Goal: Task Accomplishment & Management: Manage account settings

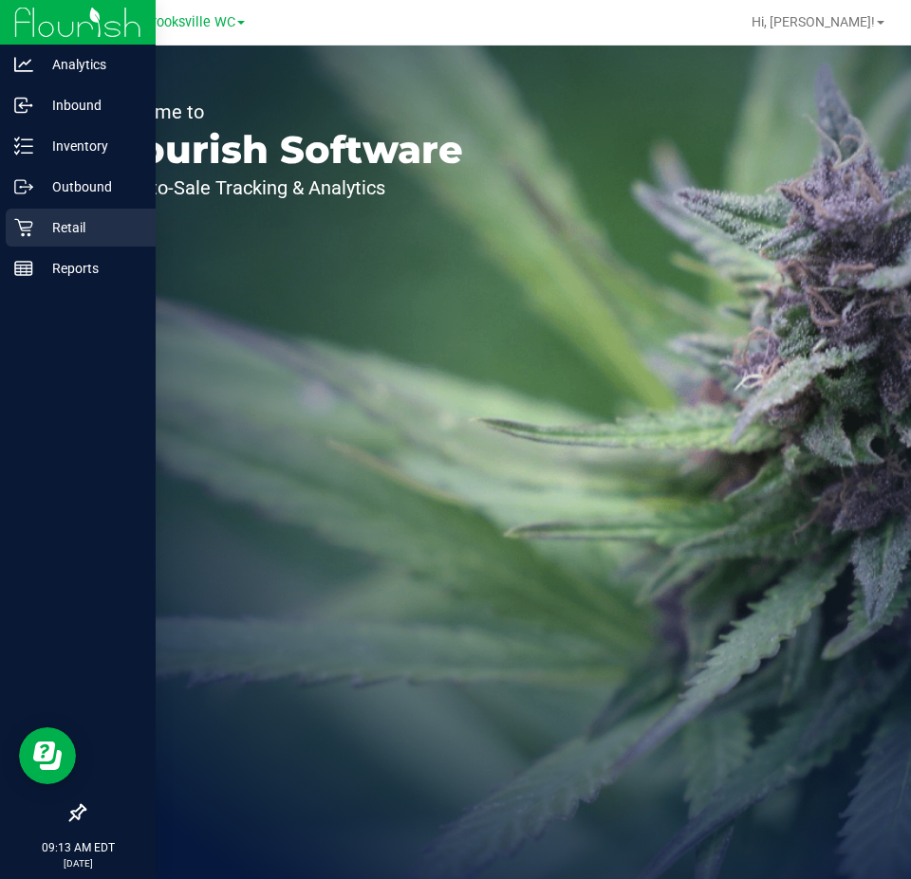
click at [61, 214] on div "Retail" at bounding box center [81, 228] width 150 height 38
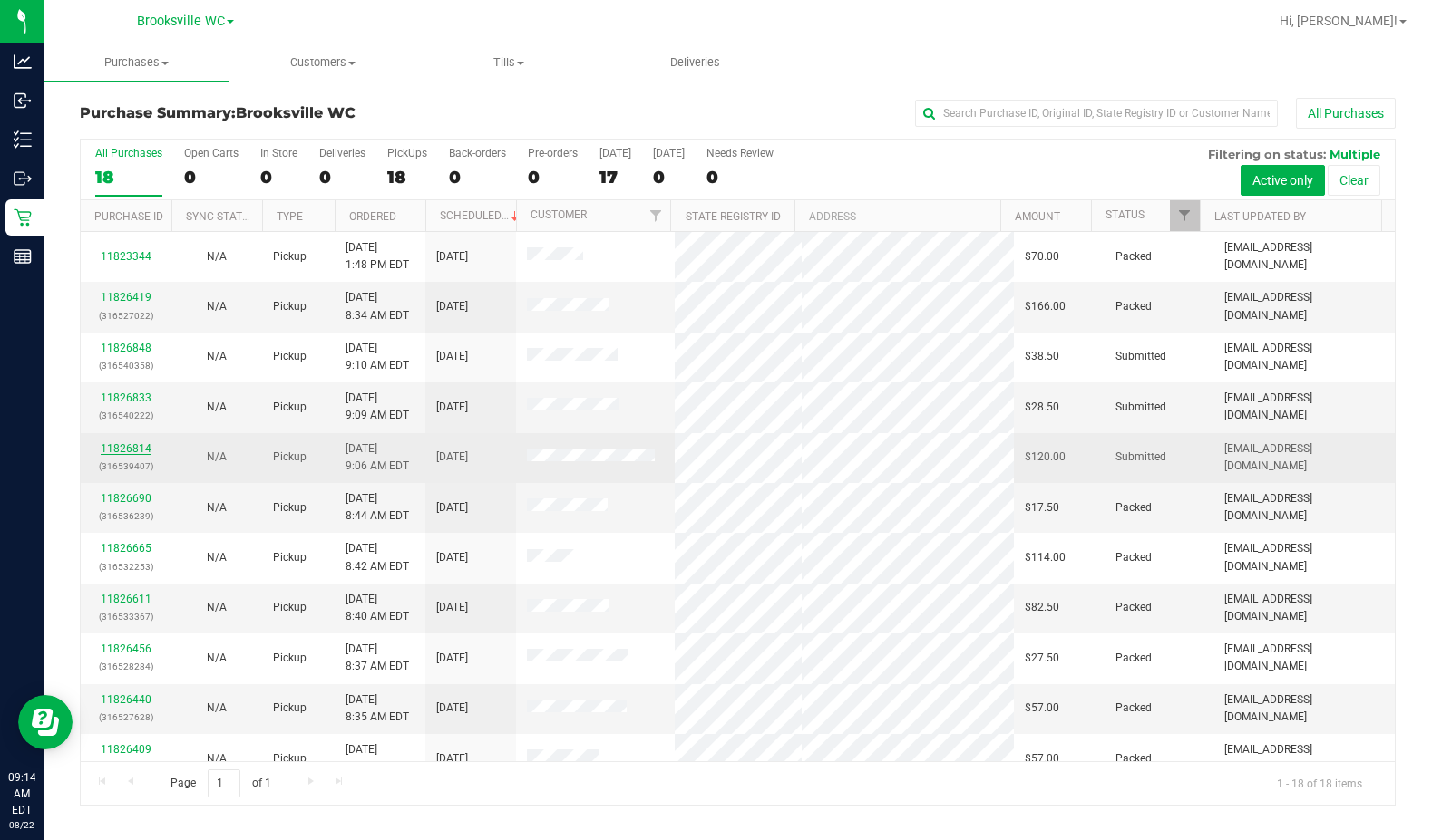
click at [129, 449] on link "11826814" at bounding box center [125, 448] width 51 height 12
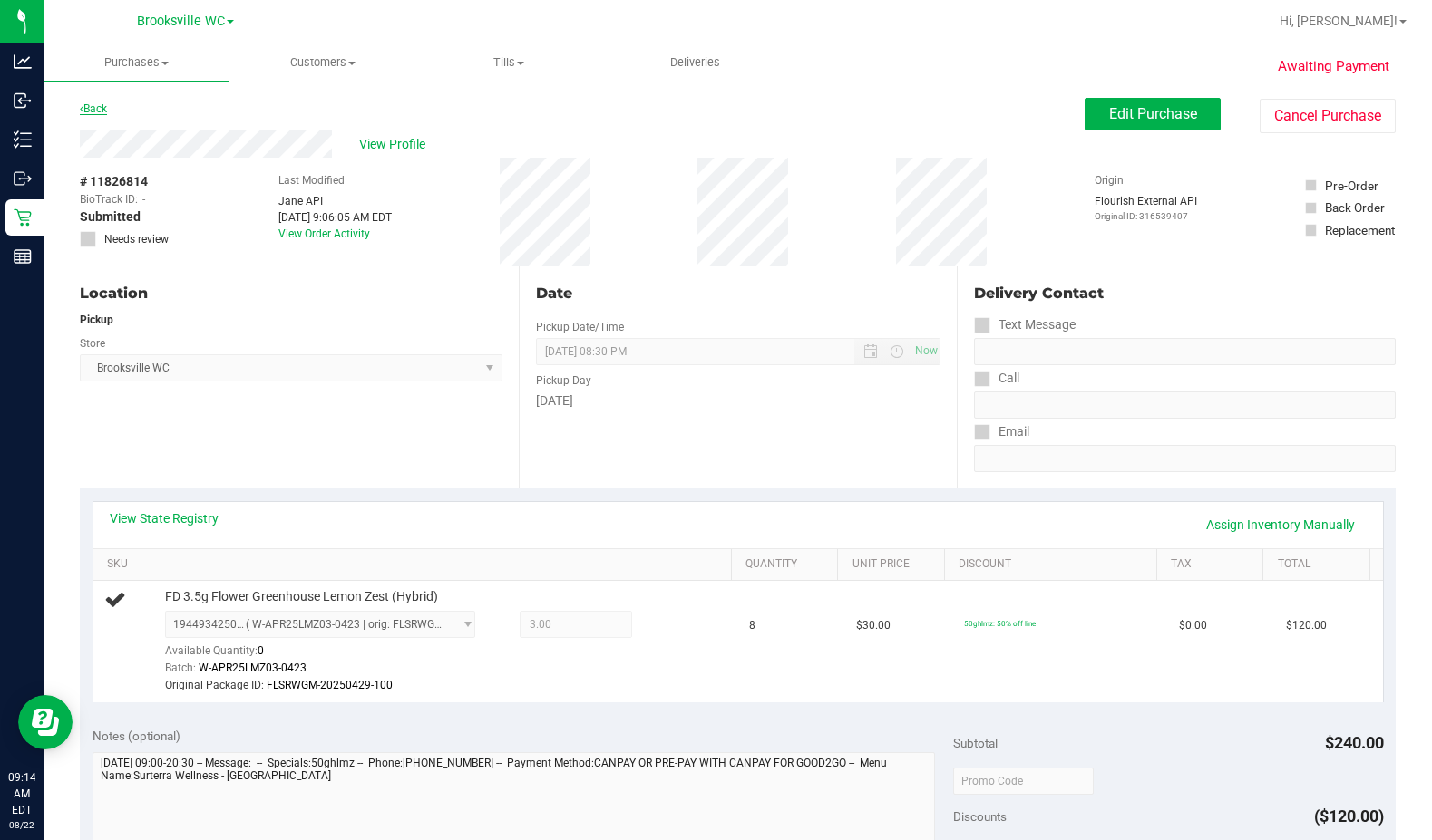
click at [99, 106] on link "Back" at bounding box center [93, 108] width 27 height 12
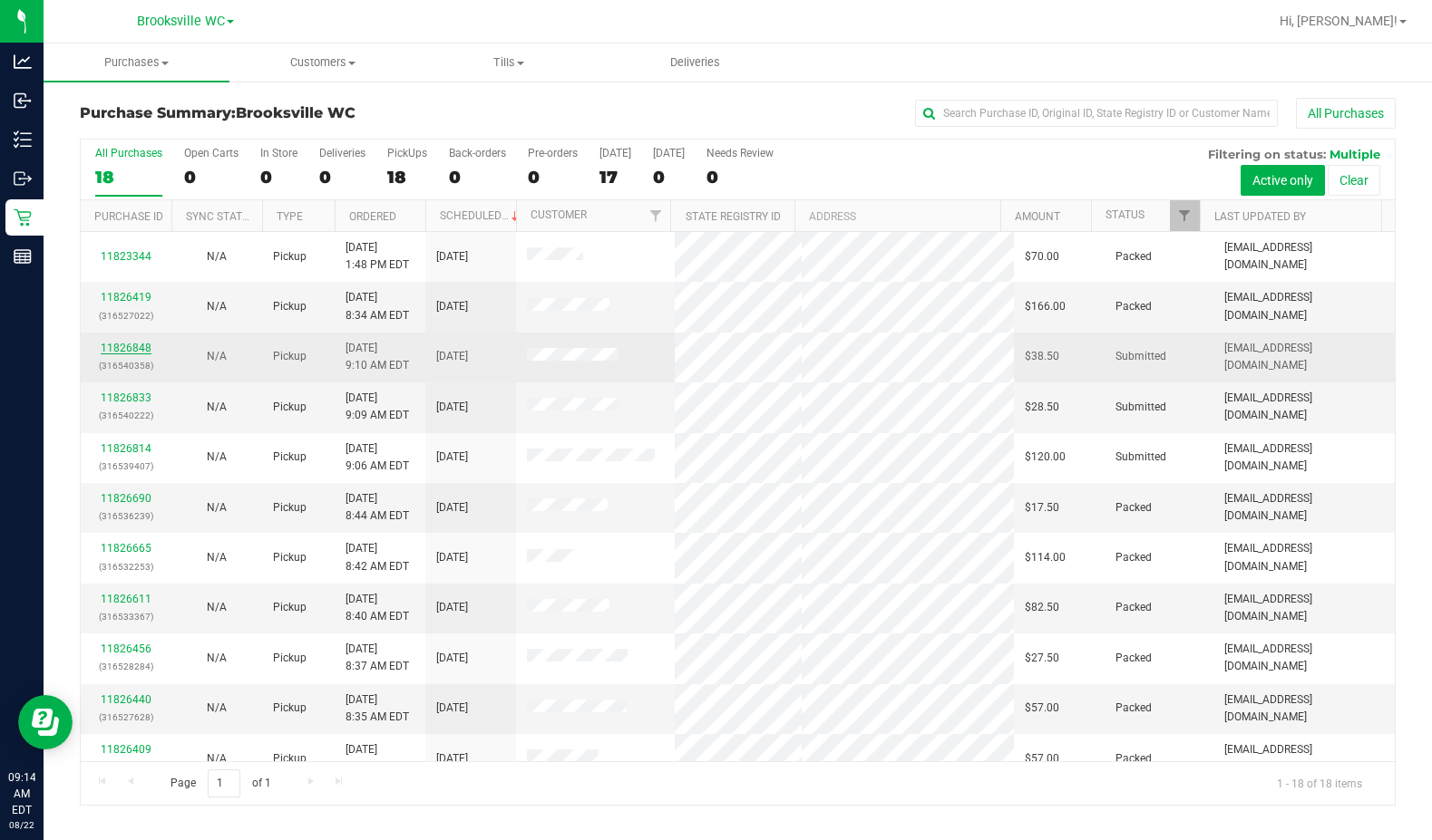
click at [133, 353] on link "11826848" at bounding box center [125, 348] width 51 height 12
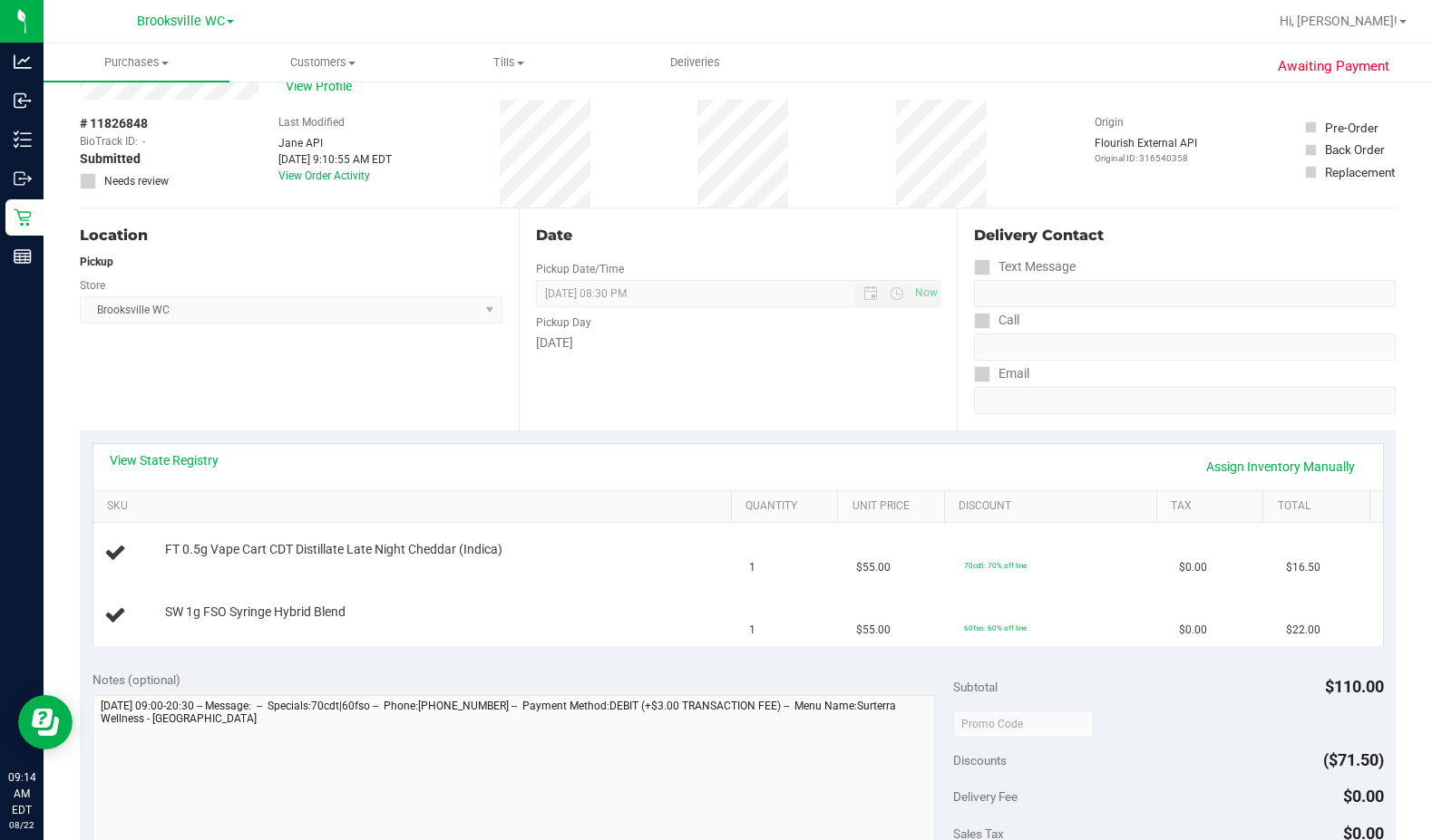
scroll to position [91, 0]
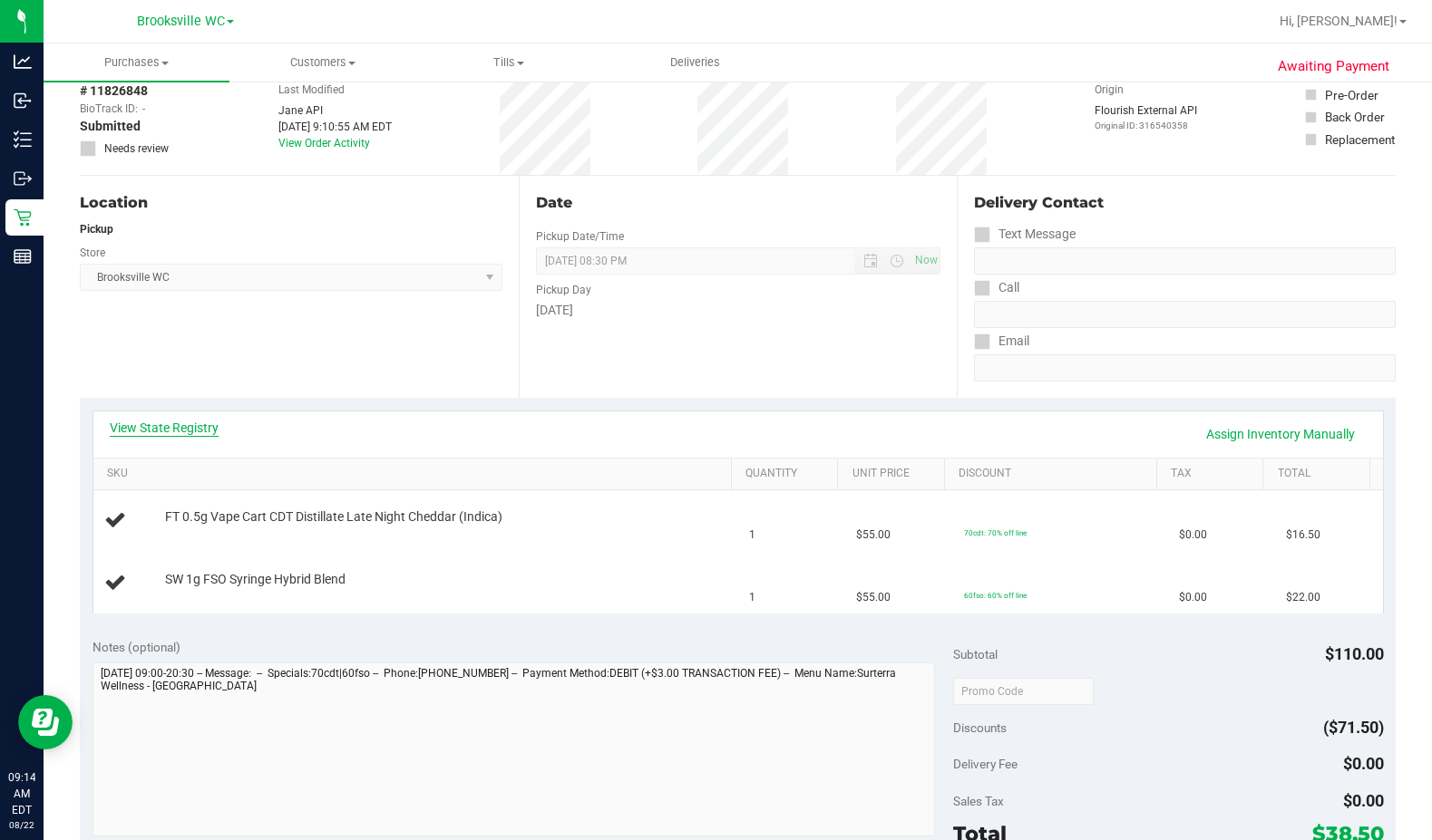
click at [144, 433] on link "View State Registry" at bounding box center [164, 427] width 109 height 18
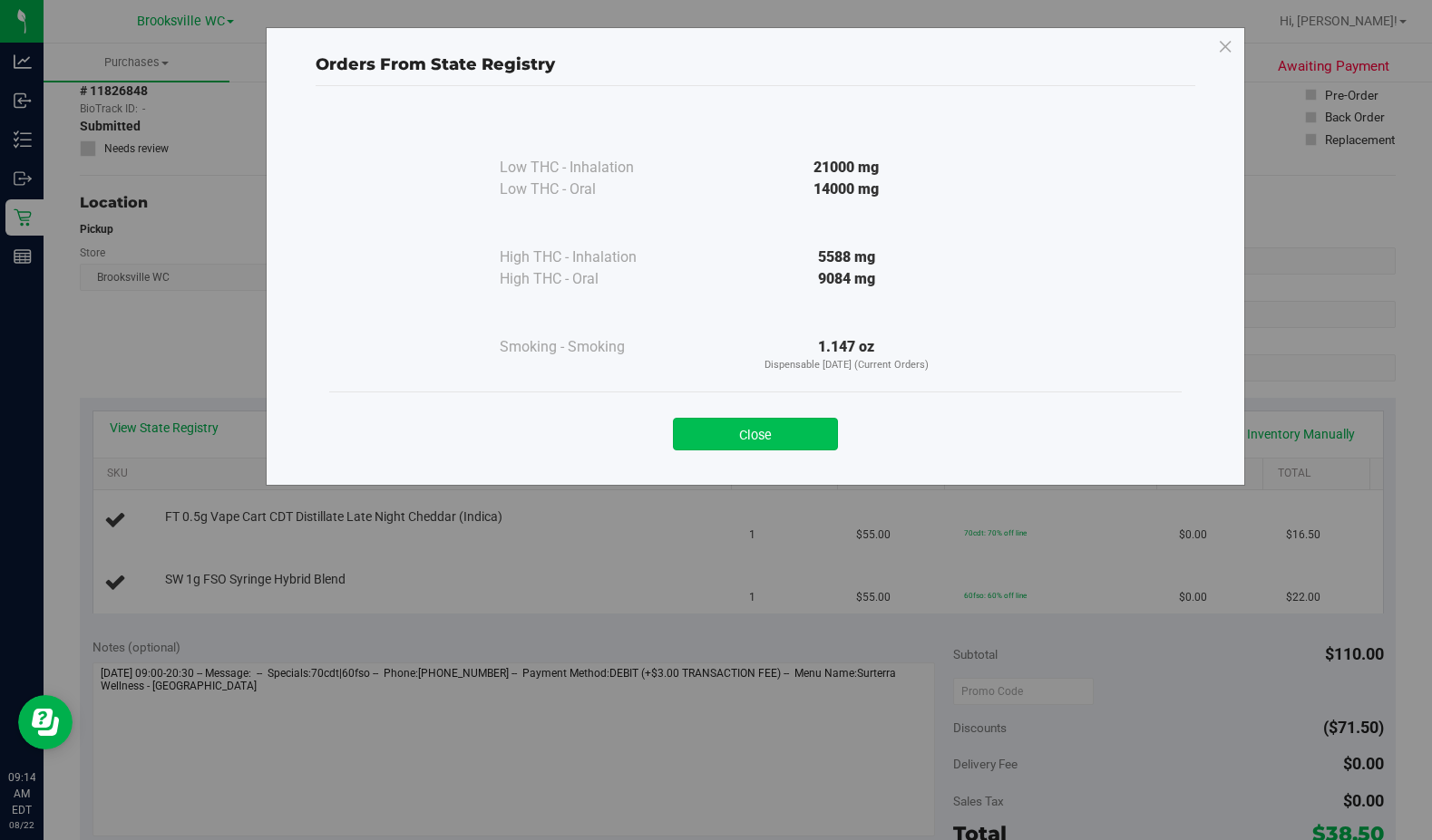
click at [803, 444] on button "Close" at bounding box center [755, 434] width 165 height 32
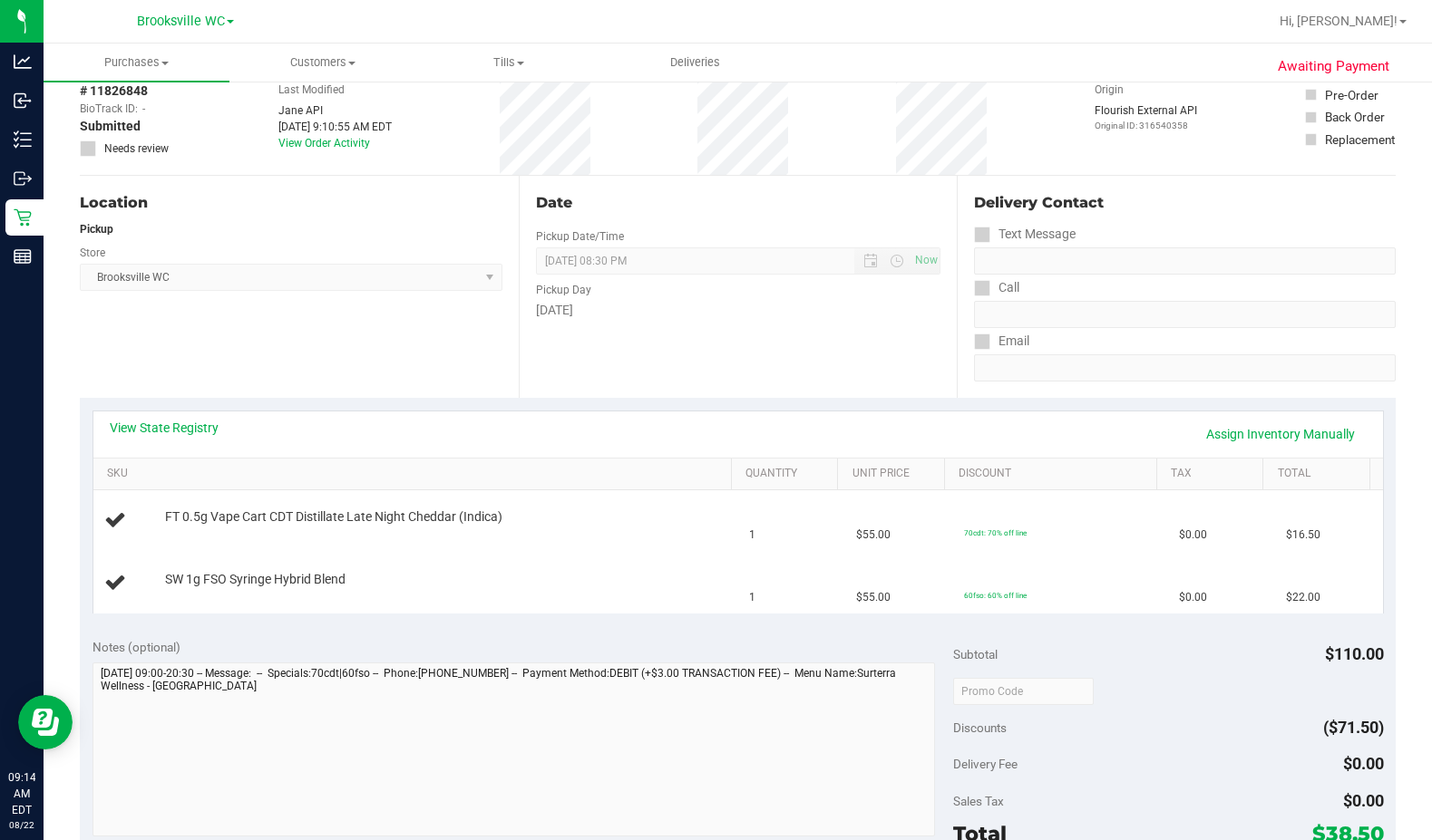
drag, startPoint x: 768, startPoint y: 340, endPoint x: 731, endPoint y: 345, distance: 37.3
click at [754, 343] on div "Date Pickup Date/Time 08/22/2025 Now 08/22/2025 08:30 PM Now Pickup Day Friday" at bounding box center [738, 287] width 439 height 222
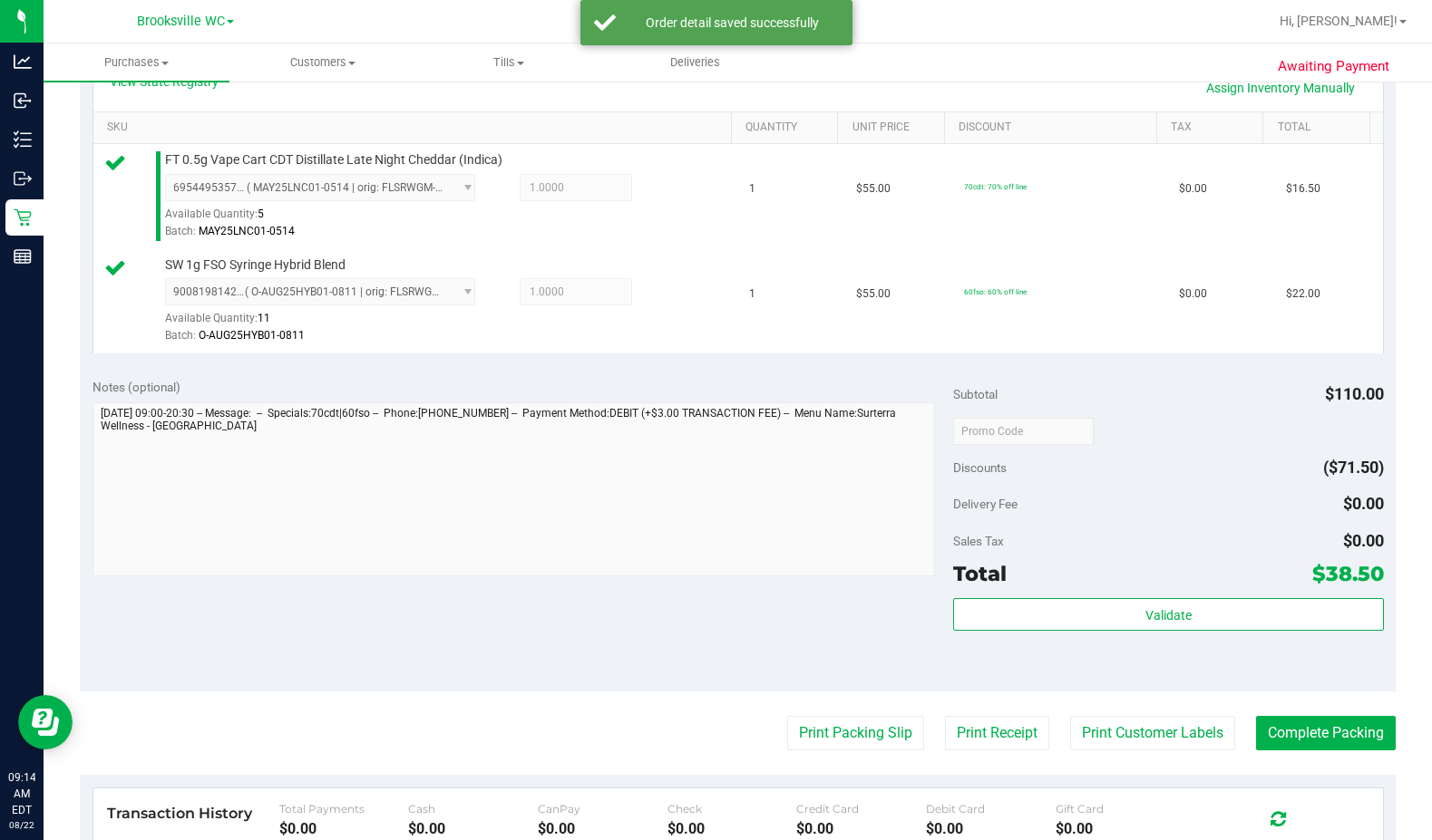
scroll to position [635, 0]
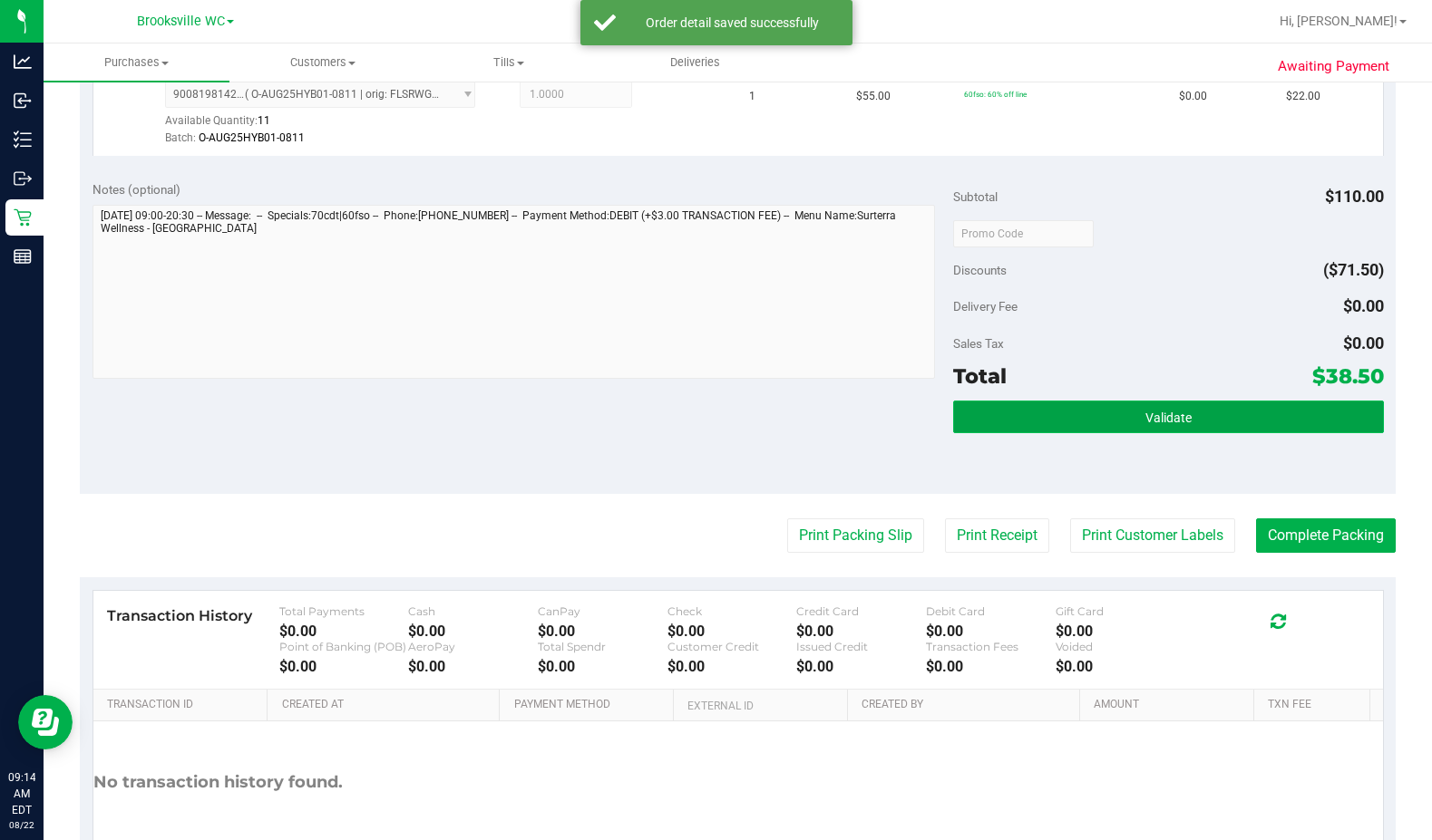
click at [870, 417] on button "Validate" at bounding box center [1168, 417] width 431 height 32
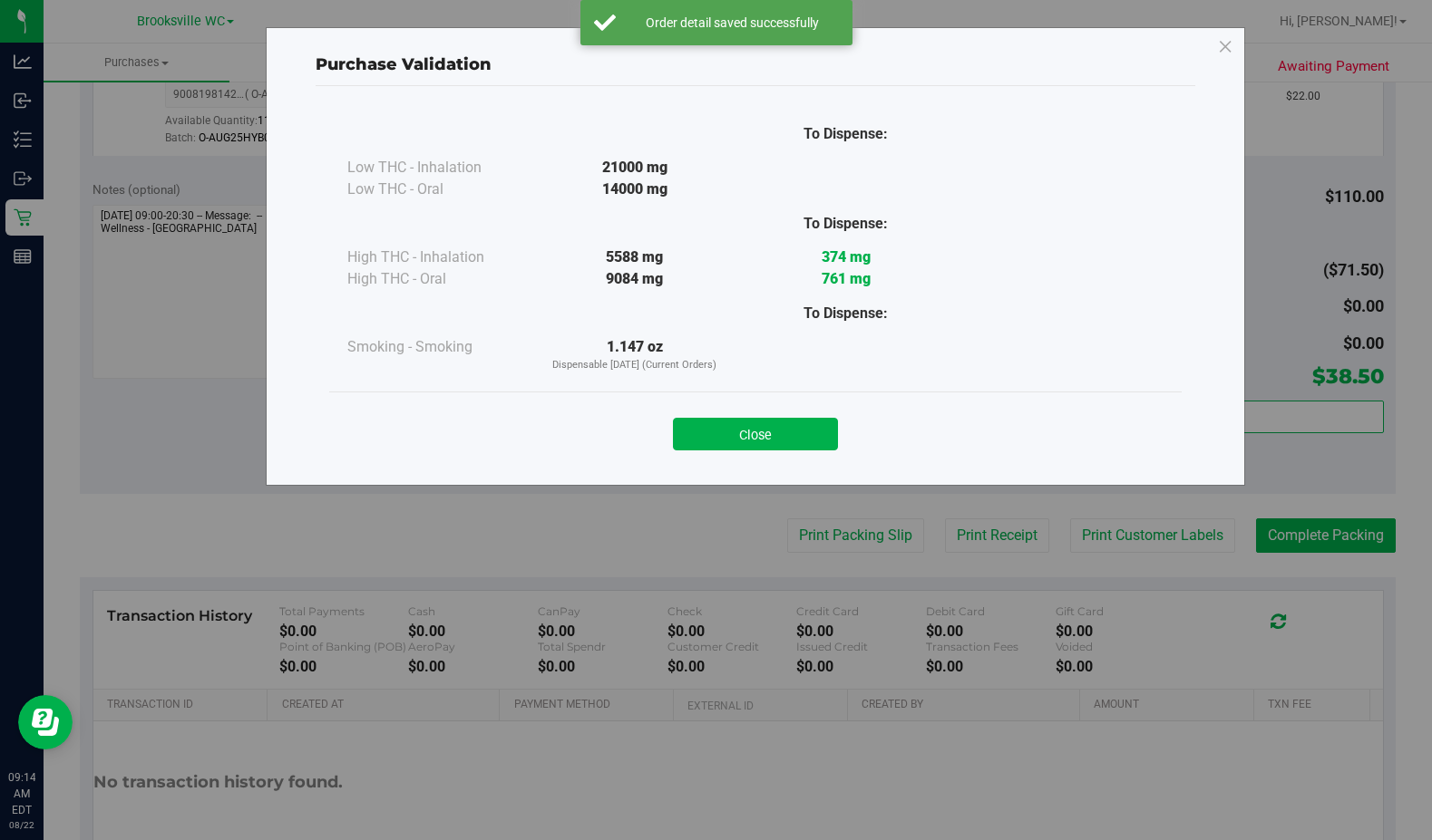
click at [815, 454] on div "Close" at bounding box center [755, 428] width 853 height 74
click at [827, 434] on button "Close" at bounding box center [755, 434] width 165 height 32
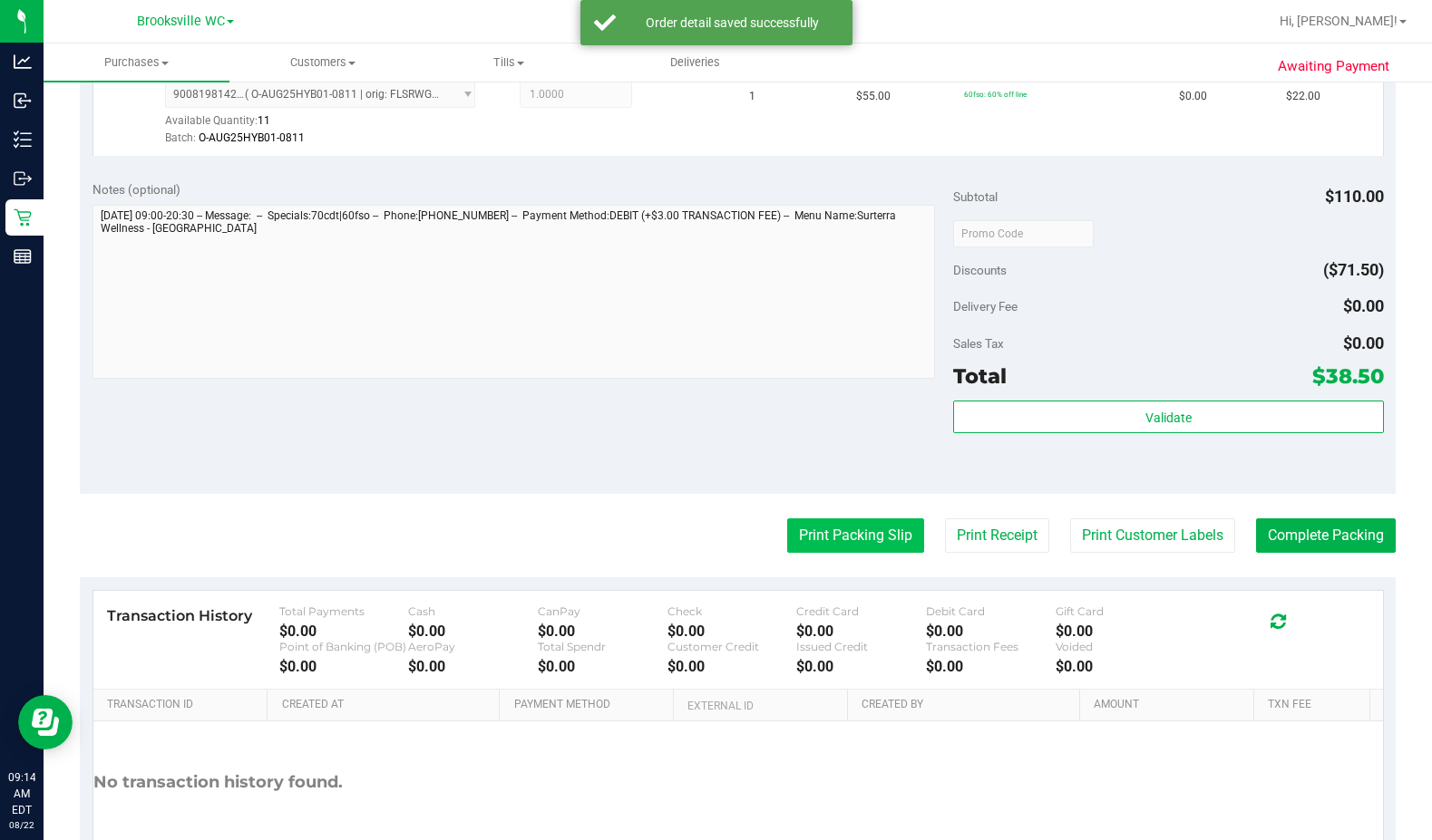
click at [836, 522] on button "Print Packing Slip" at bounding box center [855, 536] width 137 height 34
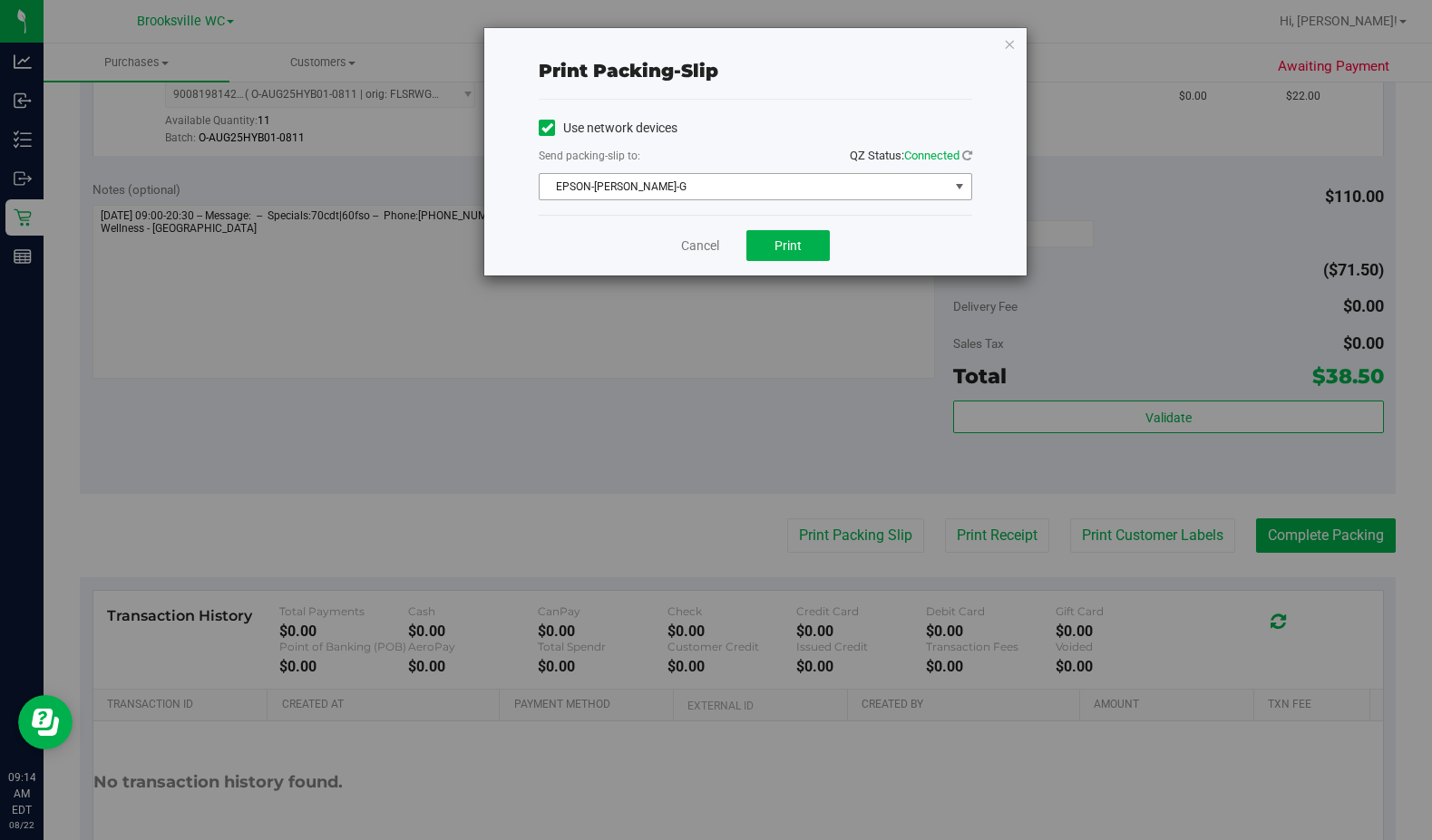
click at [654, 187] on span "EPSON-BECKY-G" at bounding box center [744, 186] width 409 height 26
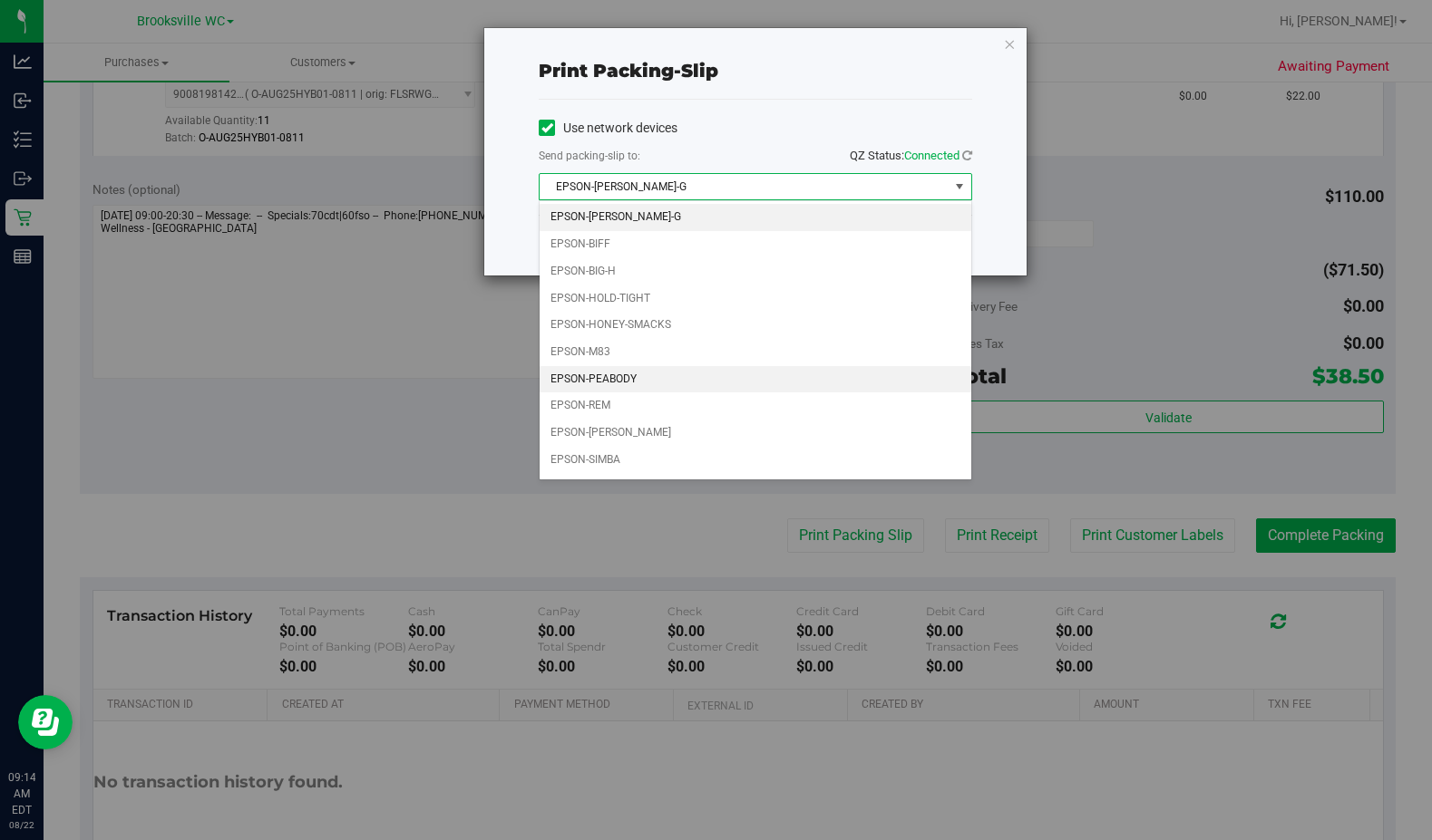
click at [641, 377] on li "EPSON-PEABODY" at bounding box center [755, 379] width 432 height 27
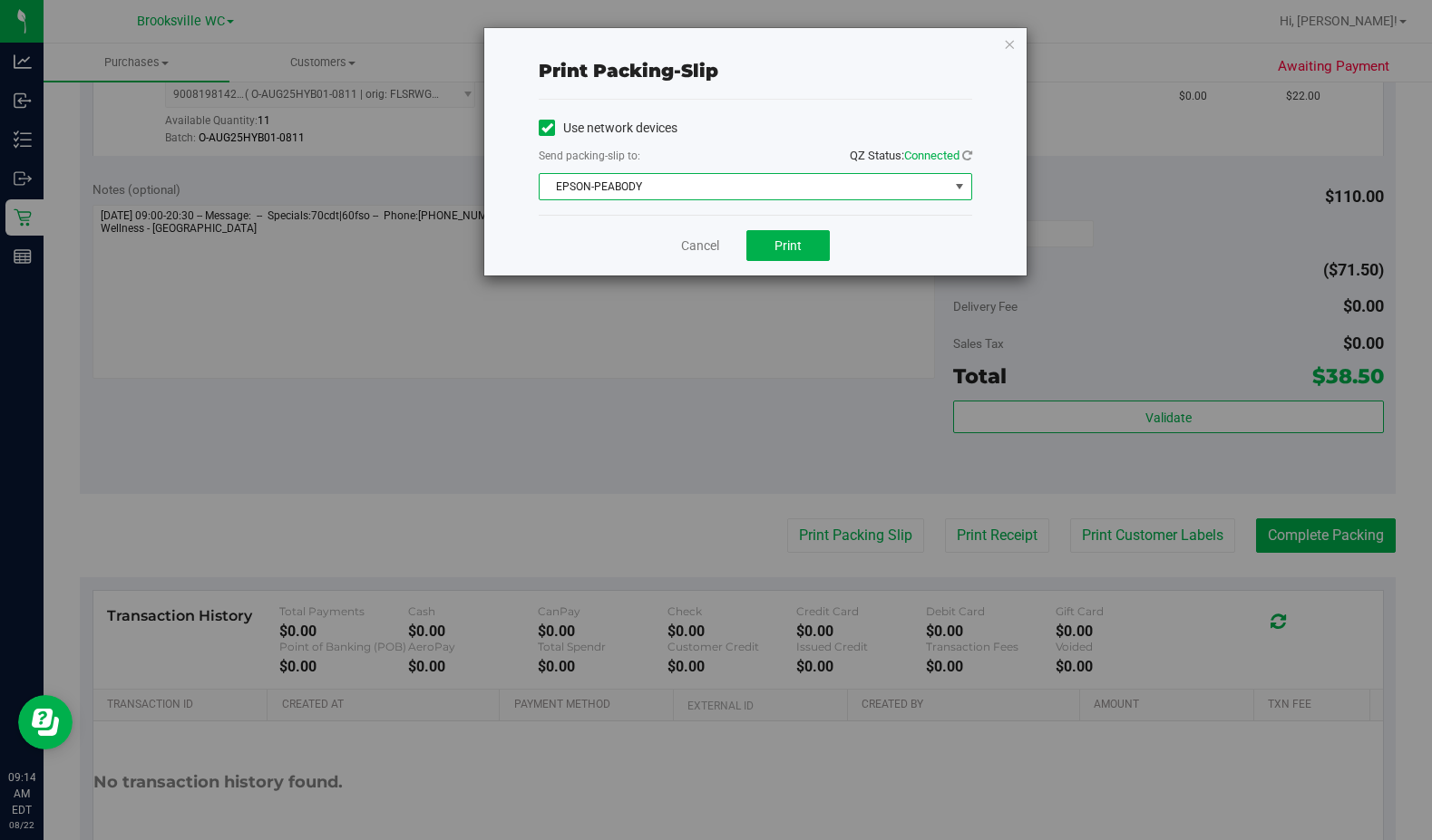
click at [791, 263] on div "Cancel Print" at bounding box center [755, 246] width 433 height 61
click at [792, 251] on span "Print" at bounding box center [788, 246] width 27 height 14
click at [709, 249] on link "Cancel" at bounding box center [700, 247] width 38 height 19
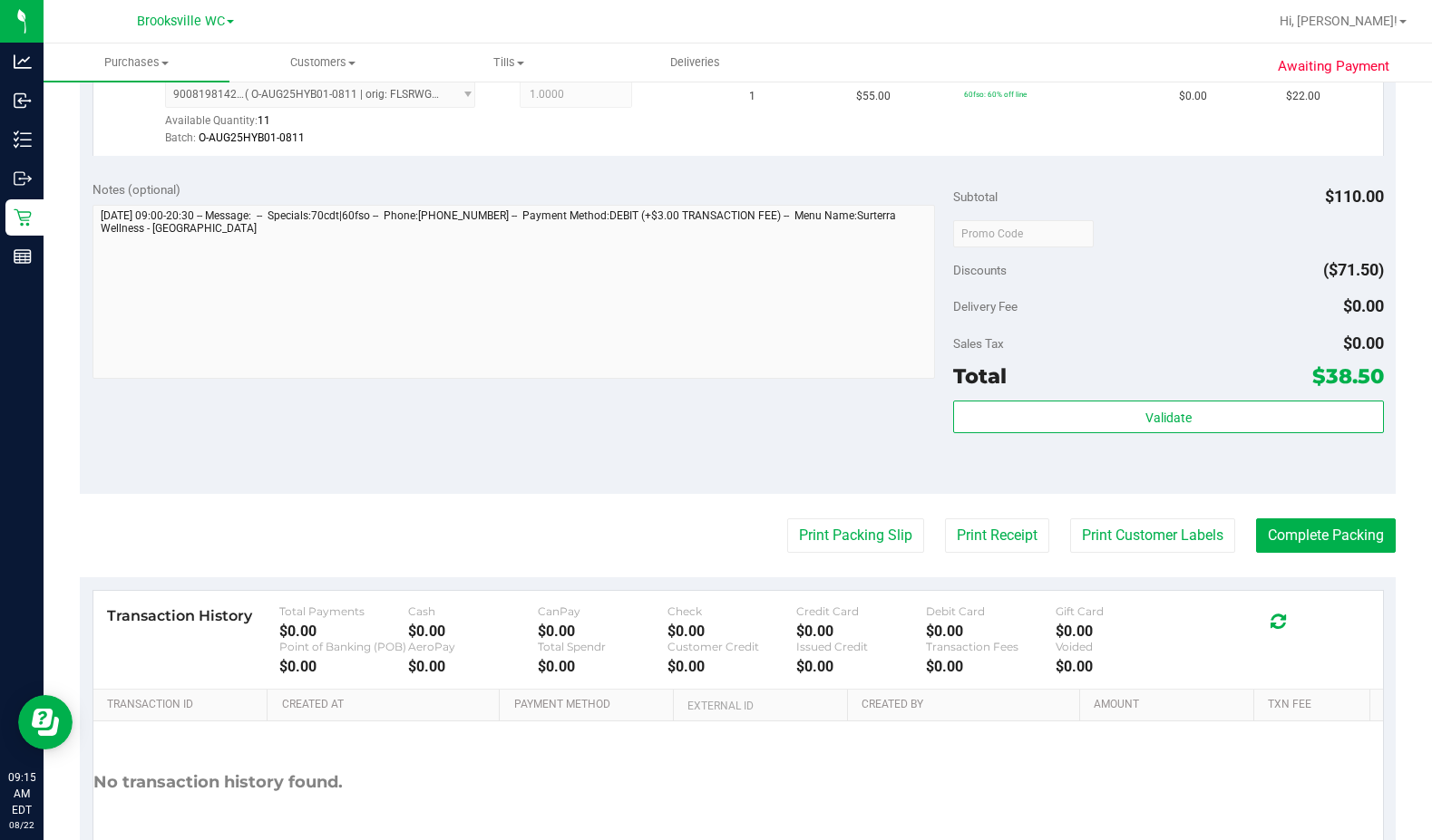
click at [870, 438] on div "Validate" at bounding box center [1168, 441] width 431 height 81
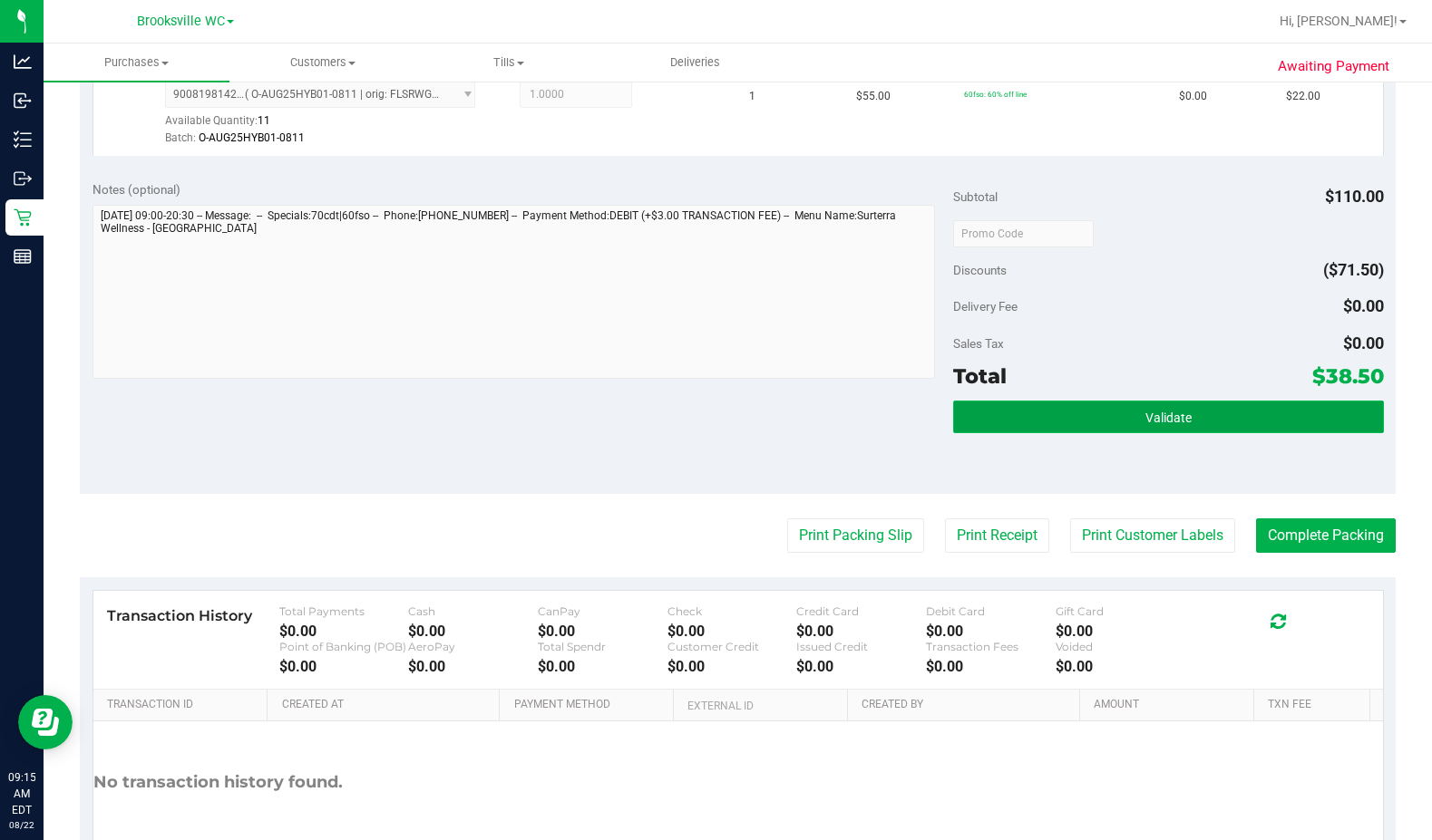
click at [870, 432] on button "Validate" at bounding box center [1168, 417] width 431 height 32
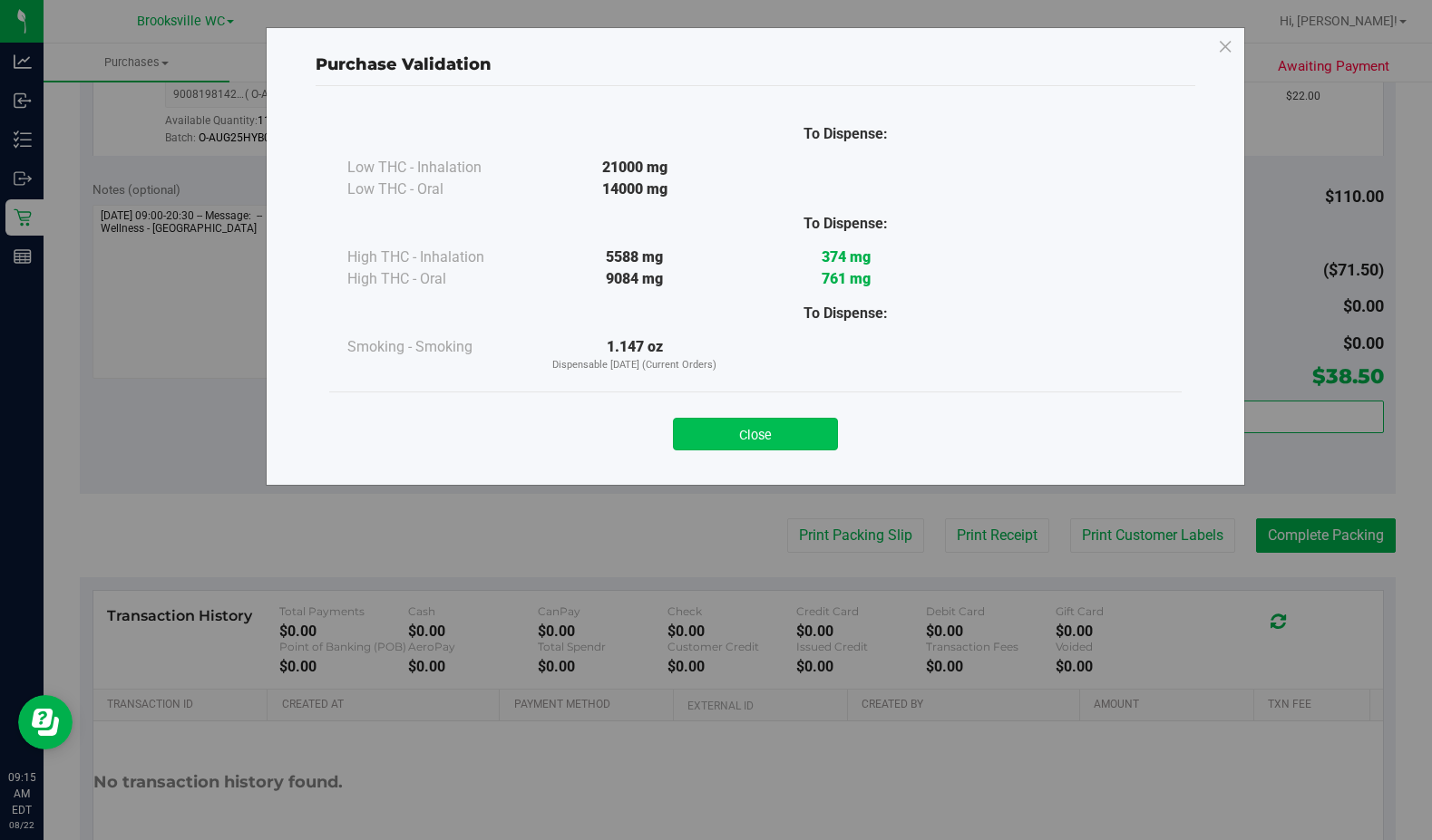
click at [690, 434] on button "Close" at bounding box center [755, 434] width 165 height 32
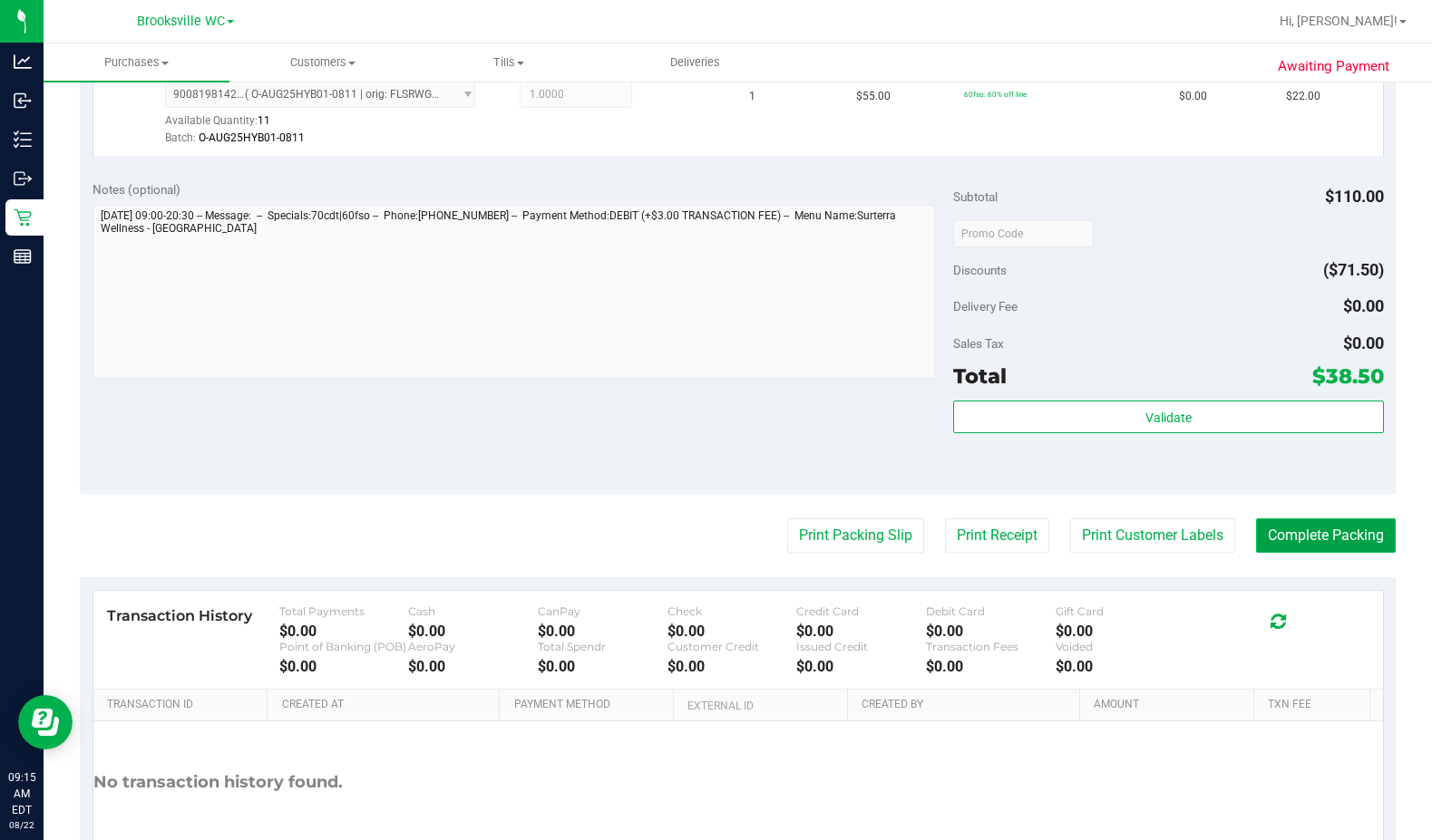
click at [870, 533] on button "Complete Packing" at bounding box center [1326, 536] width 140 height 34
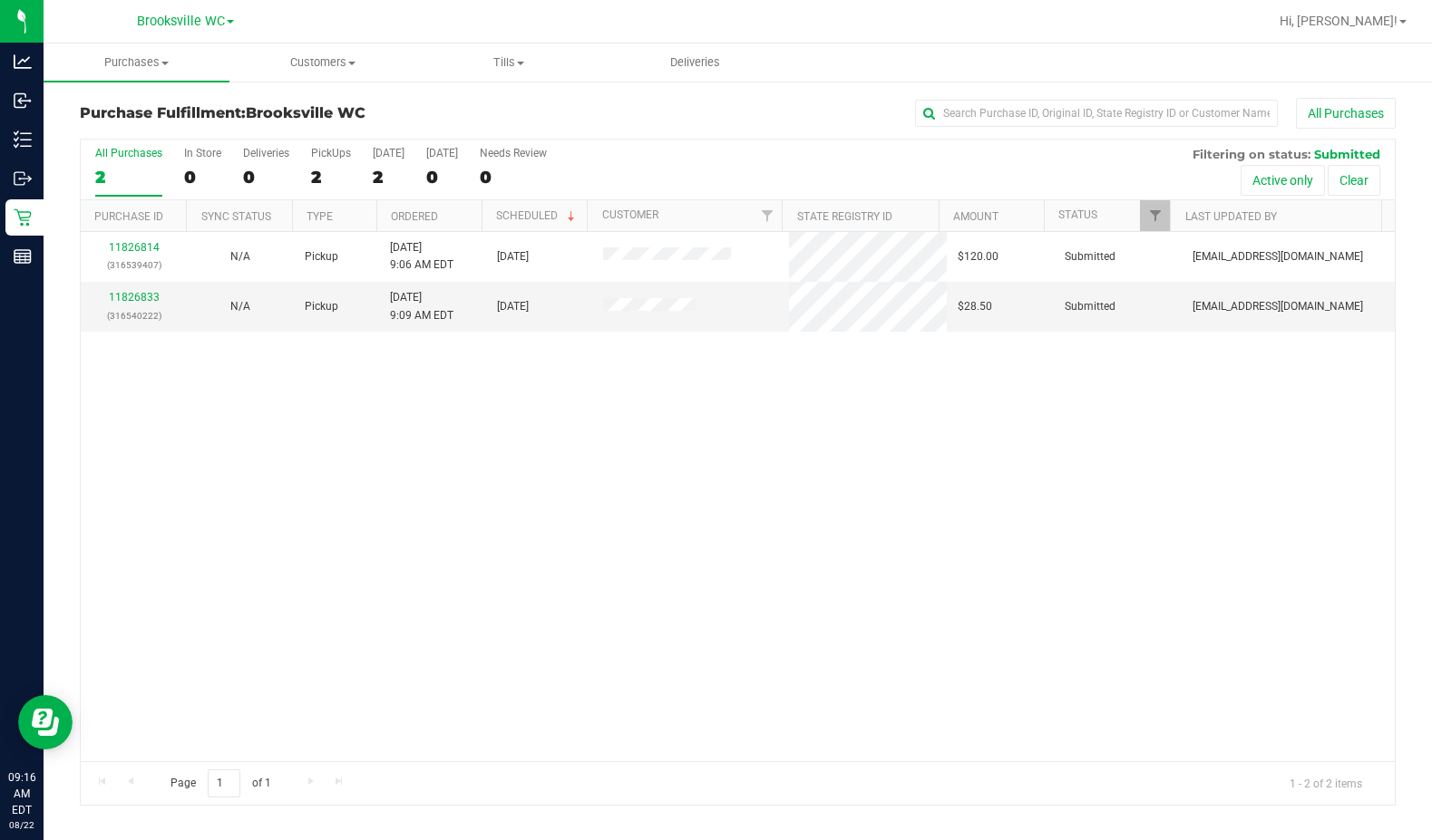
drag, startPoint x: 1168, startPoint y: 247, endPoint x: 975, endPoint y: 565, distance: 372.0
click at [870, 565] on div "11826814 (316539407) N/A Pickup 8/22/2025 9:06 AM EDT 8/22/2025 $120.00 Submitt…" at bounding box center [737, 497] width 1314 height 529
click at [142, 299] on link "11826833" at bounding box center [134, 297] width 51 height 12
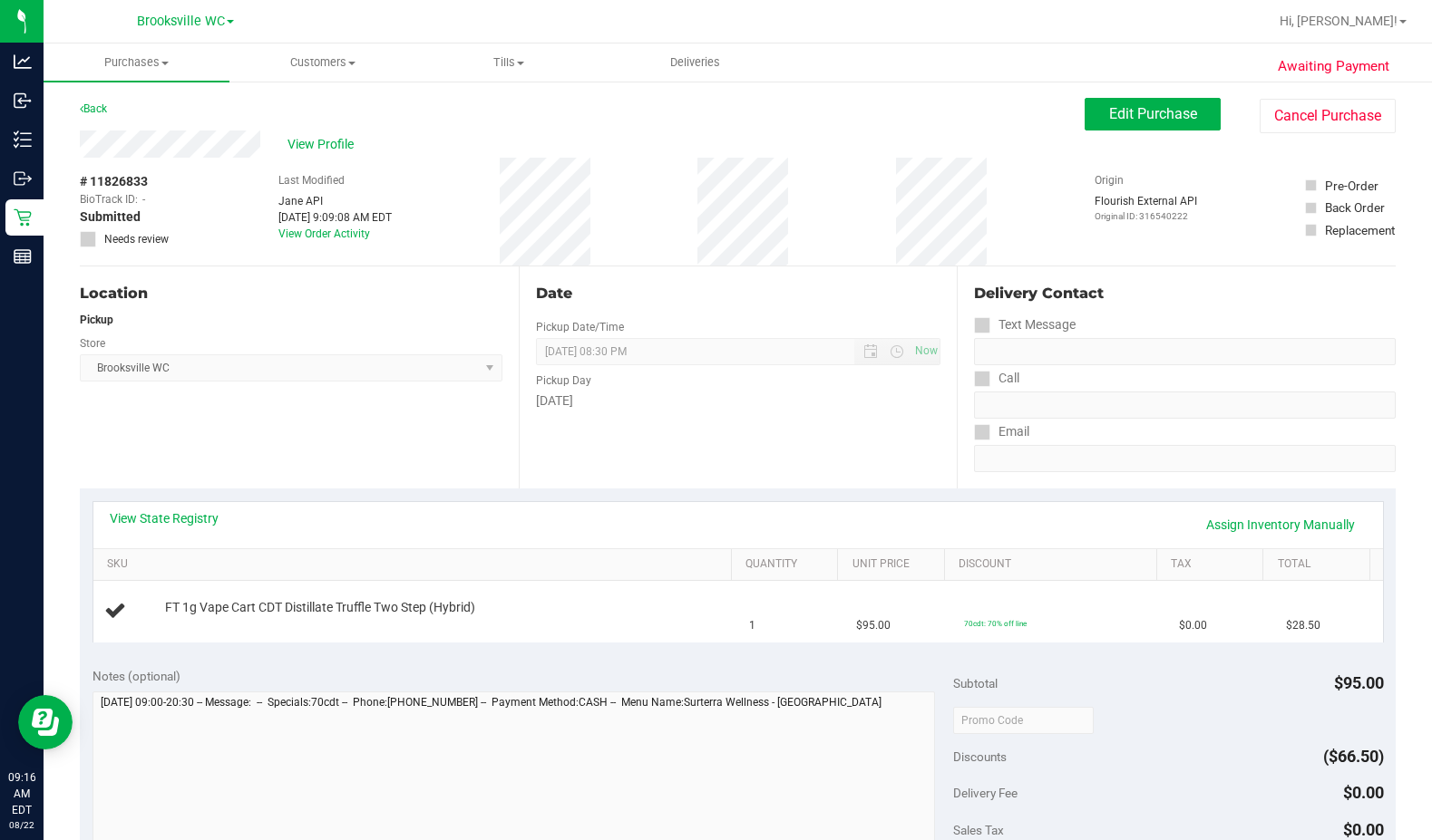
click at [344, 404] on div "Location Pickup Store Brooksville WC Select Store Bonita Springs WC Boynton Bea…" at bounding box center [298, 377] width 439 height 222
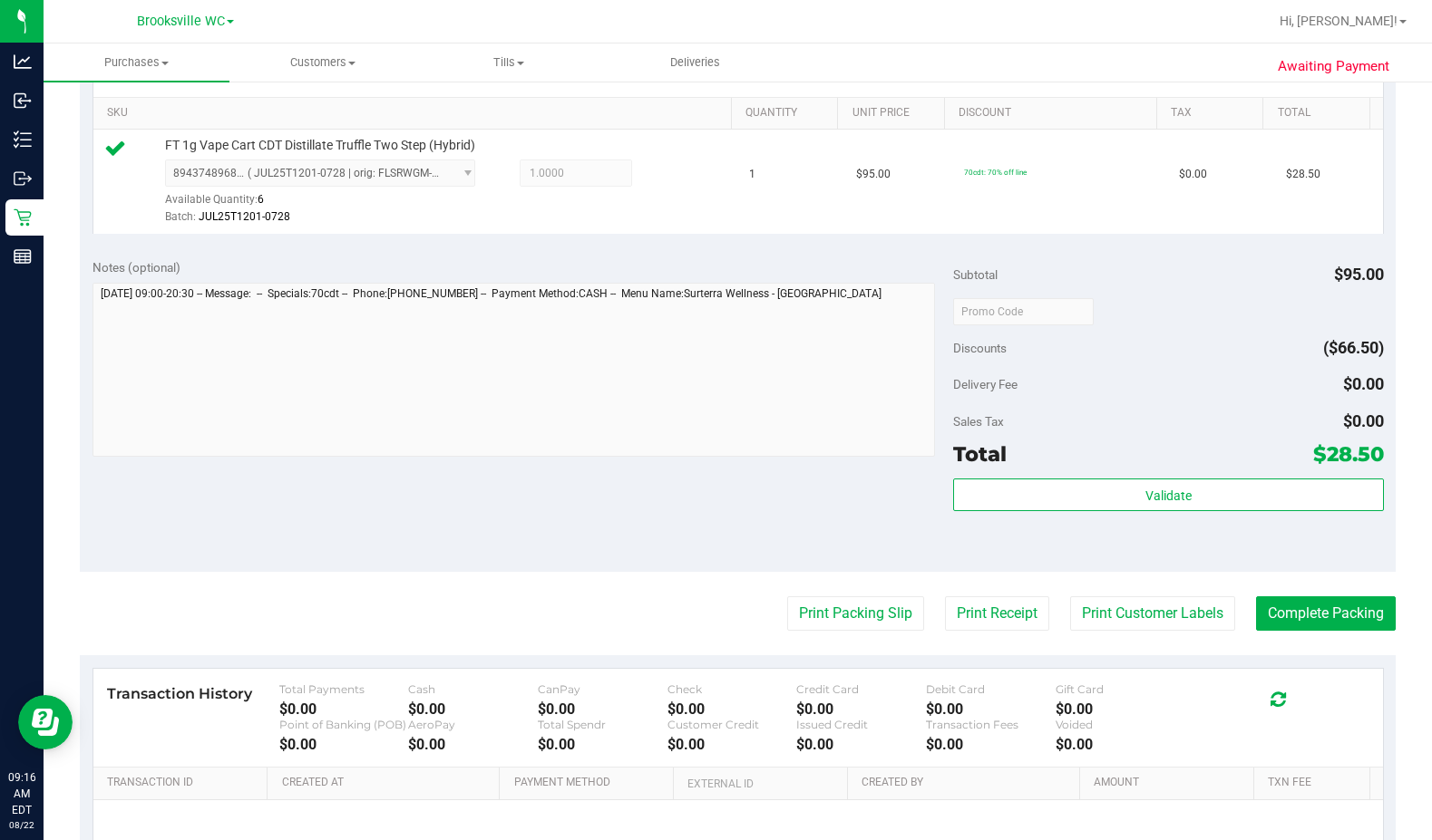
scroll to position [544, 0]
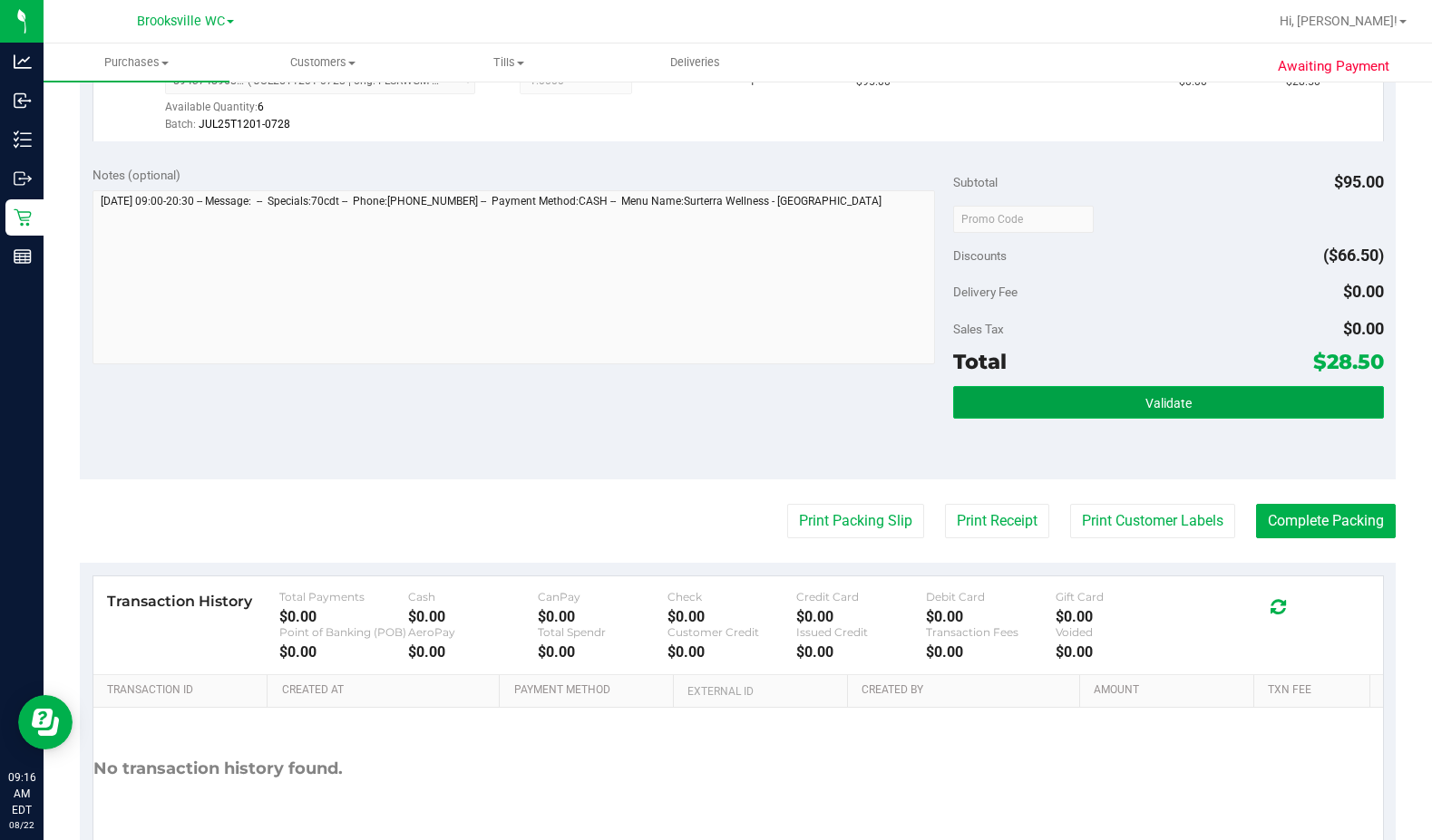
click at [870, 386] on button "Validate" at bounding box center [1168, 402] width 431 height 32
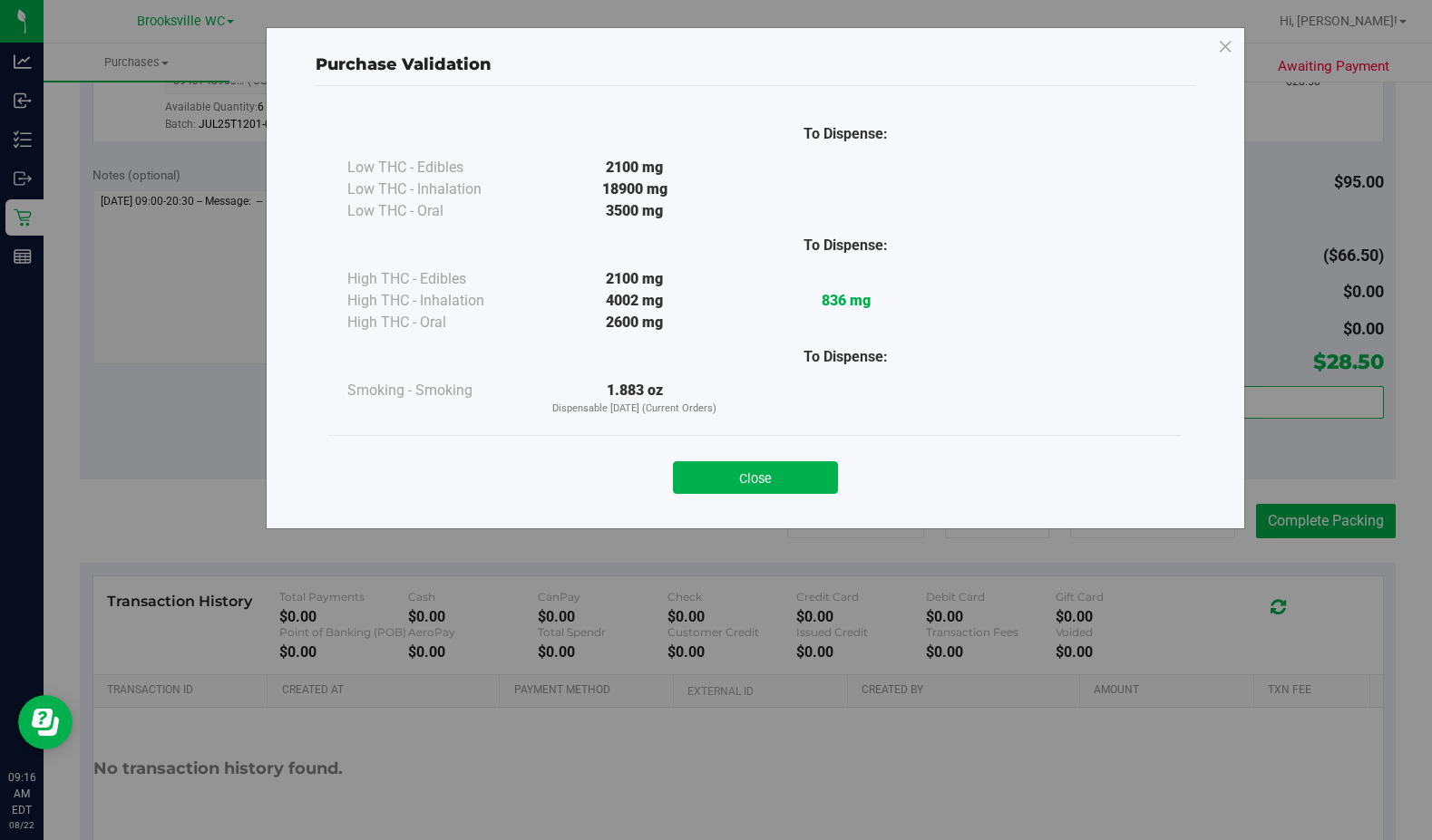
click at [812, 460] on div "Close" at bounding box center [755, 472] width 825 height 45
click at [800, 485] on button "Close" at bounding box center [755, 478] width 165 height 32
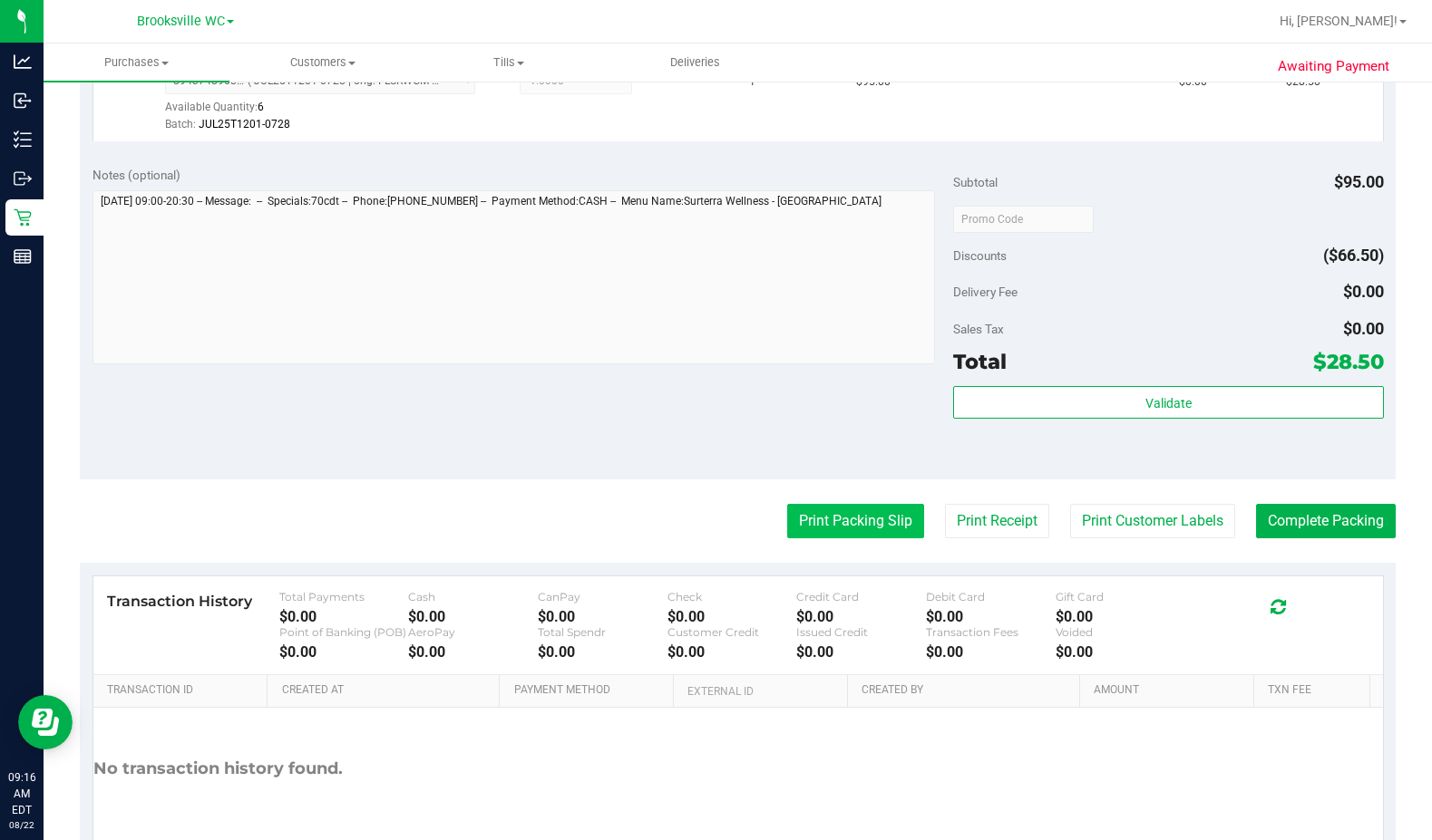
click at [870, 527] on button "Print Packing Slip" at bounding box center [855, 521] width 137 height 34
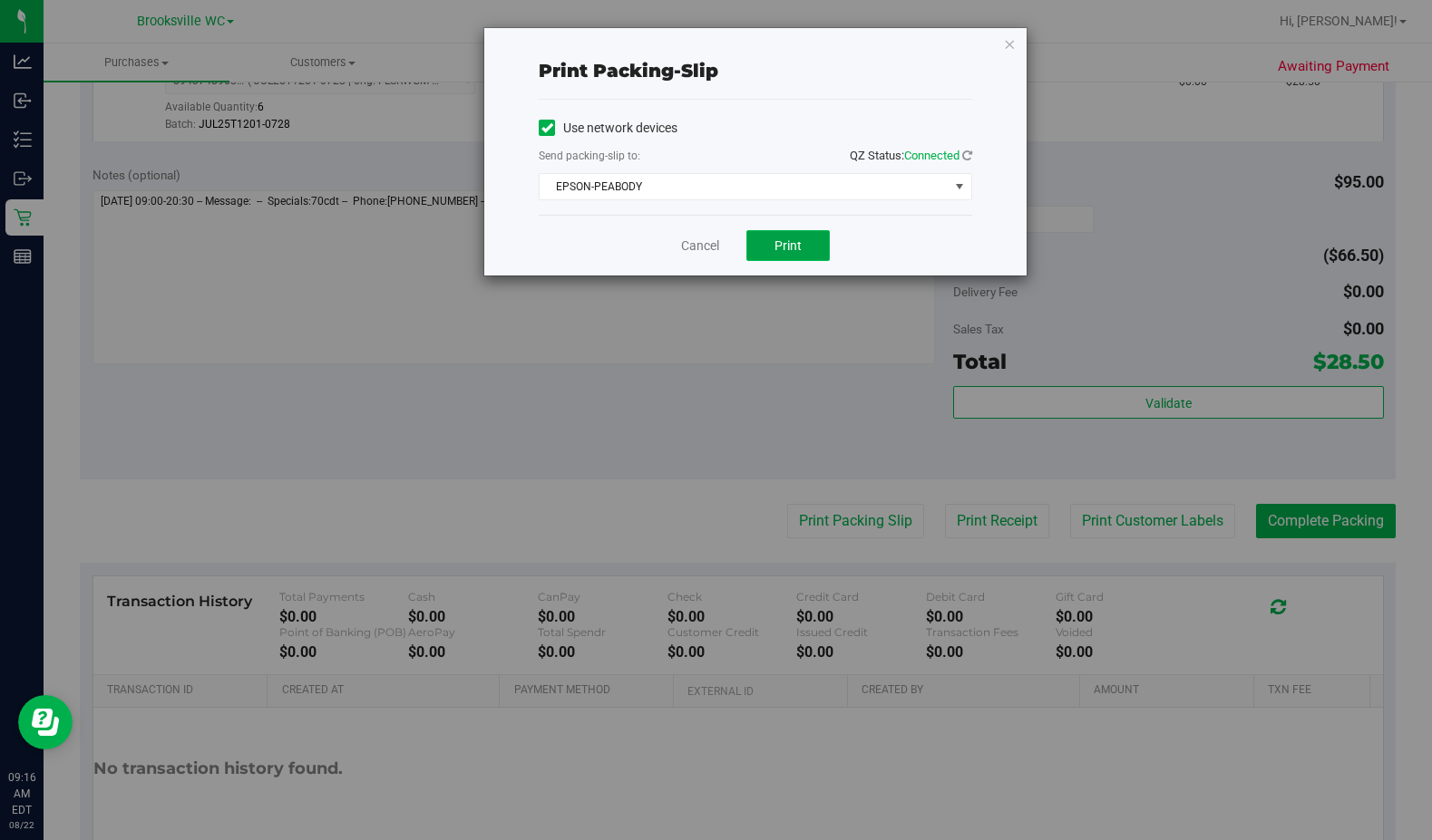
click at [798, 240] on span "Print" at bounding box center [788, 246] width 27 height 14
click at [711, 246] on link "Cancel" at bounding box center [700, 247] width 38 height 19
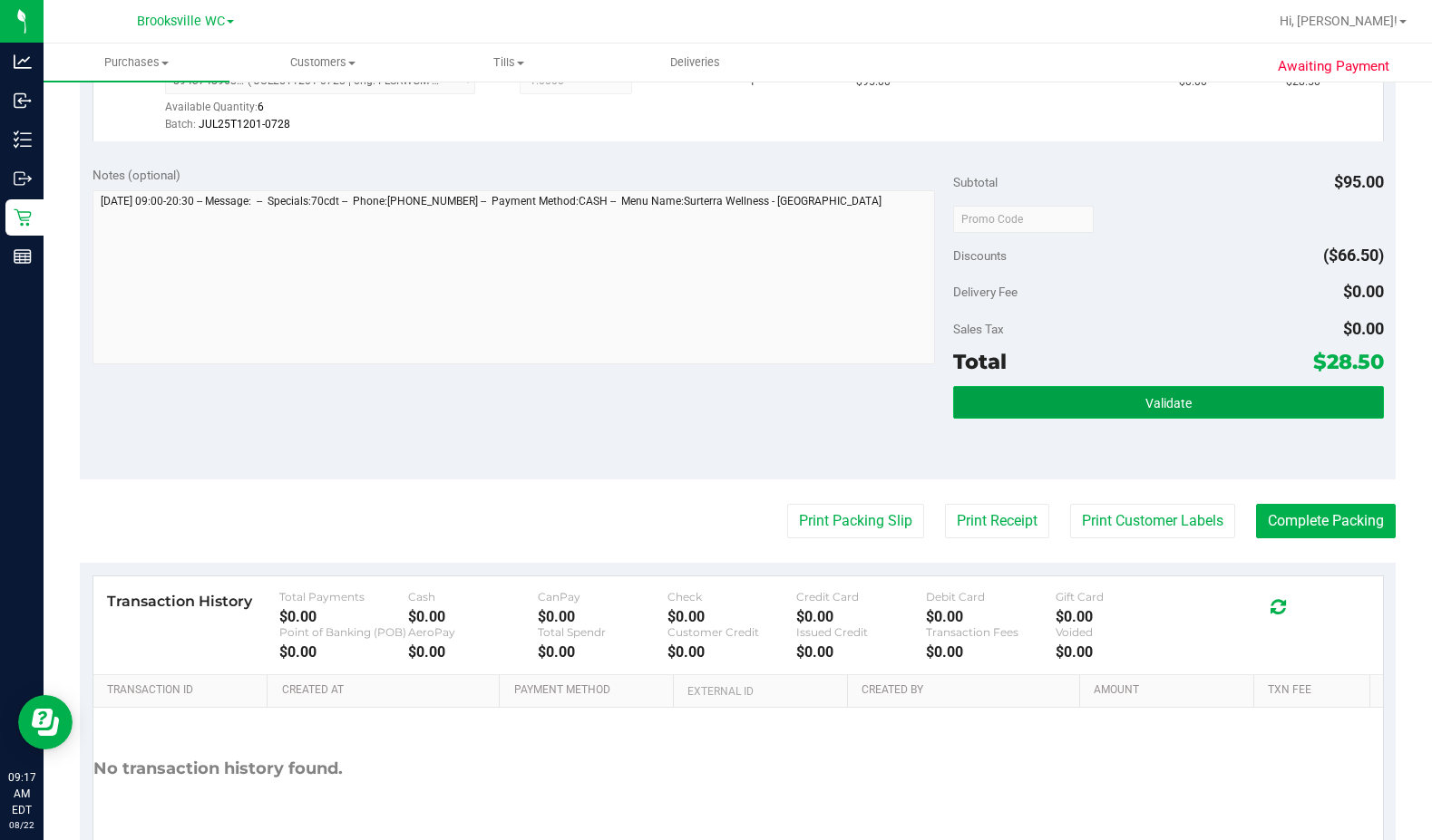
click at [870, 397] on span "Validate" at bounding box center [1168, 403] width 46 height 14
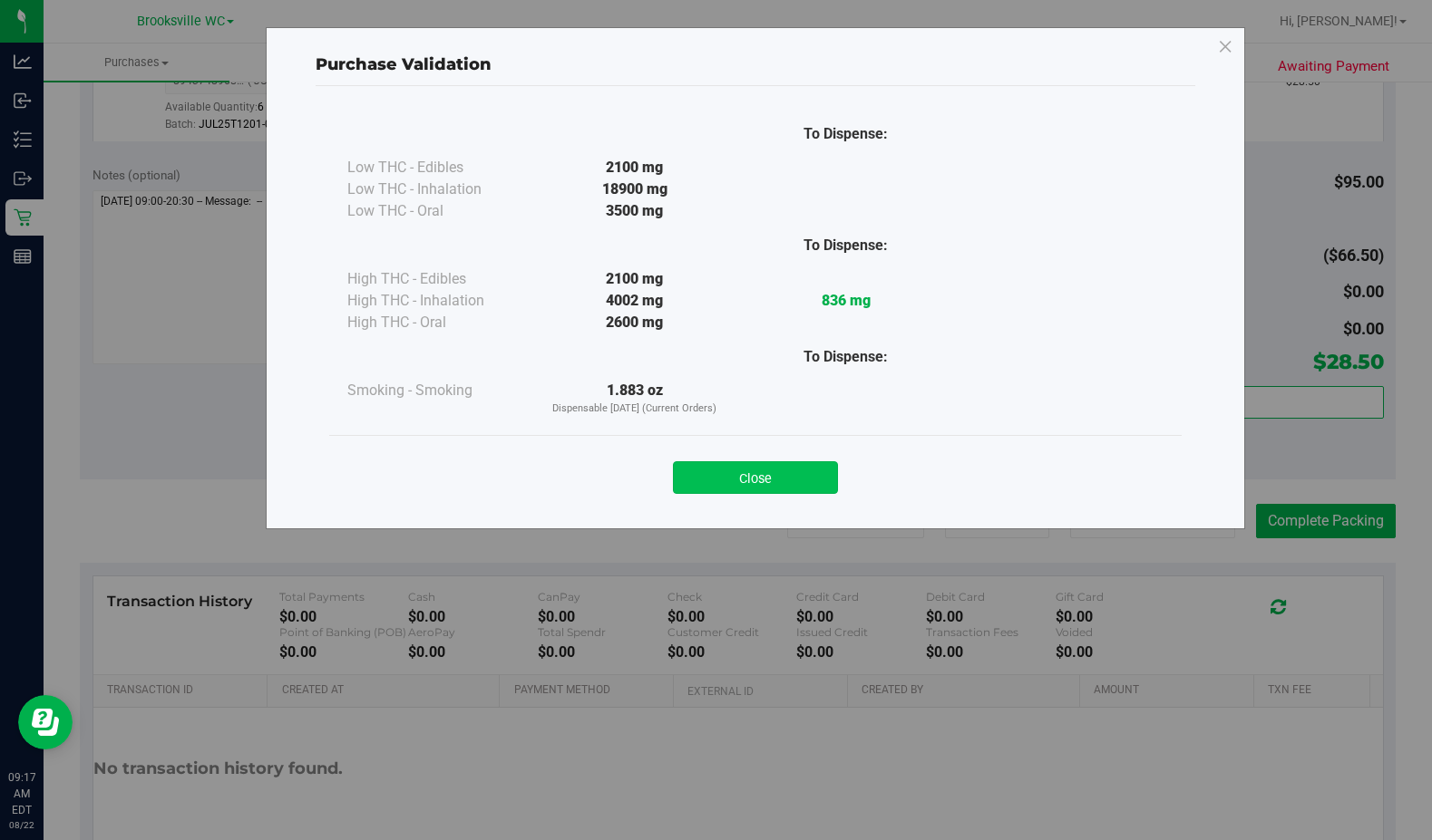
click at [784, 473] on button "Close" at bounding box center [755, 478] width 165 height 32
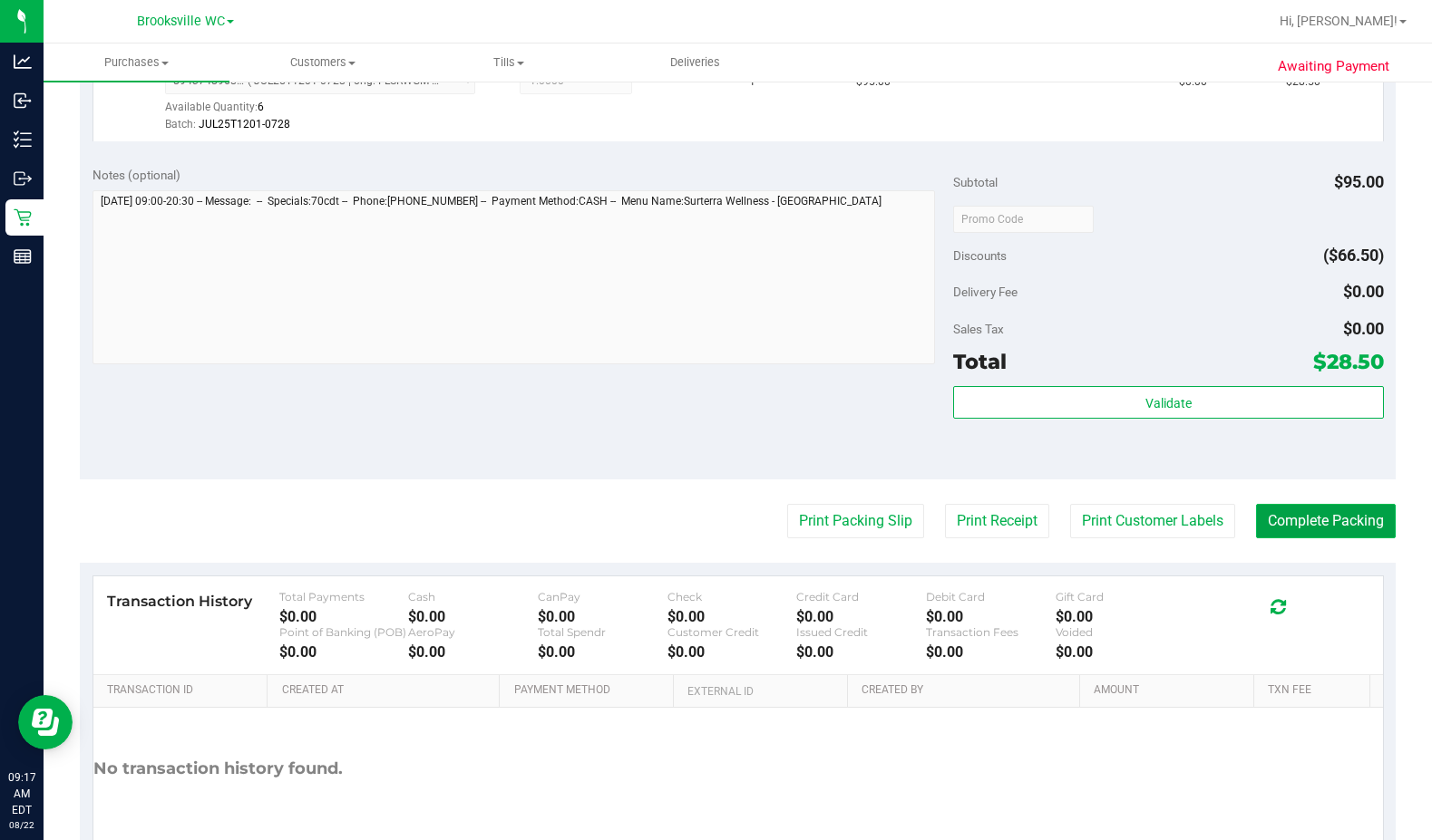
click at [870, 527] on button "Complete Packing" at bounding box center [1326, 521] width 140 height 34
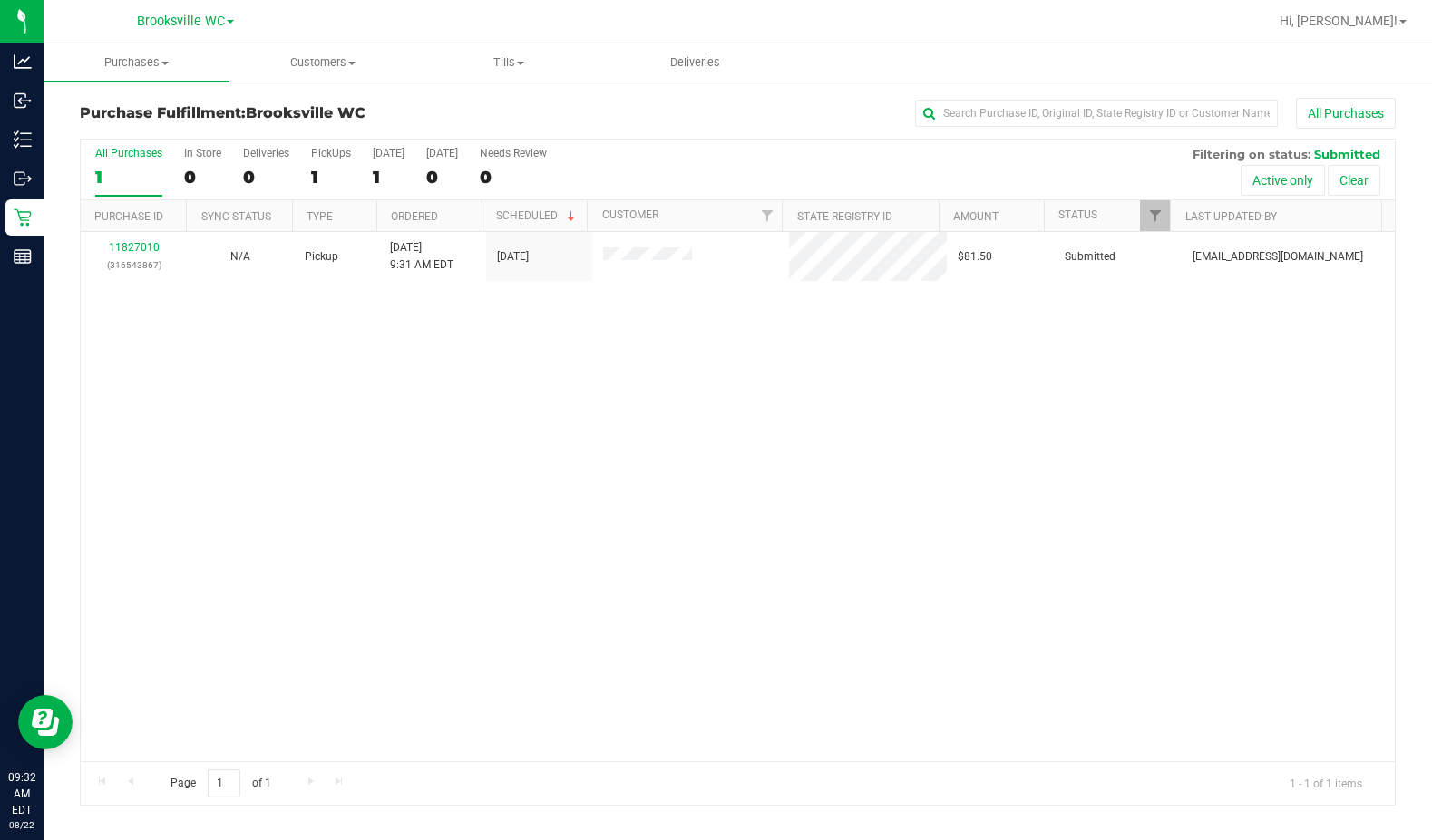
click at [340, 489] on div "11827010 (316543867) N/A Pickup 8/22/2025 9:31 AM EDT 8/22/2025 $81.50 Submitte…" at bounding box center [737, 497] width 1314 height 529
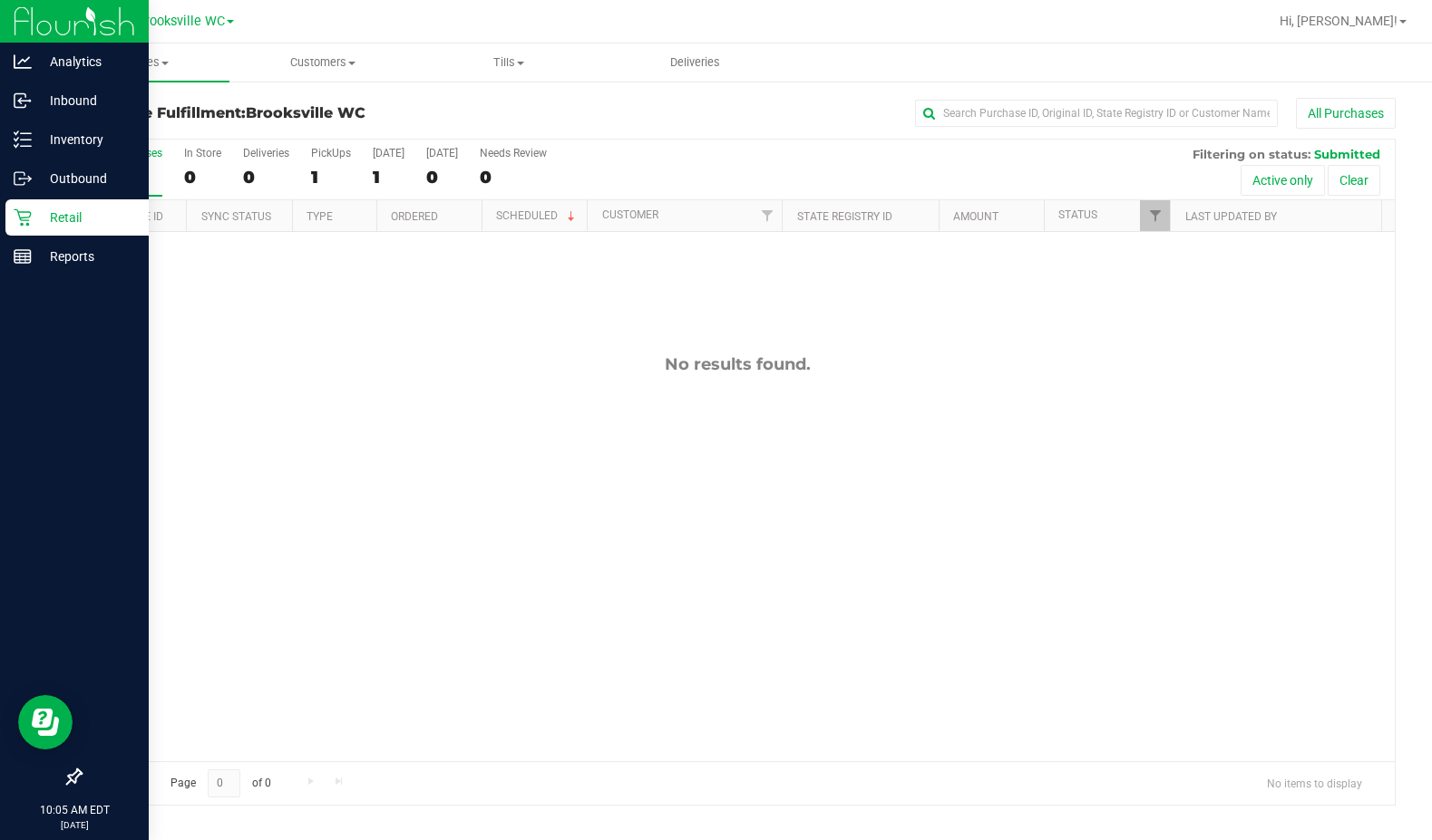
click at [34, 214] on p "Retail" at bounding box center [86, 217] width 109 height 22
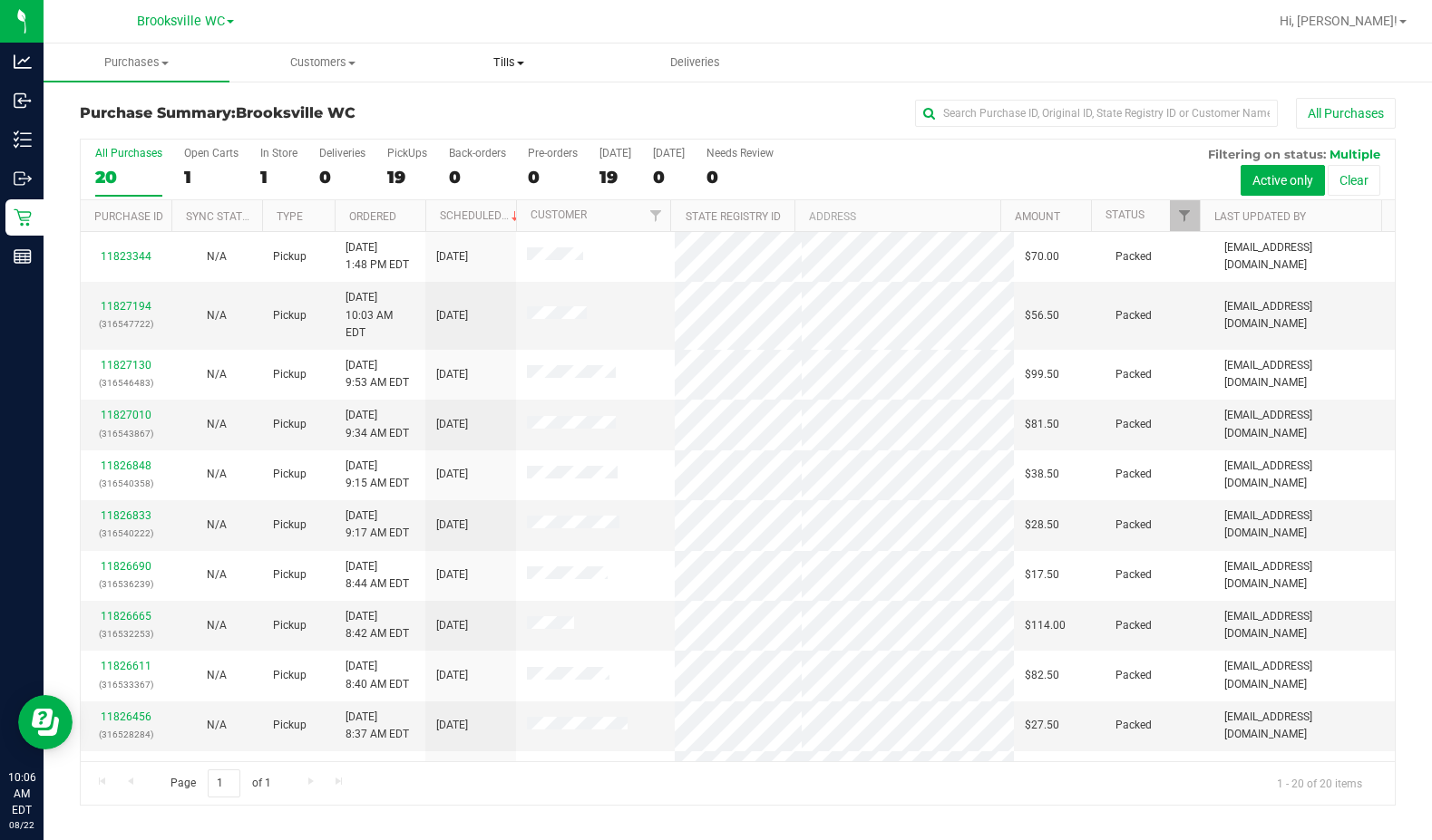
drag, startPoint x: 451, startPoint y: 111, endPoint x: 433, endPoint y: 64, distance: 50.3
click at [451, 111] on h3 "Purchase Summary: Brooksville WC" at bounding box center [298, 113] width 439 height 16
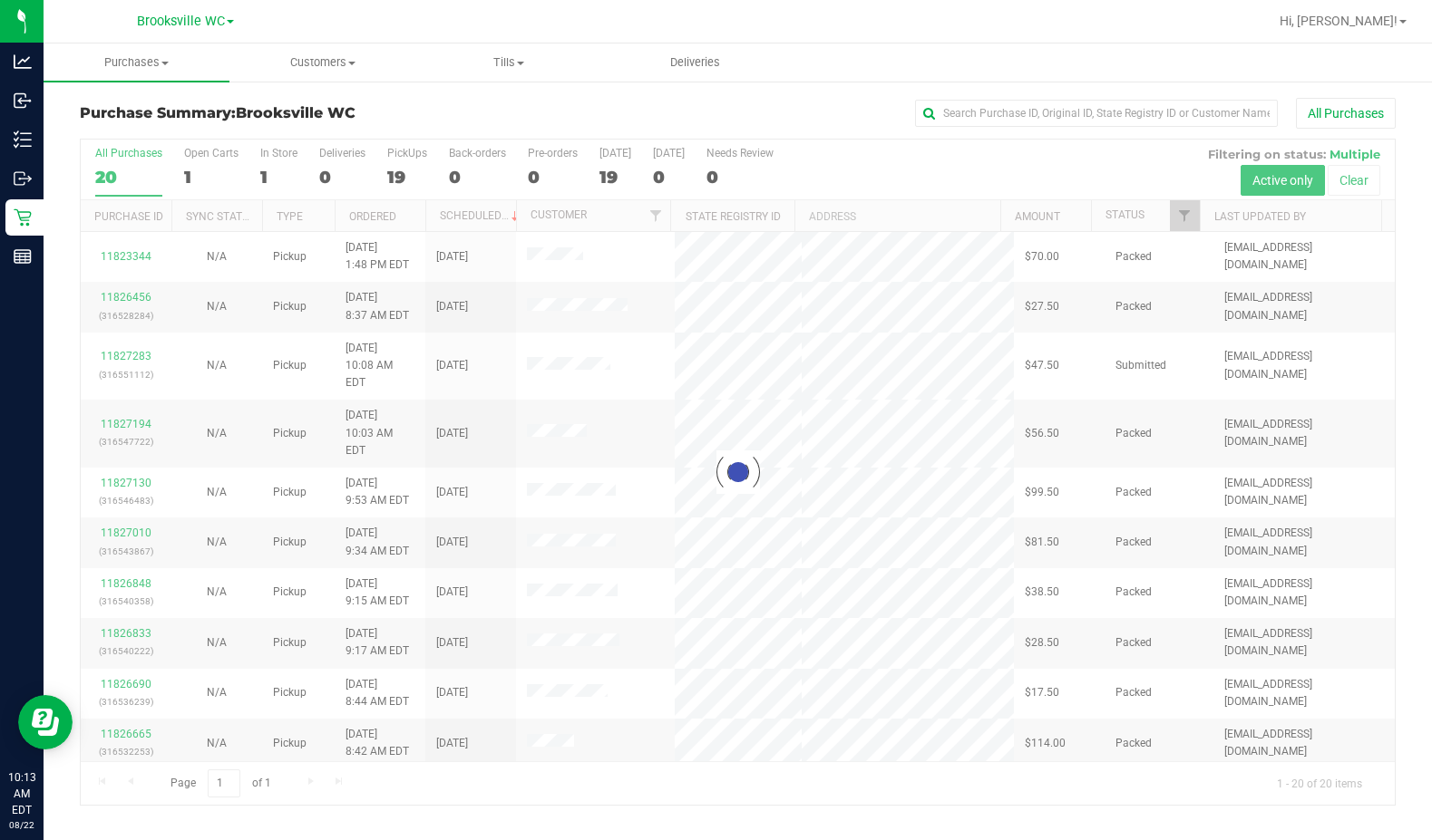
click at [565, 127] on div "All Purchases" at bounding box center [957, 113] width 877 height 31
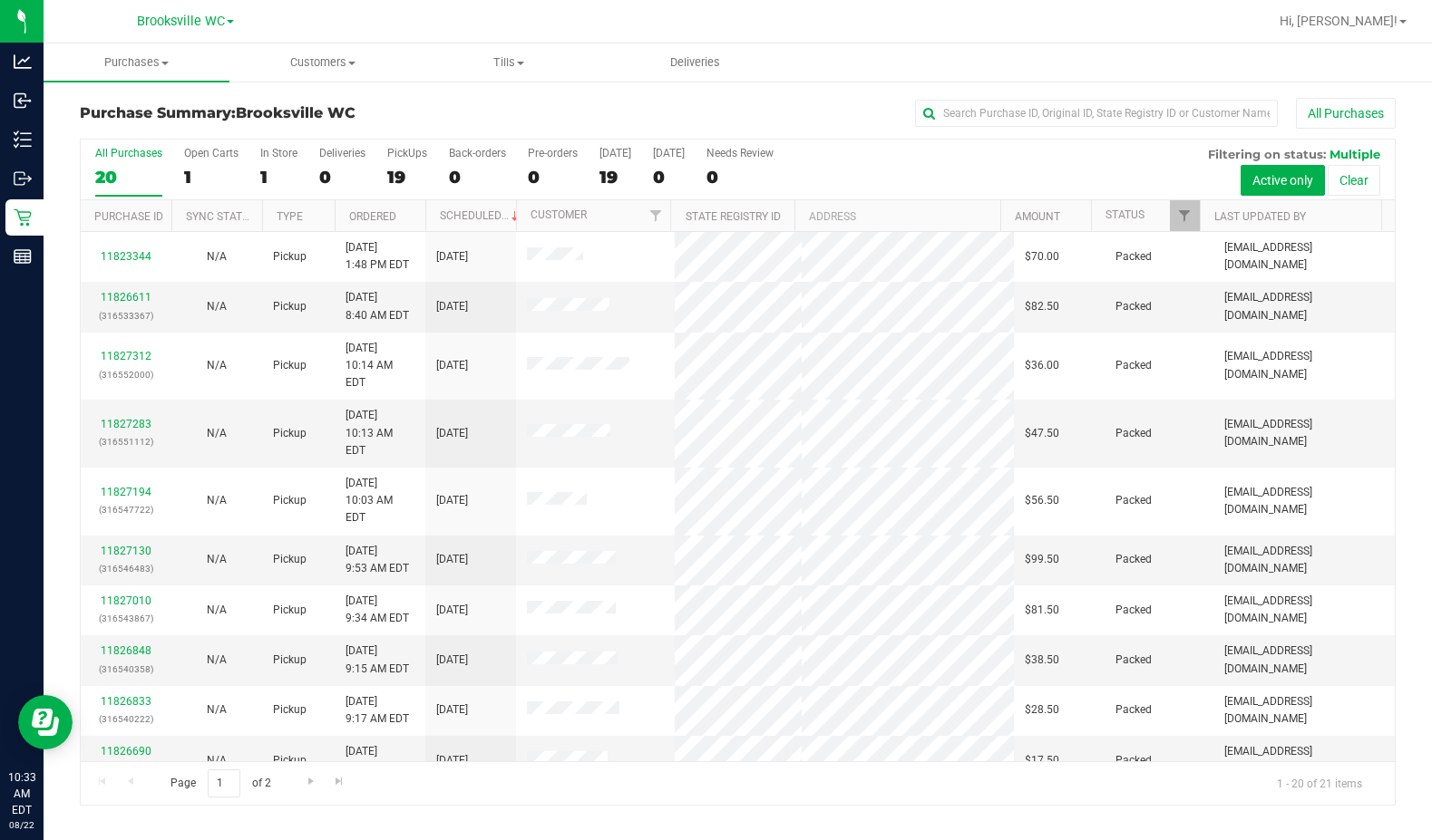
click at [225, 121] on div "Purchase Summary: Brooksville WC All Purchases" at bounding box center [737, 118] width 1316 height 40
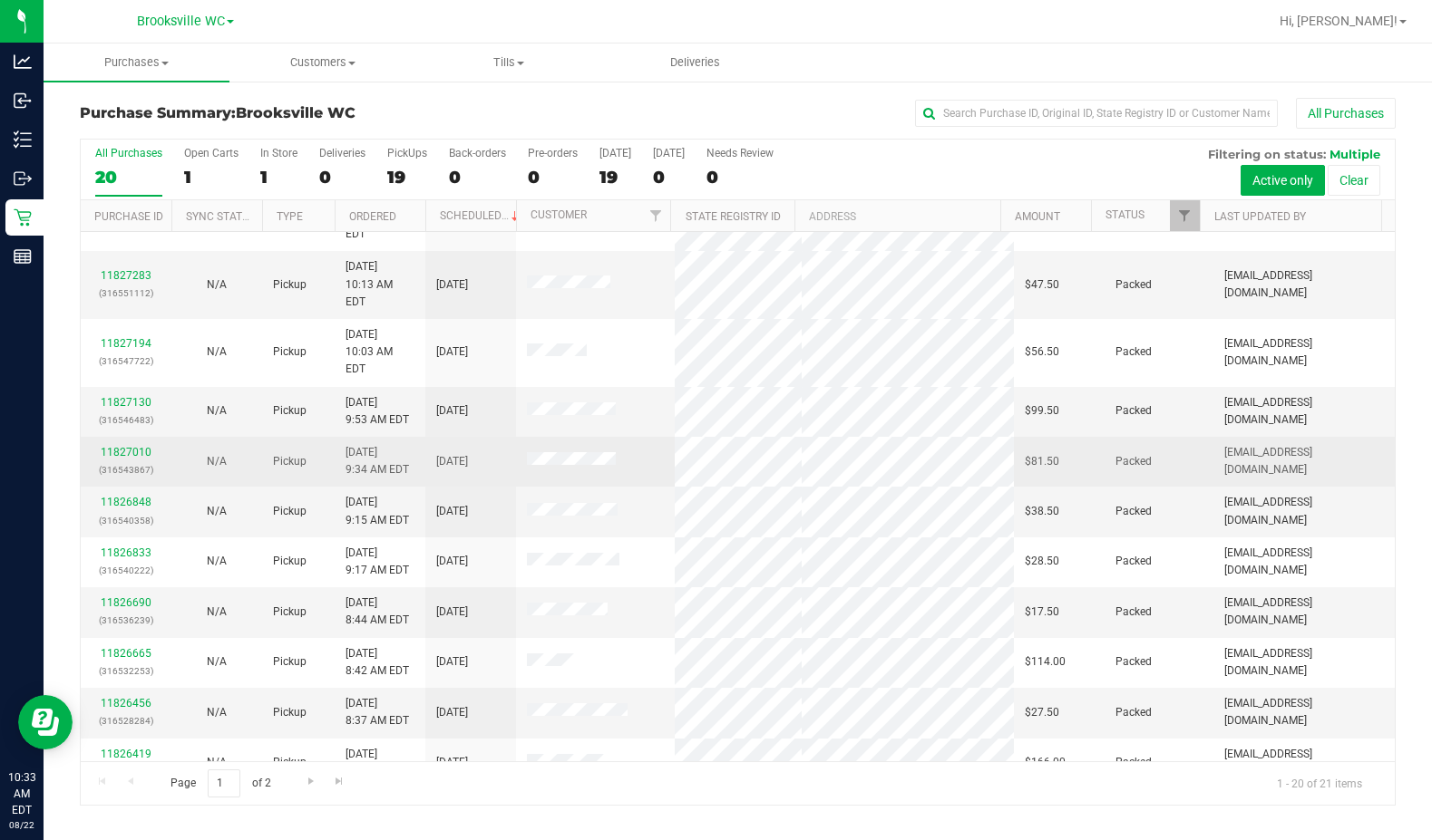
scroll to position [21, 0]
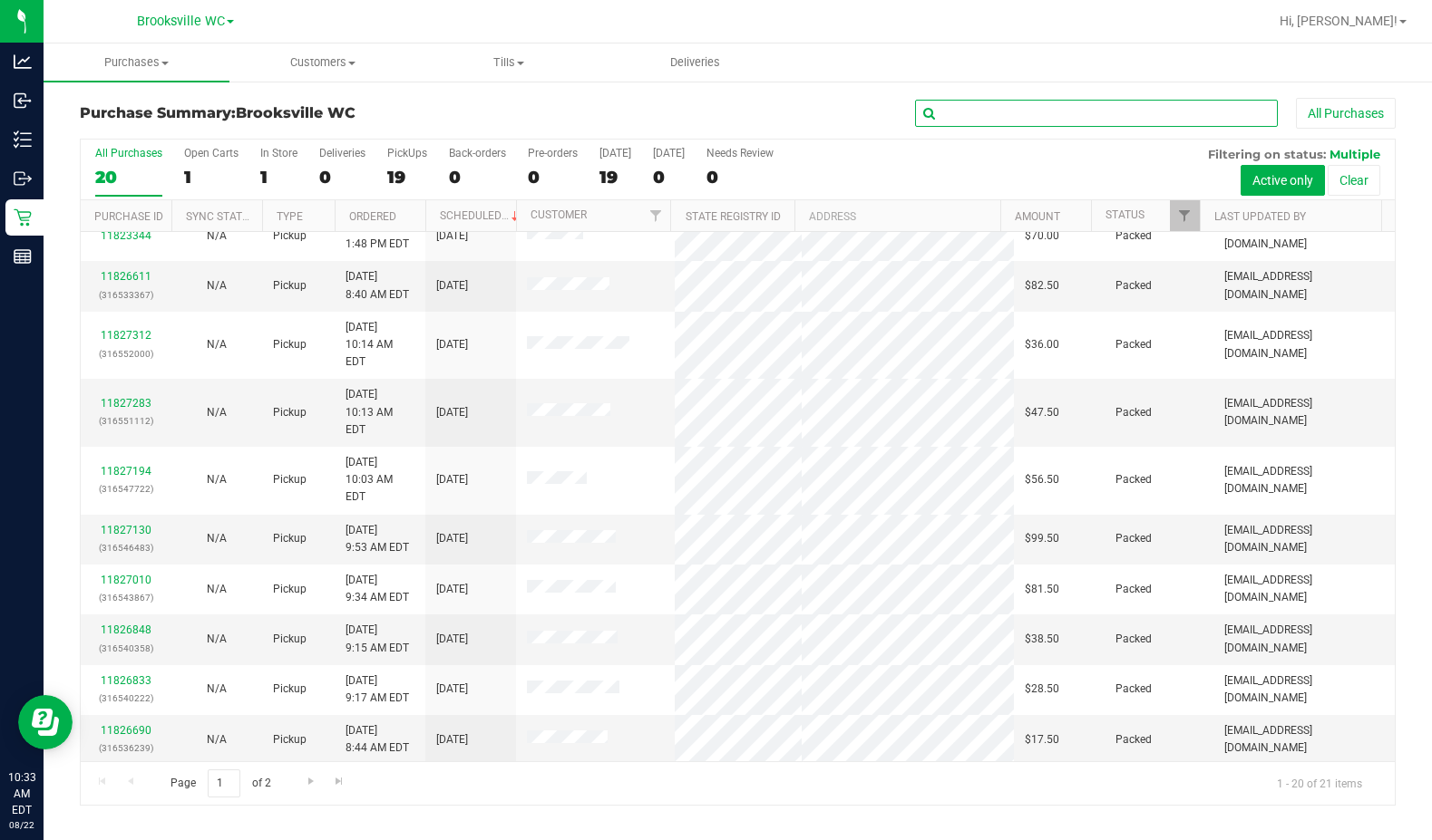
click at [870, 113] on input "text" at bounding box center [1096, 113] width 362 height 27
type input "joshua"
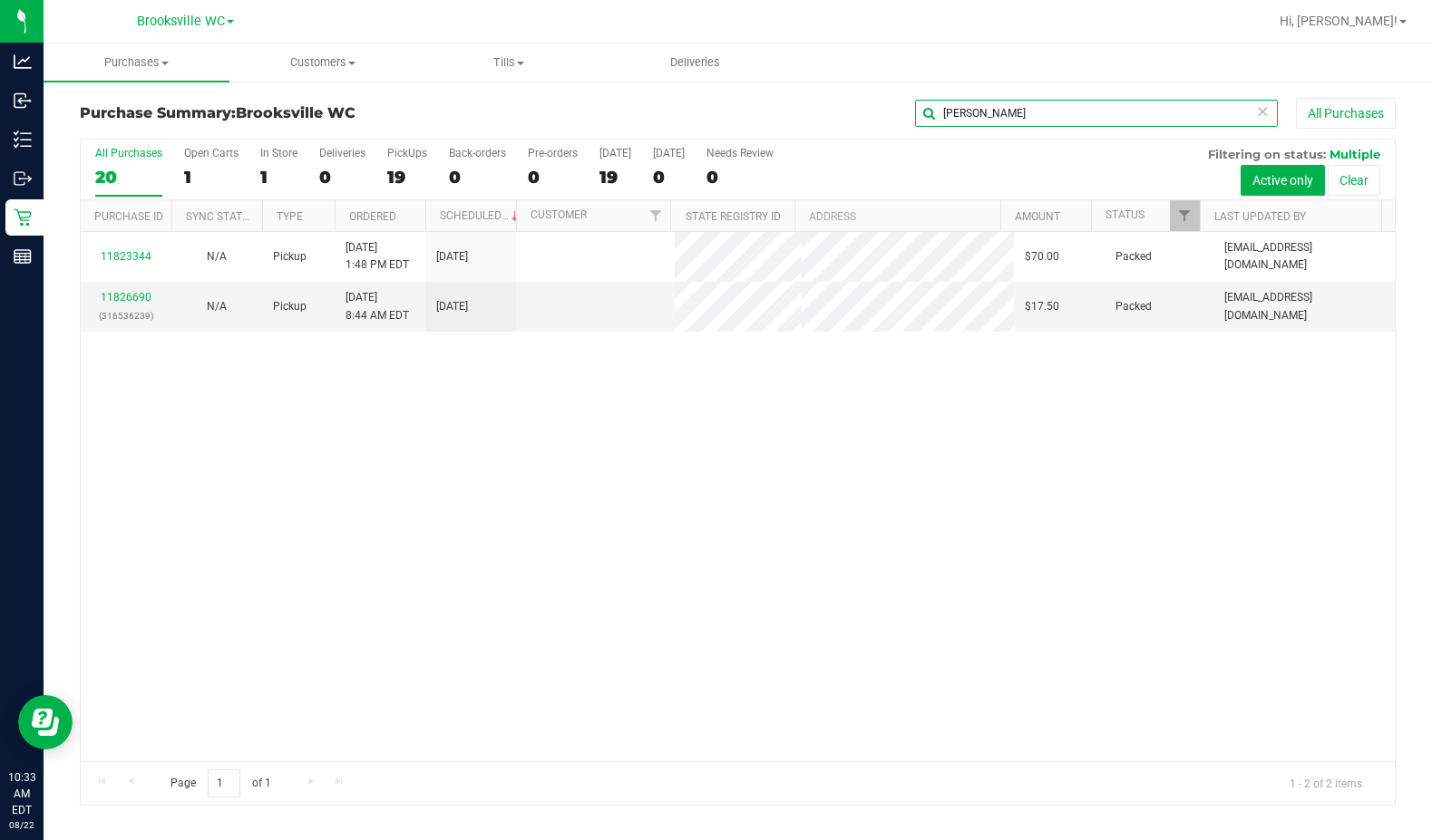
scroll to position [0, 0]
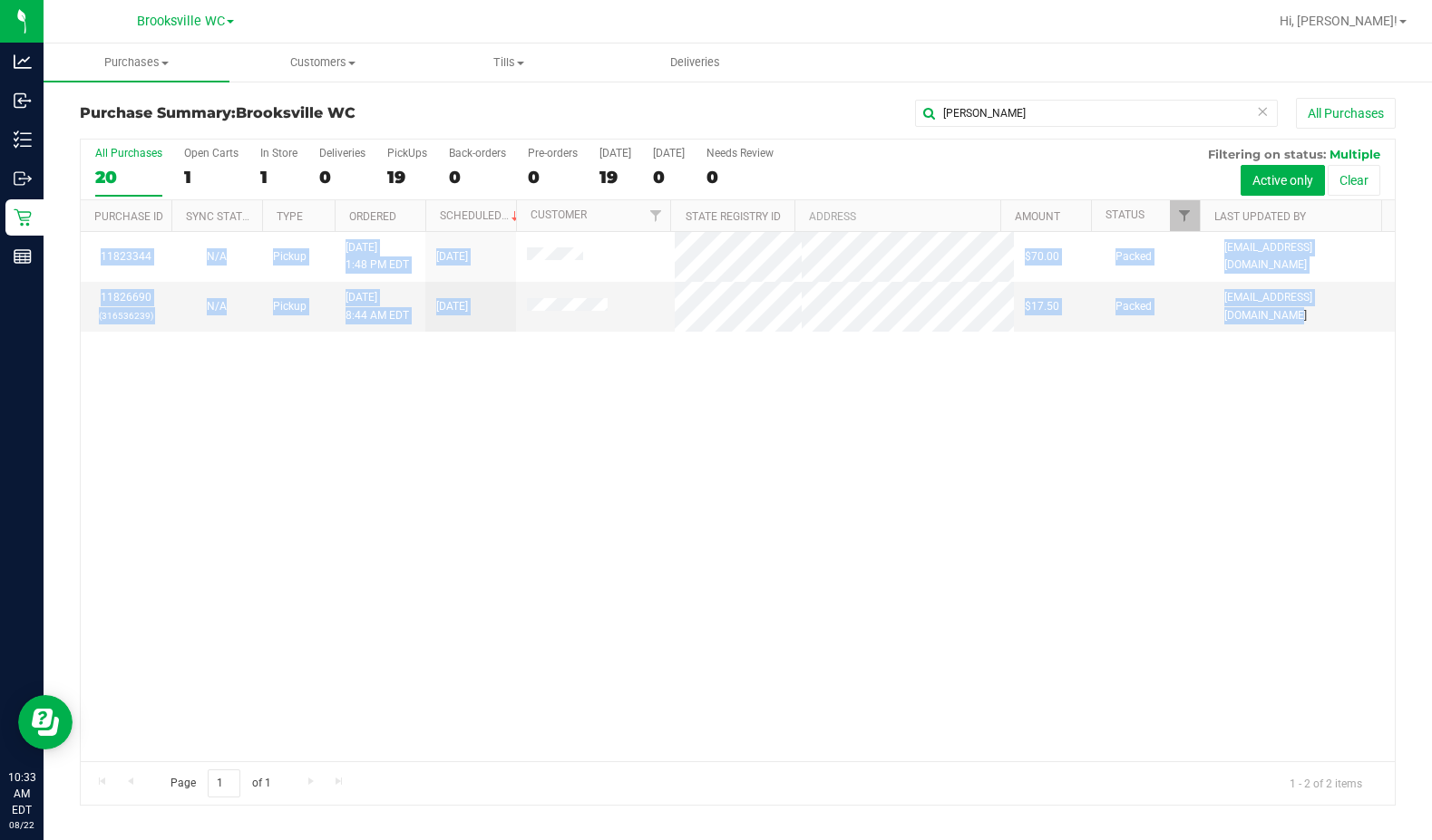
drag, startPoint x: 1369, startPoint y: 285, endPoint x: 1413, endPoint y: 285, distance: 44.0
click at [870, 285] on div "All Purchases 20 Open Carts 1 In Store 1 Deliveries 0 PickUps 19 Back-orders 0 …" at bounding box center [737, 472] width 1316 height 667
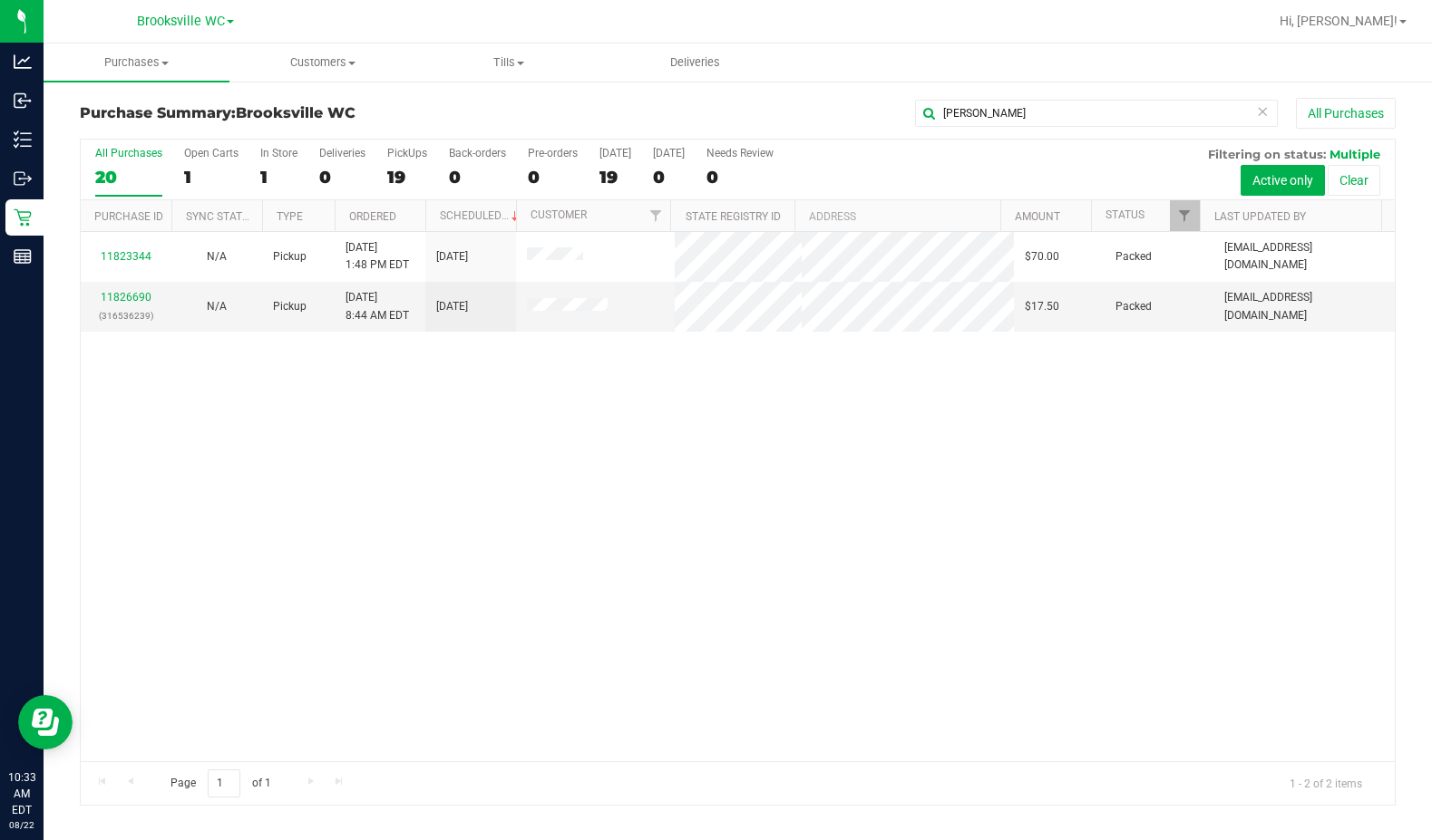
drag, startPoint x: 240, startPoint y: 423, endPoint x: 599, endPoint y: 264, distance: 392.6
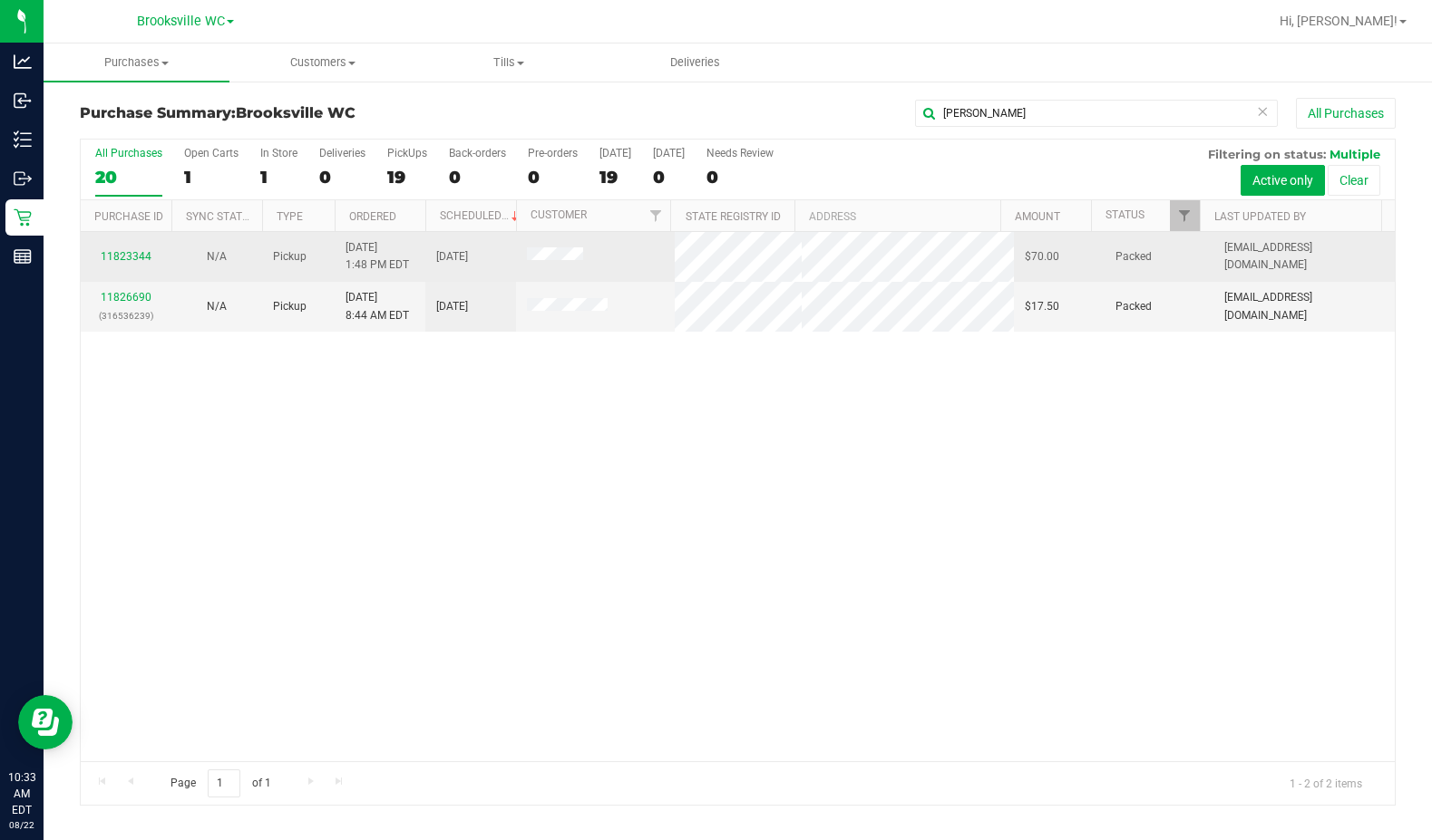
click at [244, 424] on div "11823344 N/A Pickup 8/21/2025 1:48 PM EDT 8/25/2025 $70.00 Packed aainley@livep…" at bounding box center [737, 497] width 1314 height 529
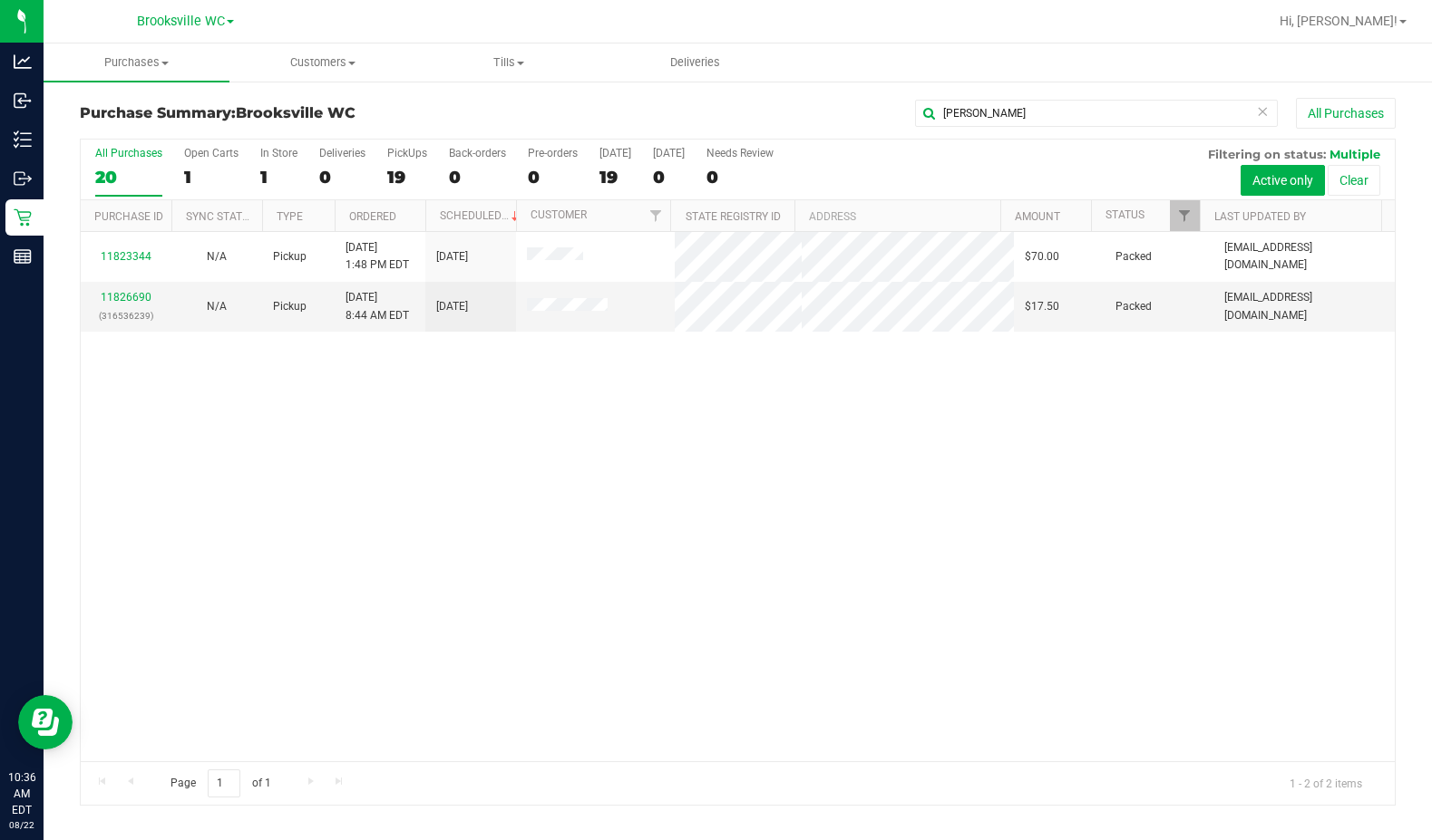
click at [190, 380] on div "11823344 N/A Pickup 8/21/2025 1:48 PM EDT 8/25/2025 $70.00 Packed aainley@livep…" at bounding box center [737, 497] width 1314 height 529
click at [870, 97] on div "Purchase Summary: Brooksville WC joshua All Purchases All Purchases 20 Open Car…" at bounding box center [738, 451] width 1388 height 744
click at [870, 105] on input "joshua" at bounding box center [1096, 113] width 362 height 27
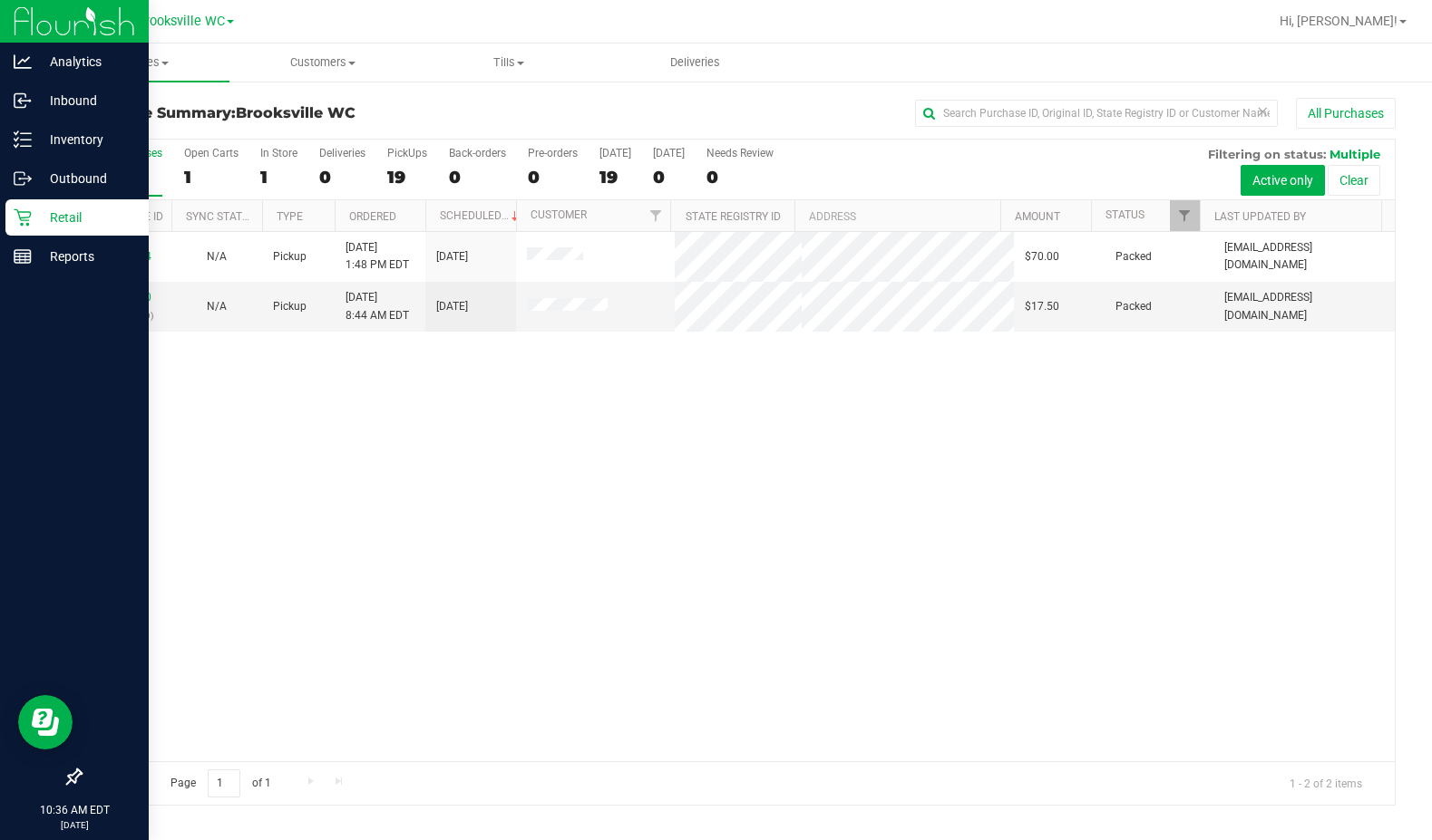
click at [30, 220] on icon at bounding box center [22, 217] width 18 height 18
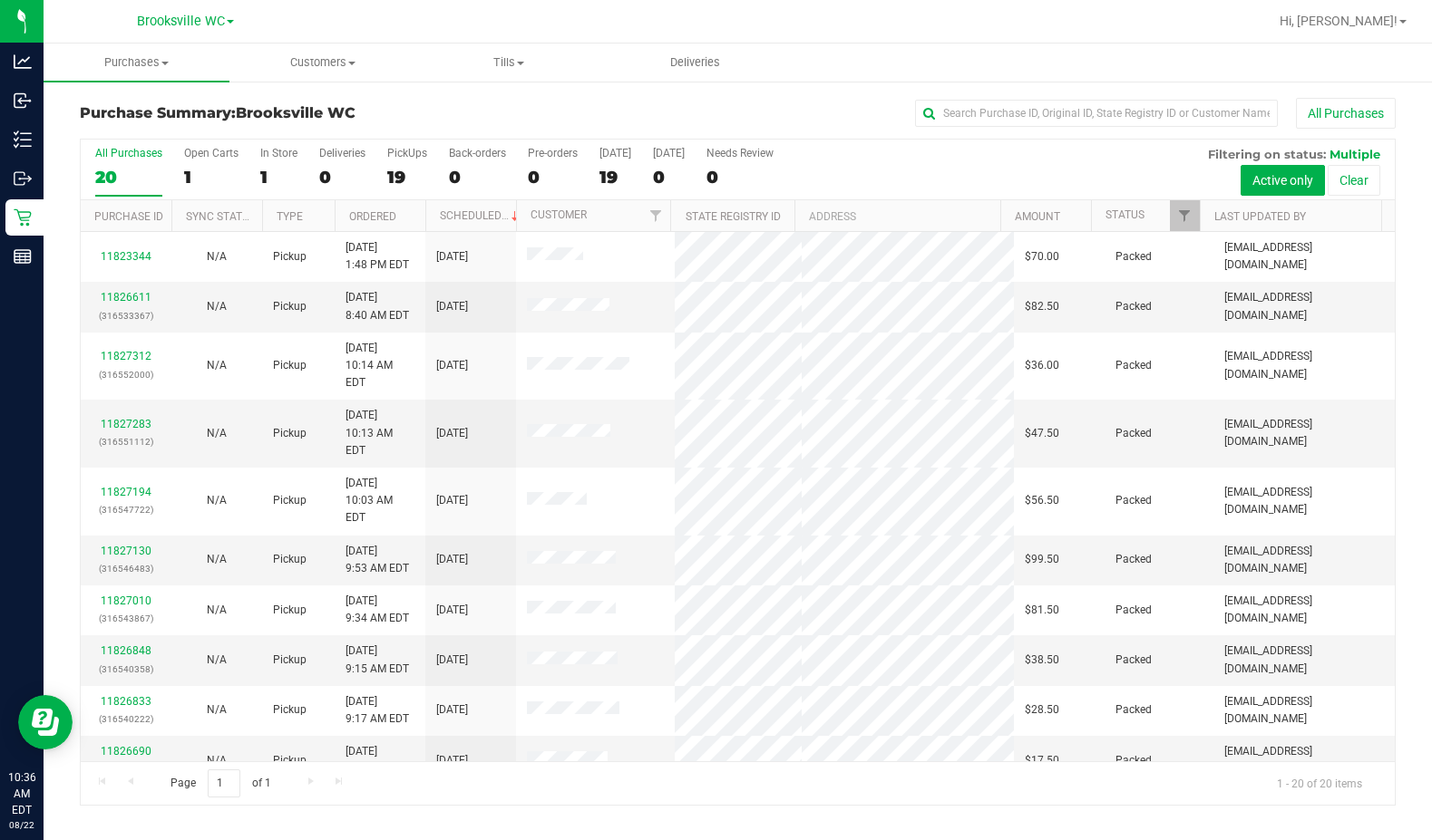
click at [673, 114] on div "All Purchases" at bounding box center [957, 113] width 877 height 31
click at [851, 108] on div "All Purchases" at bounding box center [957, 113] width 877 height 31
click at [870, 211] on link "Status" at bounding box center [1124, 214] width 39 height 12
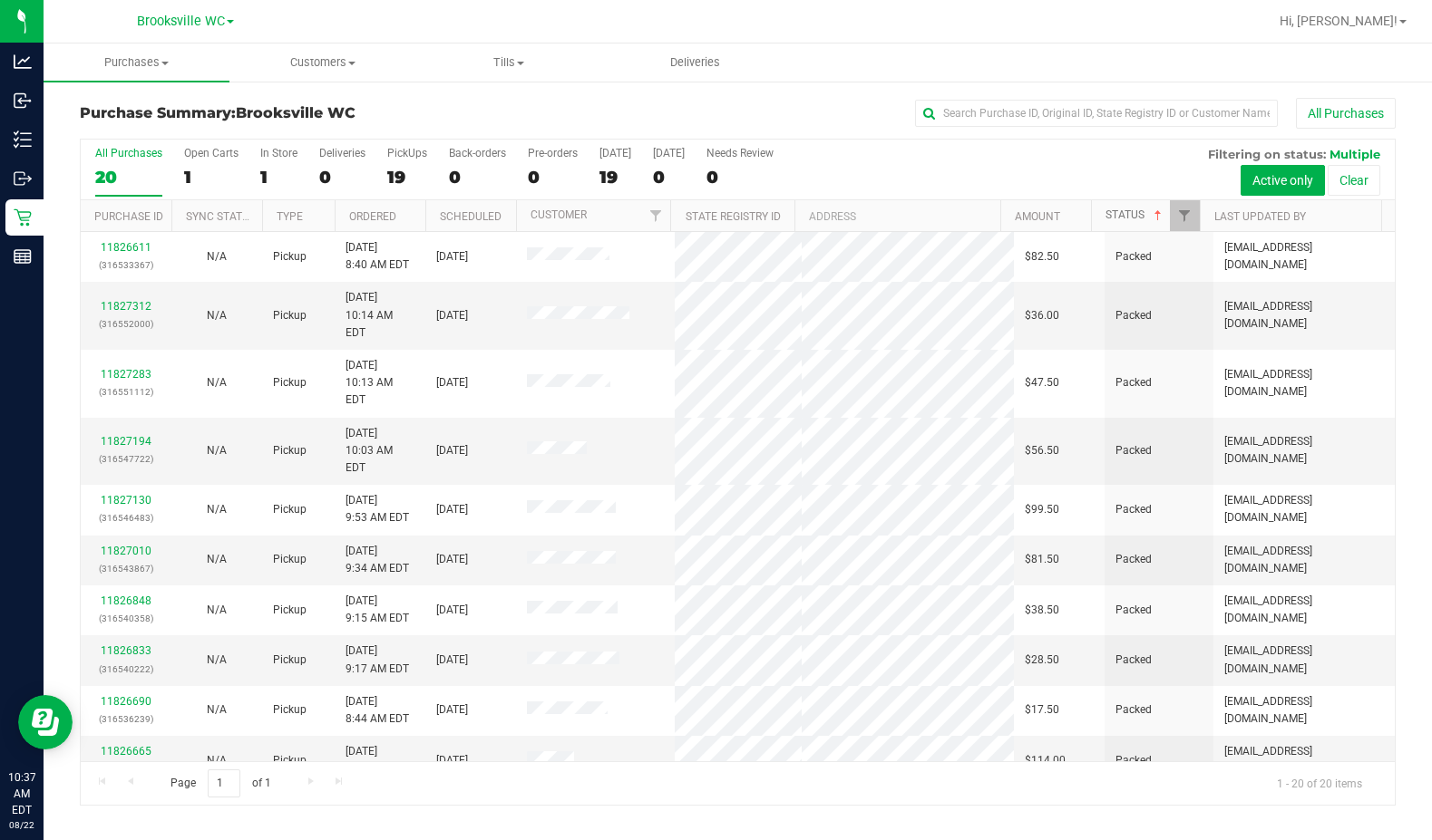
click at [870, 219] on span at bounding box center [1158, 215] width 14 height 14
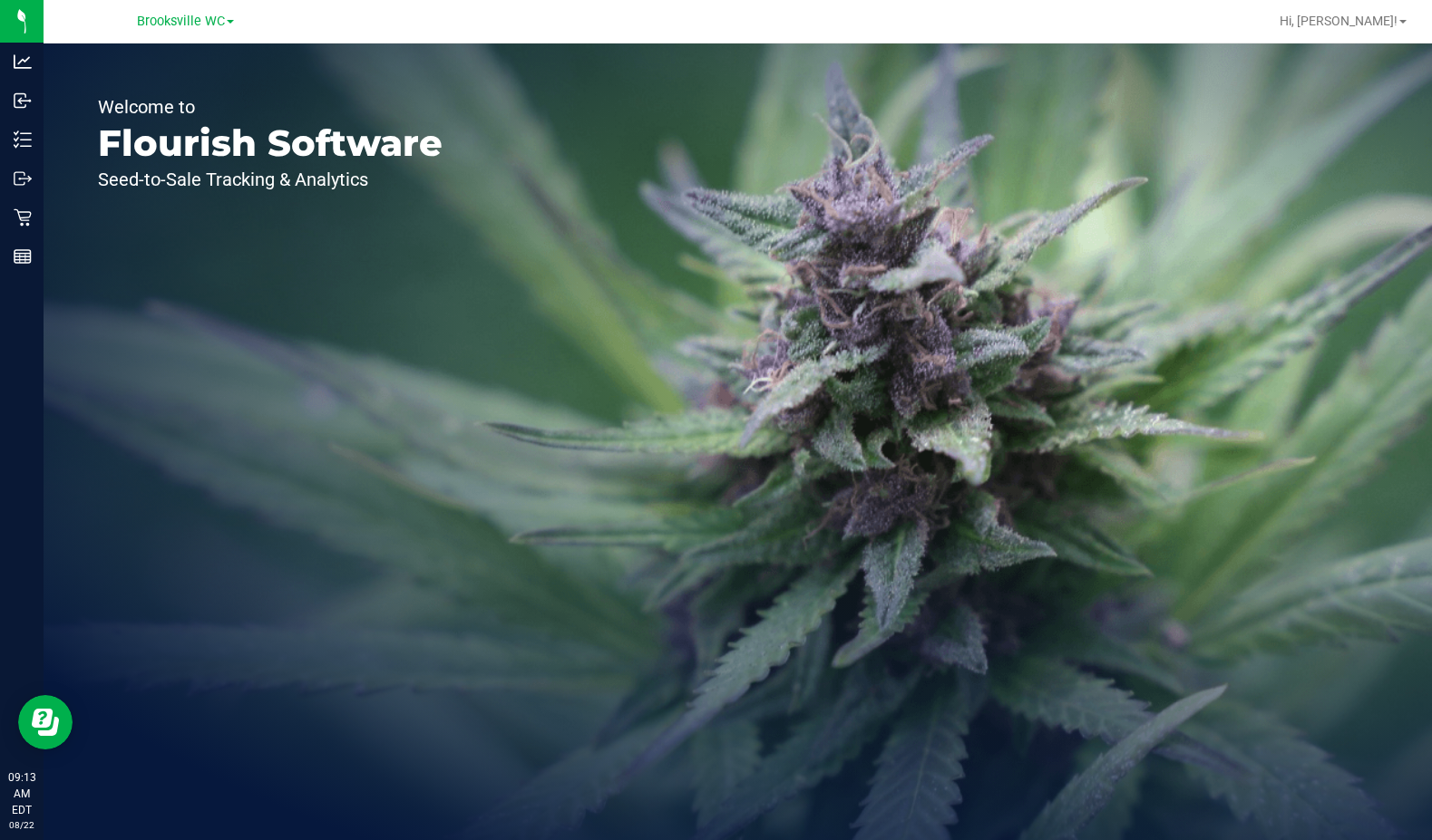
click at [335, 253] on div "Welcome to Flourish Software Seed-to-Sale Tracking & Analytics" at bounding box center [271, 442] width 453 height 797
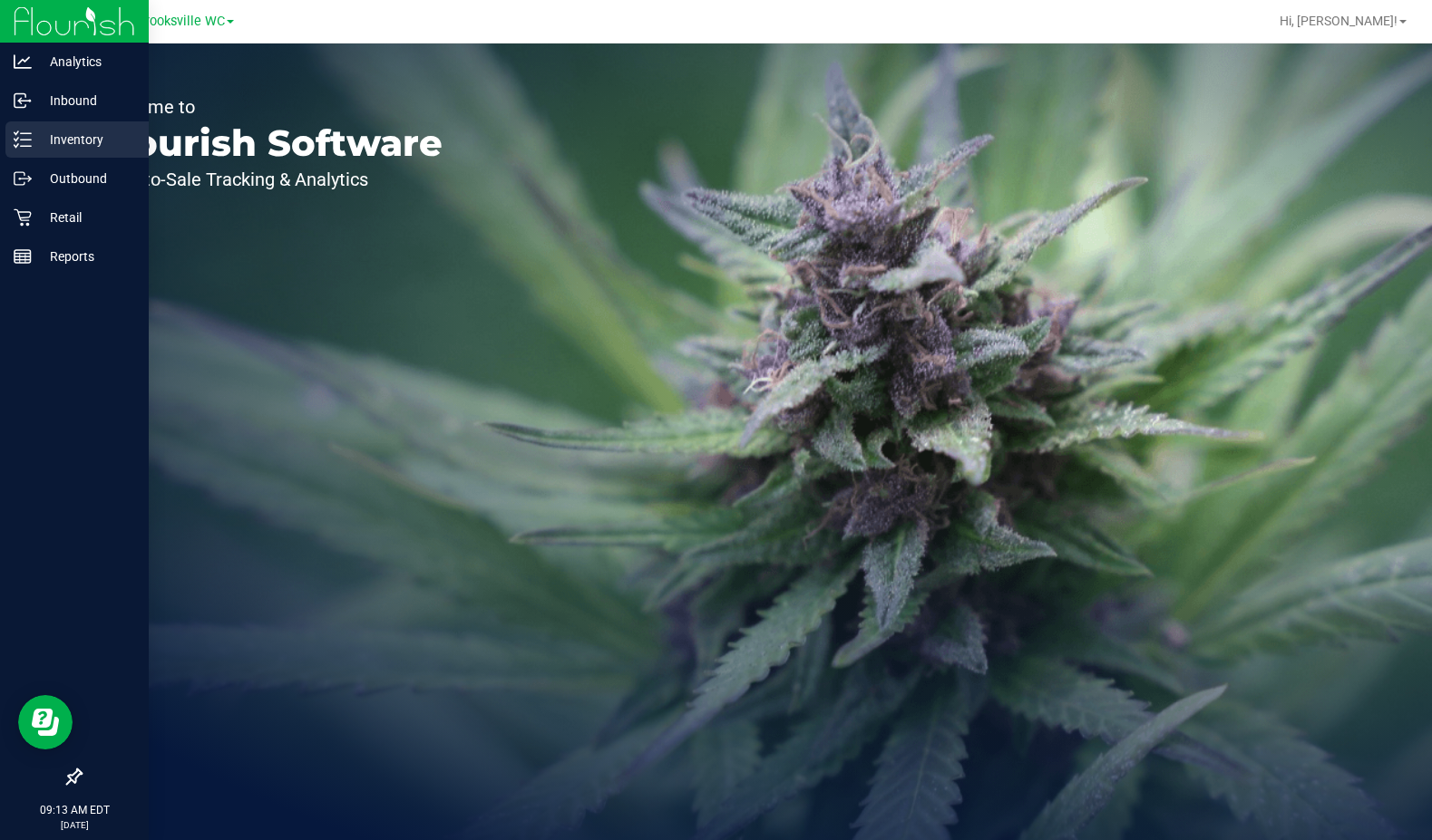
click at [115, 144] on p "Inventory" at bounding box center [86, 140] width 109 height 22
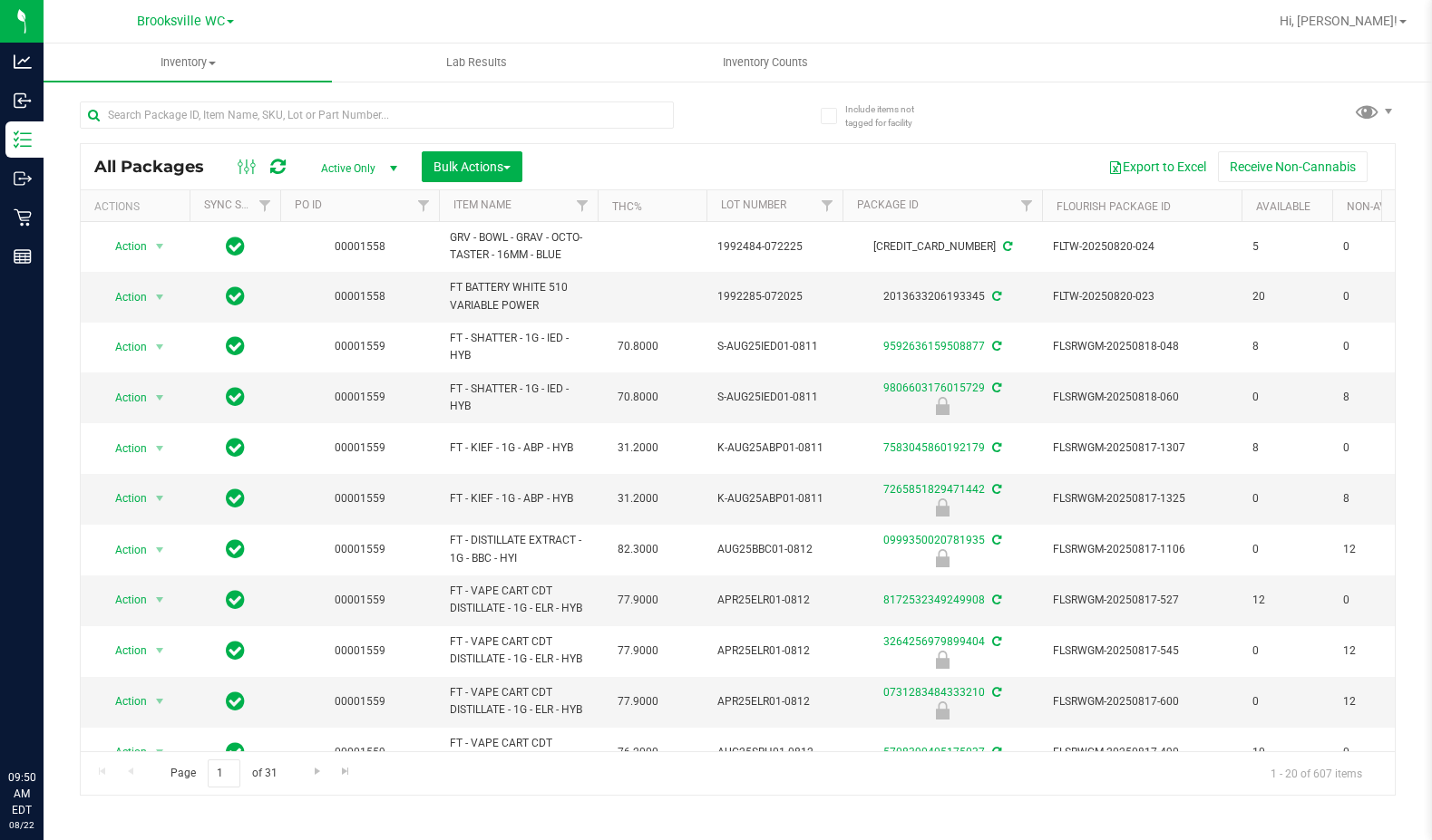
click at [268, 108] on input "text" at bounding box center [376, 115] width 594 height 27
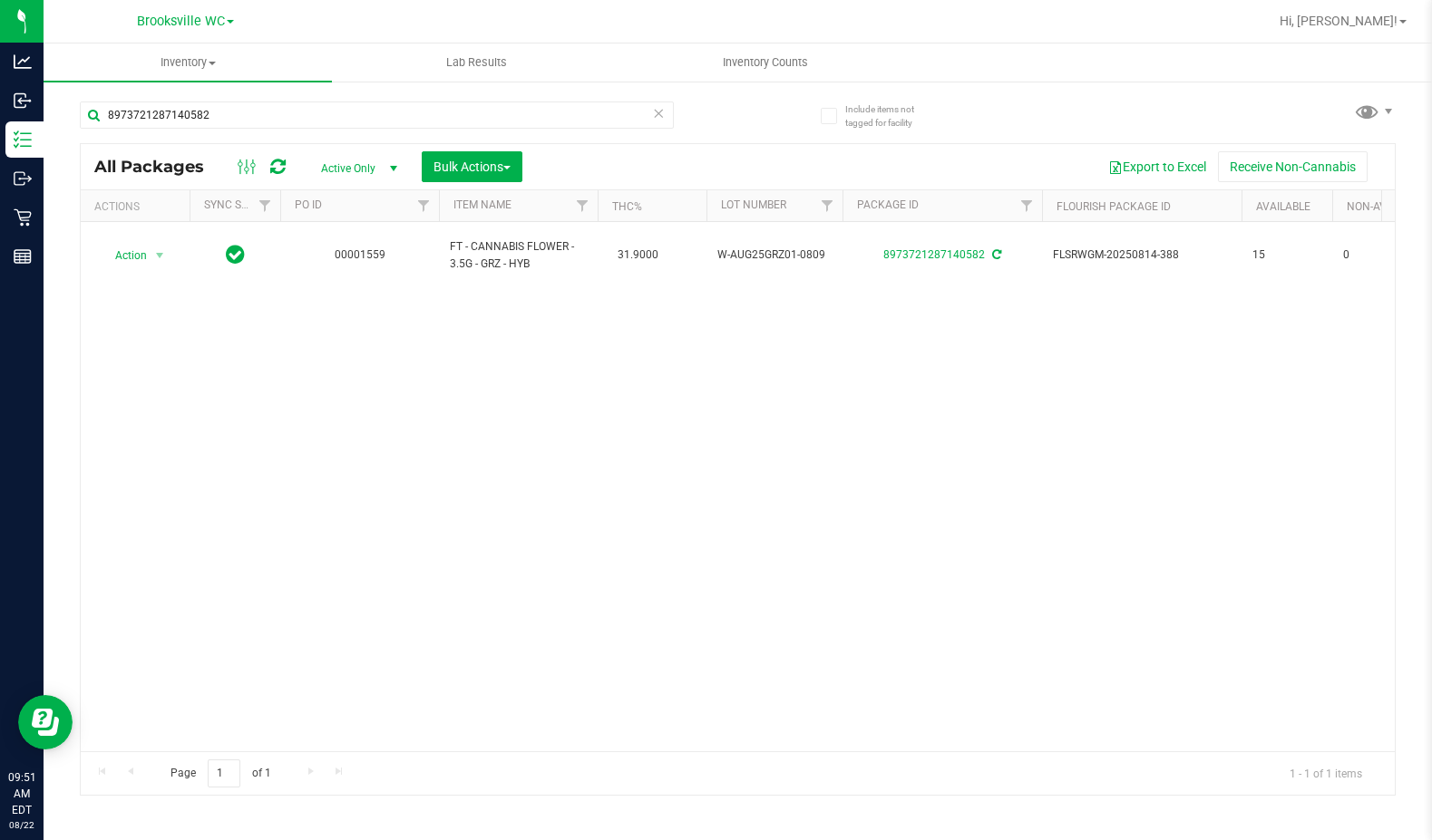
type input "8973721287140582"
click at [406, 569] on div "Action Action Adjust qty Create package Edit attributes Global inventory Locate…" at bounding box center [737, 486] width 1314 height 529
click at [421, 411] on div "Action Action Adjust qty Create package Edit attributes Global inventory Locate…" at bounding box center [737, 486] width 1314 height 529
drag, startPoint x: 245, startPoint y: 503, endPoint x: 235, endPoint y: 484, distance: 21.5
click at [241, 491] on div "Action Action Adjust qty Create package Edit attributes Global inventory Locate…" at bounding box center [737, 486] width 1314 height 529
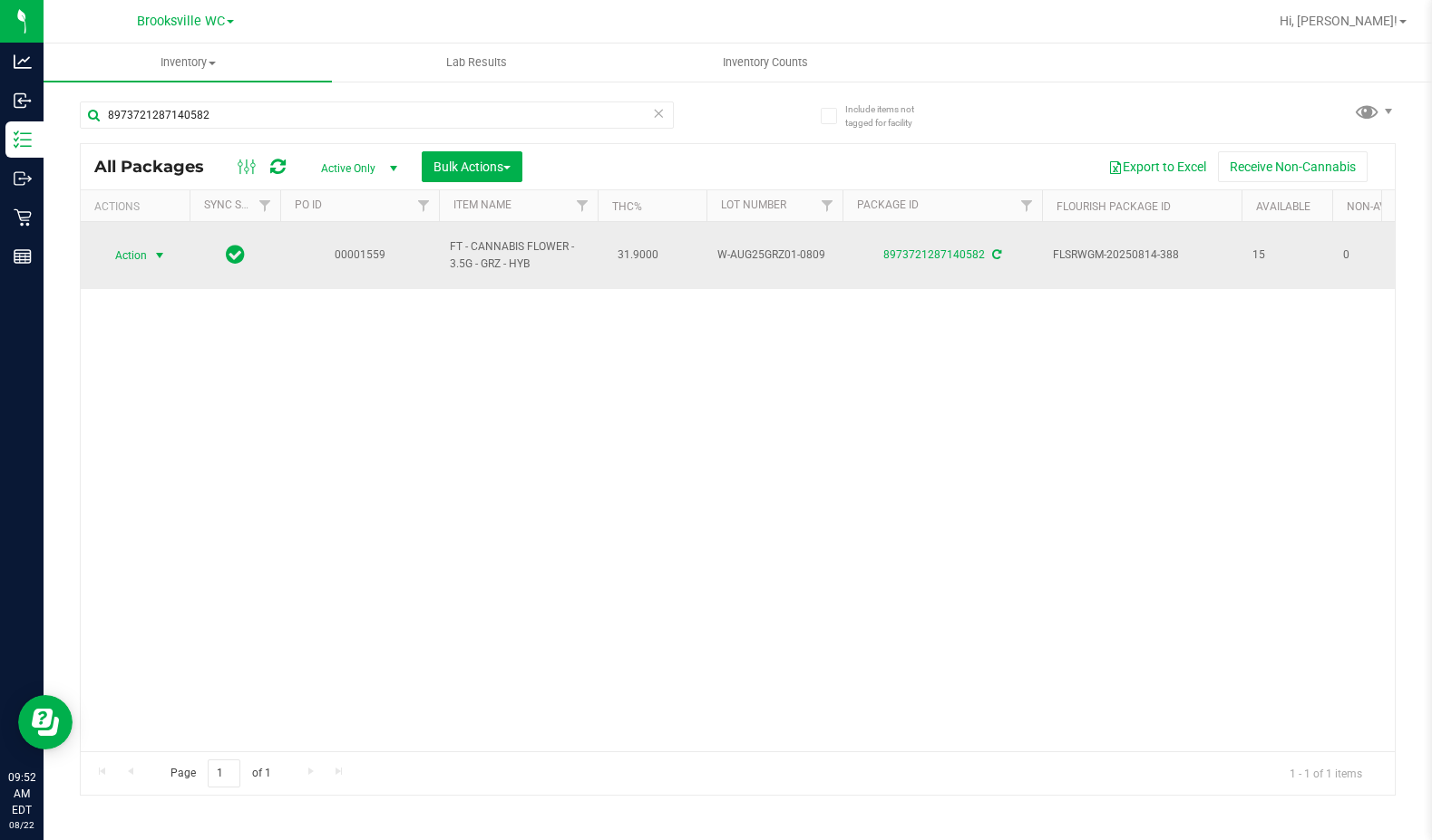
click at [161, 248] on span "select" at bounding box center [159, 255] width 14 height 14
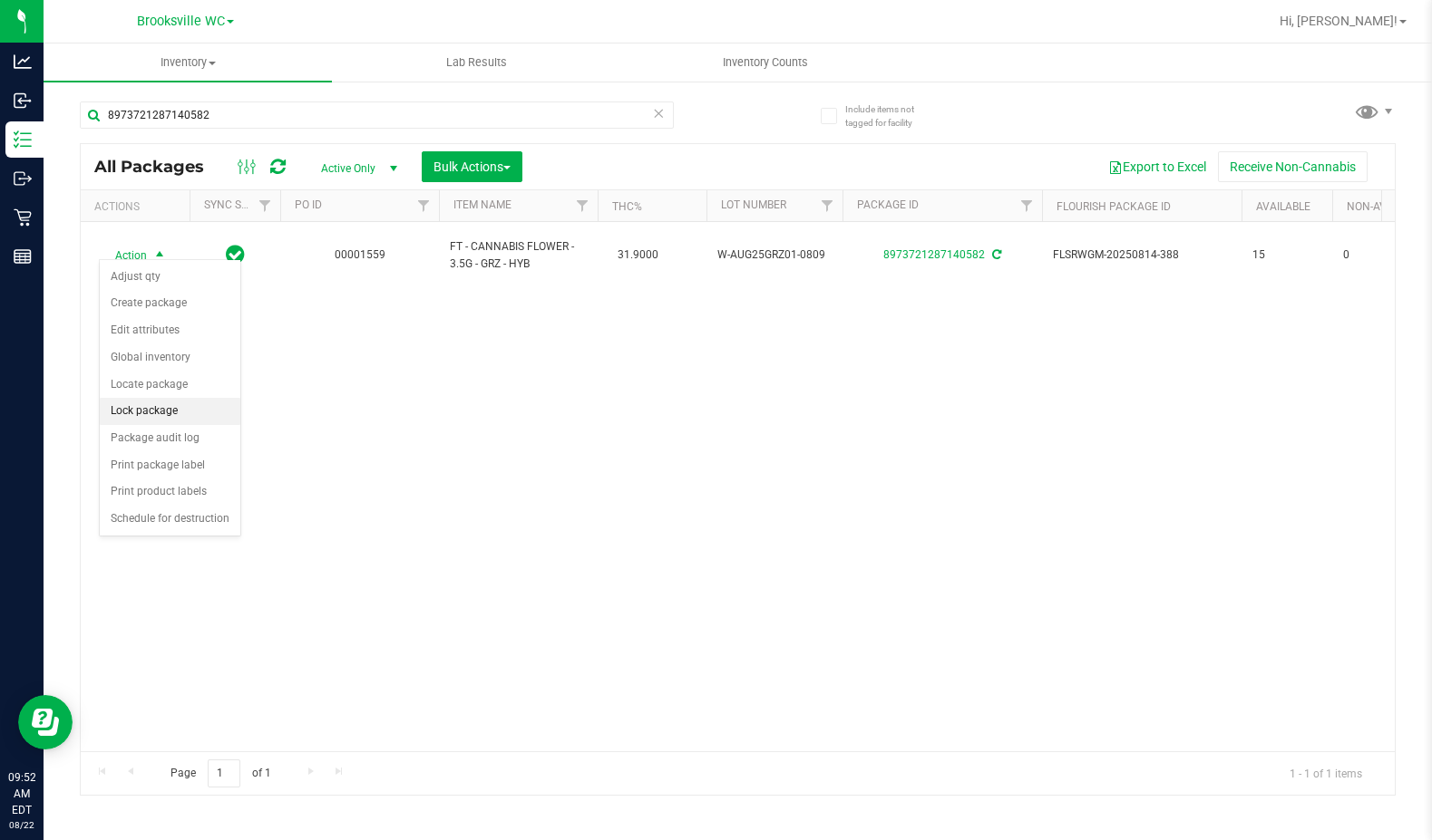
click at [175, 406] on li "Lock package" at bounding box center [169, 411] width 141 height 27
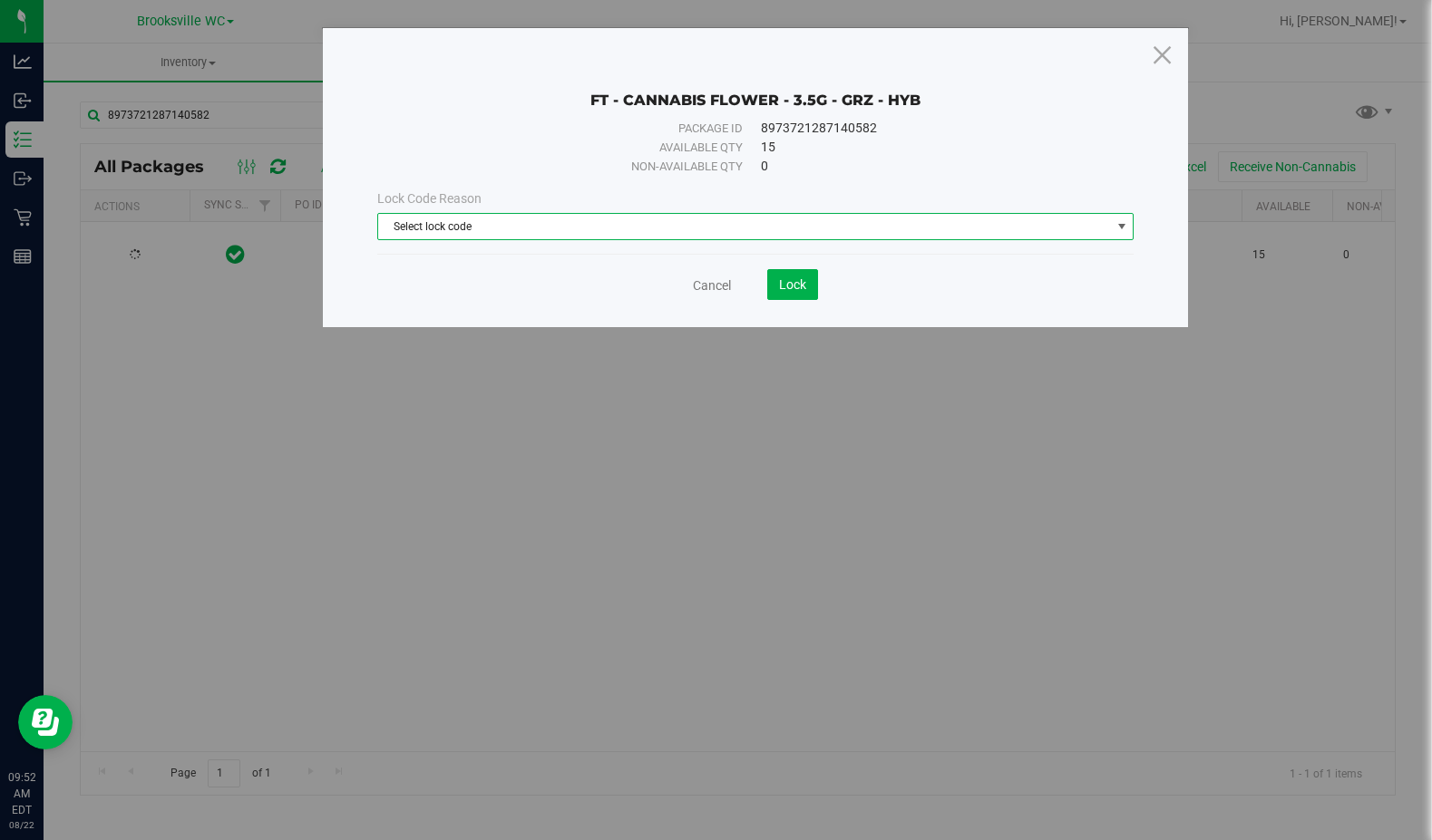
click at [613, 218] on span "Select lock code" at bounding box center [745, 226] width 732 height 26
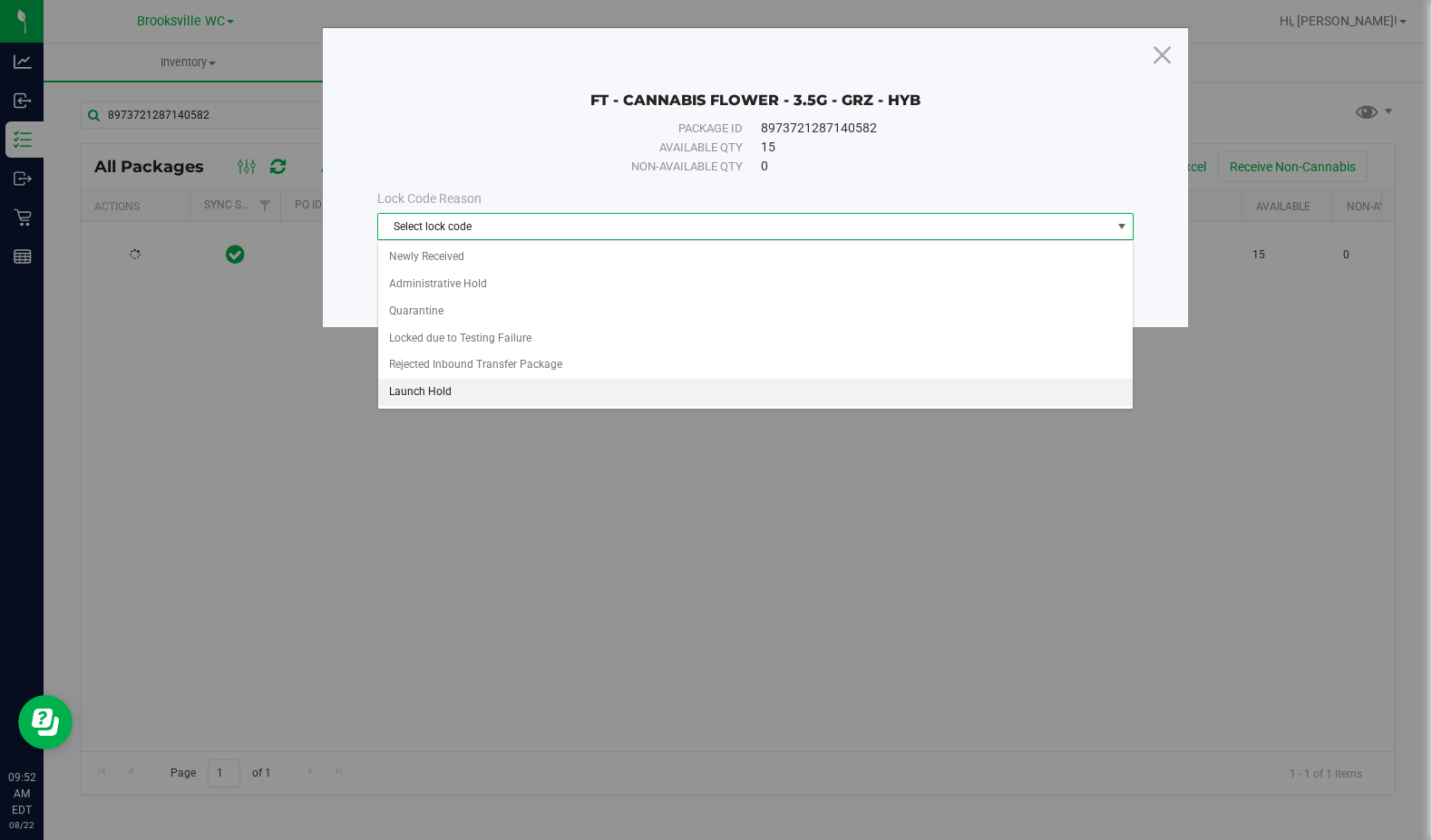
click at [548, 387] on li "Launch Hold" at bounding box center [755, 393] width 754 height 27
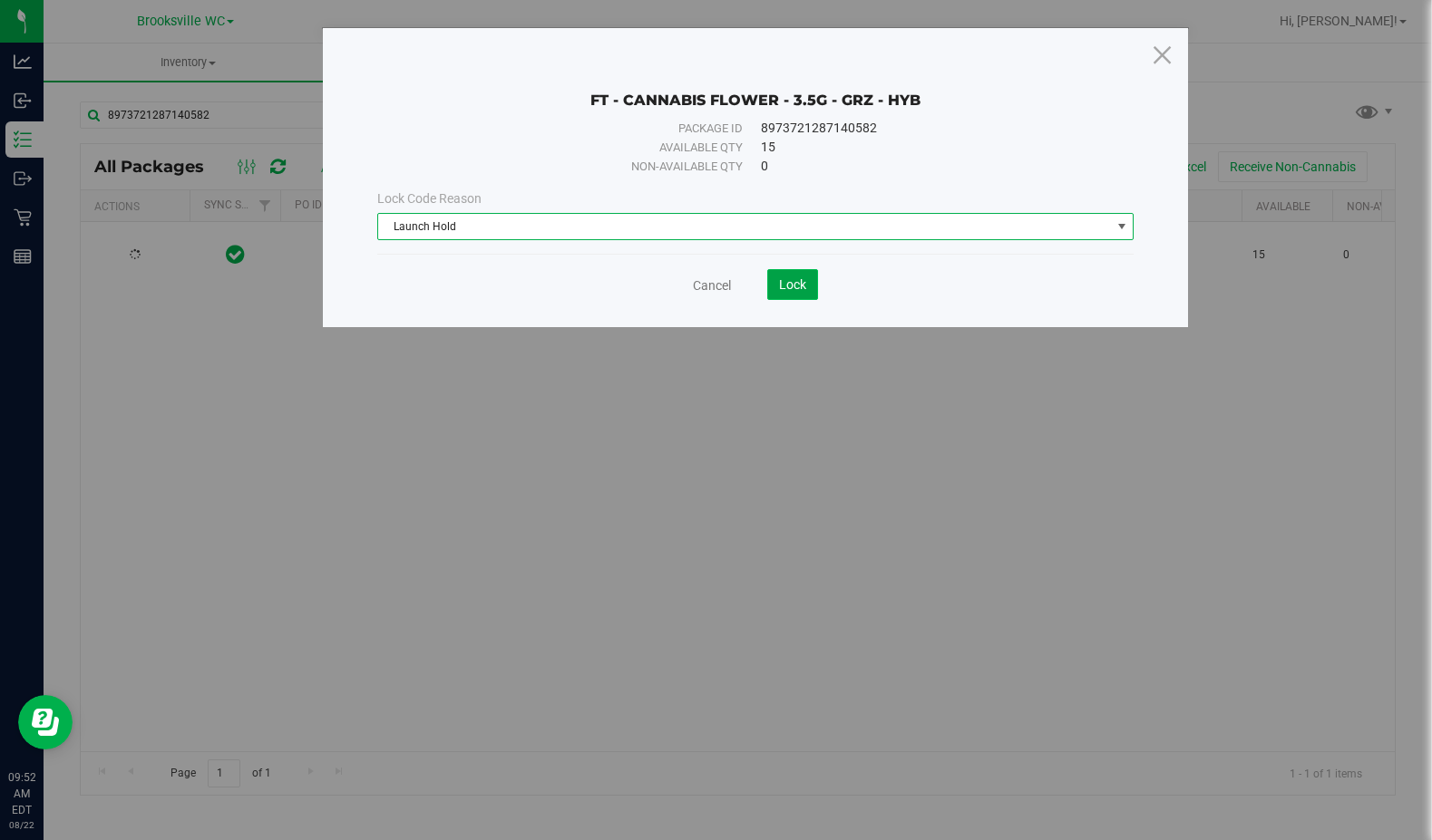
click at [798, 279] on span "Lock" at bounding box center [792, 284] width 27 height 14
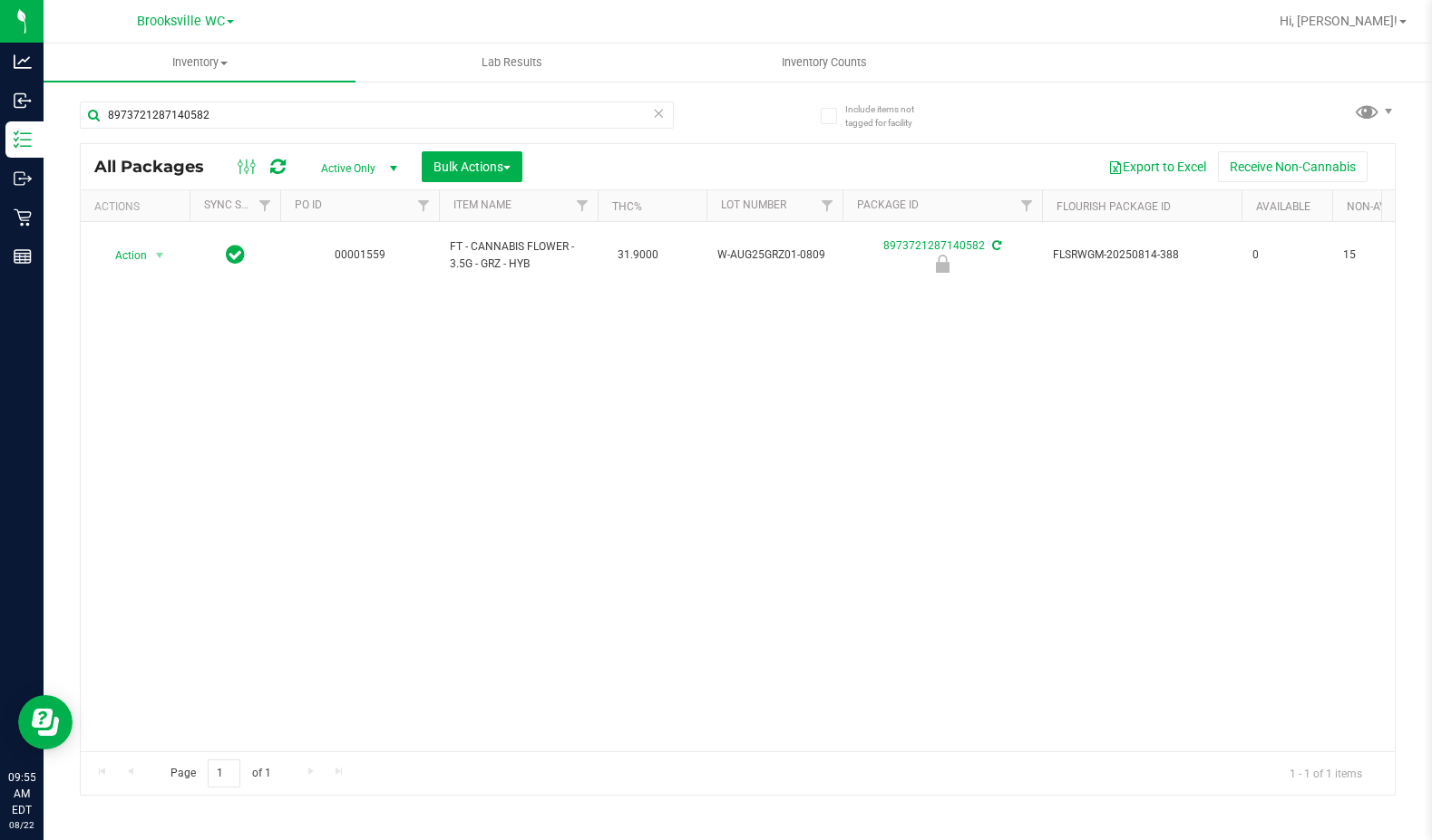
click at [335, 435] on div "Action Action Edit attributes Global inventory Locate package Package audit log…" at bounding box center [737, 486] width 1314 height 529
drag, startPoint x: 361, startPoint y: 387, endPoint x: 306, endPoint y: 91, distance: 301.1
click at [361, 387] on div "Action Action Edit attributes Global inventory Locate package Package audit log…" at bounding box center [737, 486] width 1314 height 529
click at [260, 118] on input "8973721287140582" at bounding box center [376, 115] width 594 height 27
click at [260, 123] on input "8973721287140582" at bounding box center [376, 115] width 594 height 27
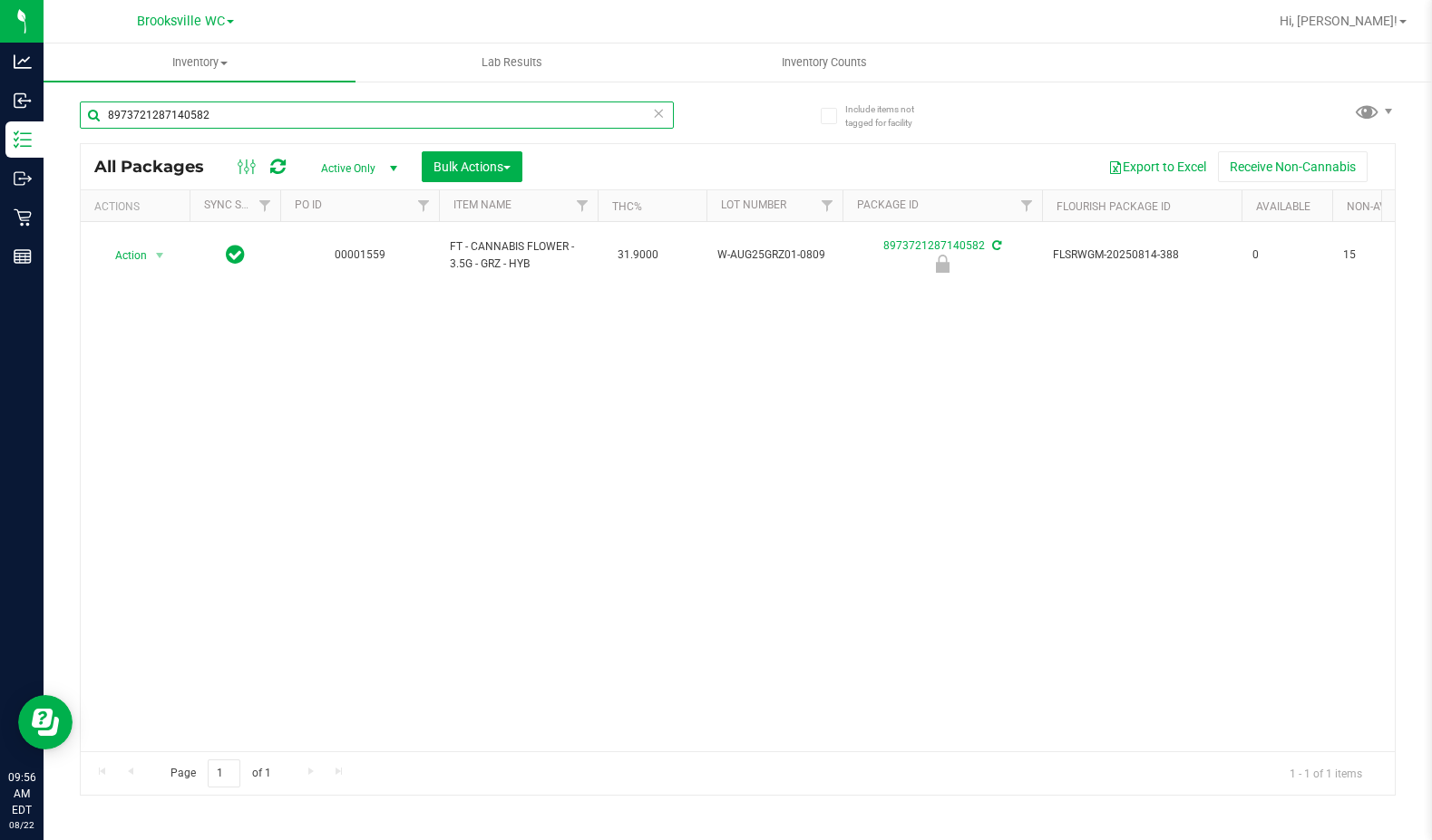
paste input "[PERSON_NAME]: W-Jun25DDF02-070"
click at [200, 117] on input "[PERSON_NAME]: W-Jun25DDF02-0702" at bounding box center [376, 115] width 594 height 27
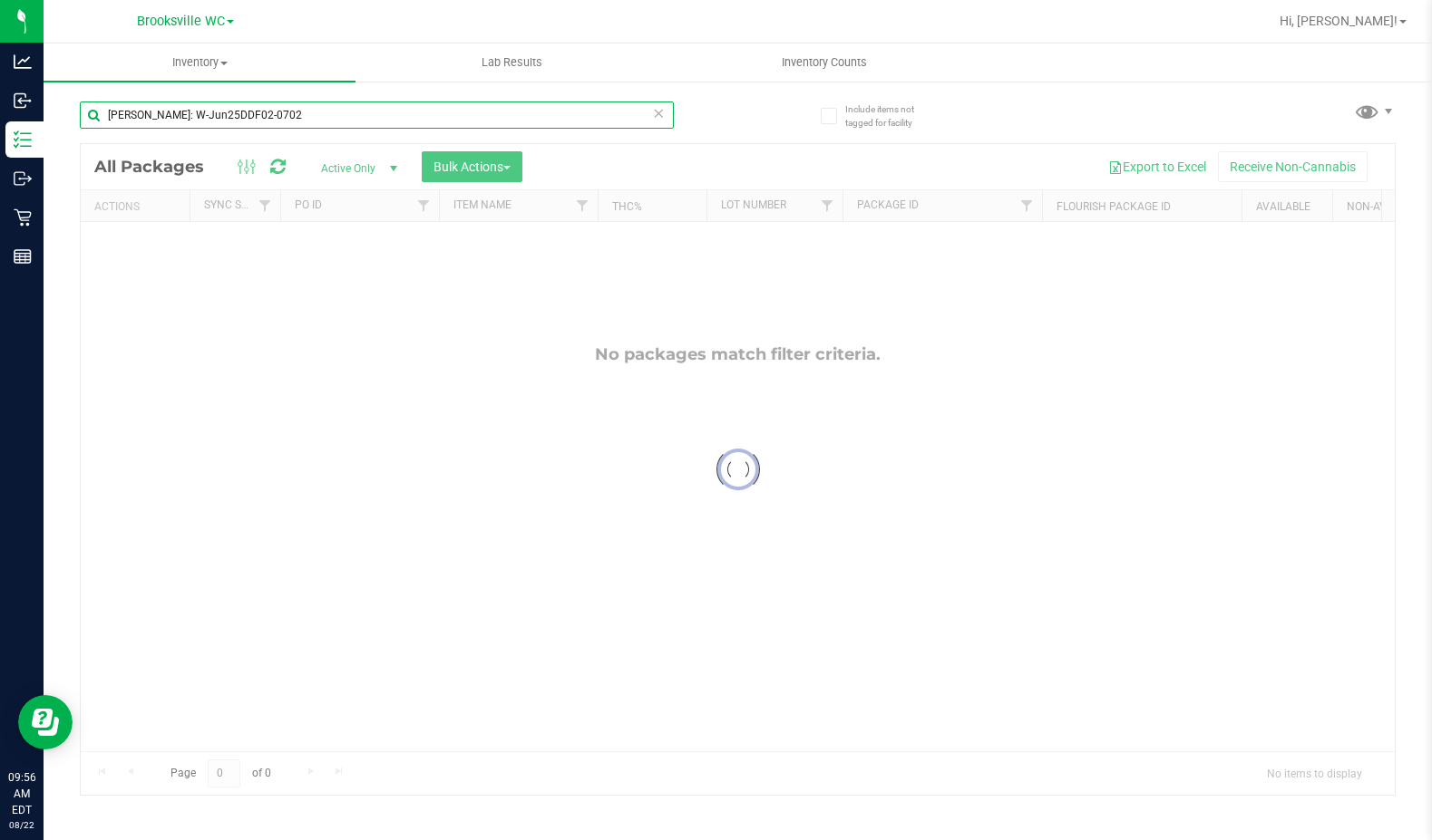
click at [185, 112] on input "[PERSON_NAME]: W-Jun25DDF02-0702" at bounding box center [376, 115] width 594 height 27
click at [376, 107] on input "Jun25DDF02-0702" at bounding box center [376, 115] width 594 height 27
type input "Jun25DDF02-0702"
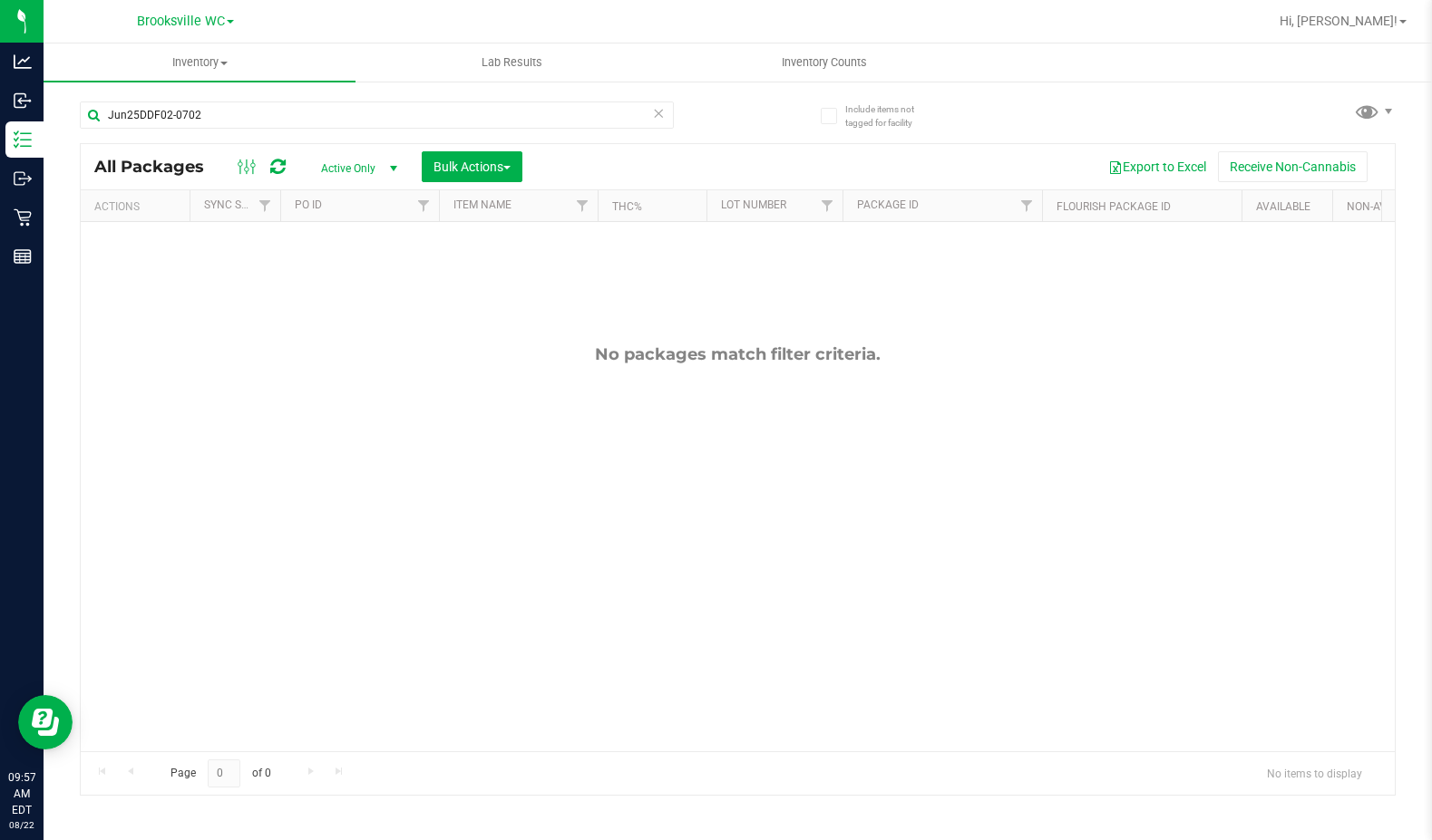
click at [283, 432] on div "No packages match filter criteria." at bounding box center [737, 548] width 1314 height 652
click at [289, 126] on input "Jun25DDF02-0702" at bounding box center [376, 115] width 594 height 27
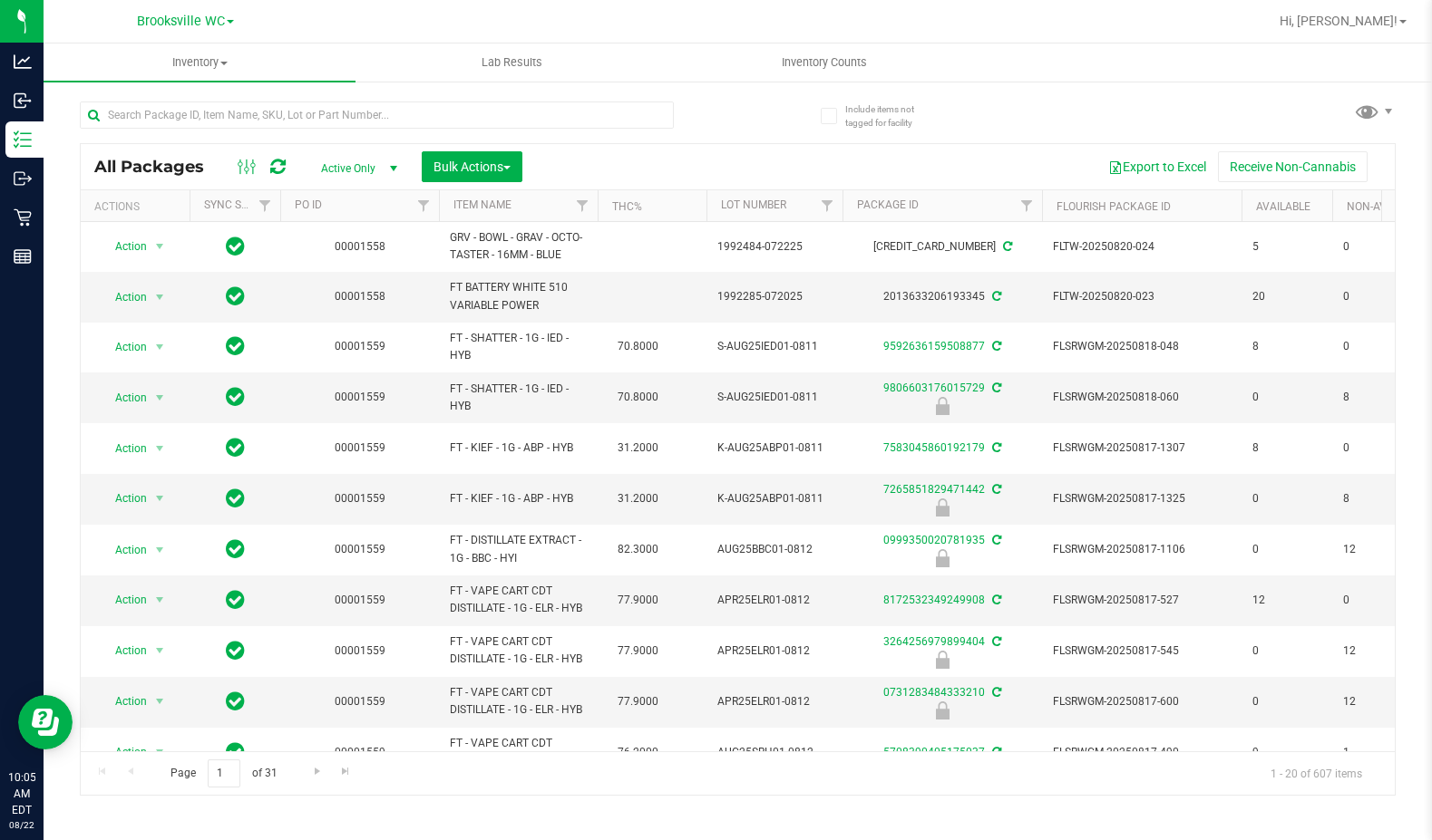
click at [390, 143] on div "All Packages Active Only Active Only Lab Samples Locked All External Internal B…" at bounding box center [737, 469] width 1316 height 653
click at [255, 111] on input "text" at bounding box center [376, 115] width 594 height 27
paste input "W-JUN25DDF02-0702"
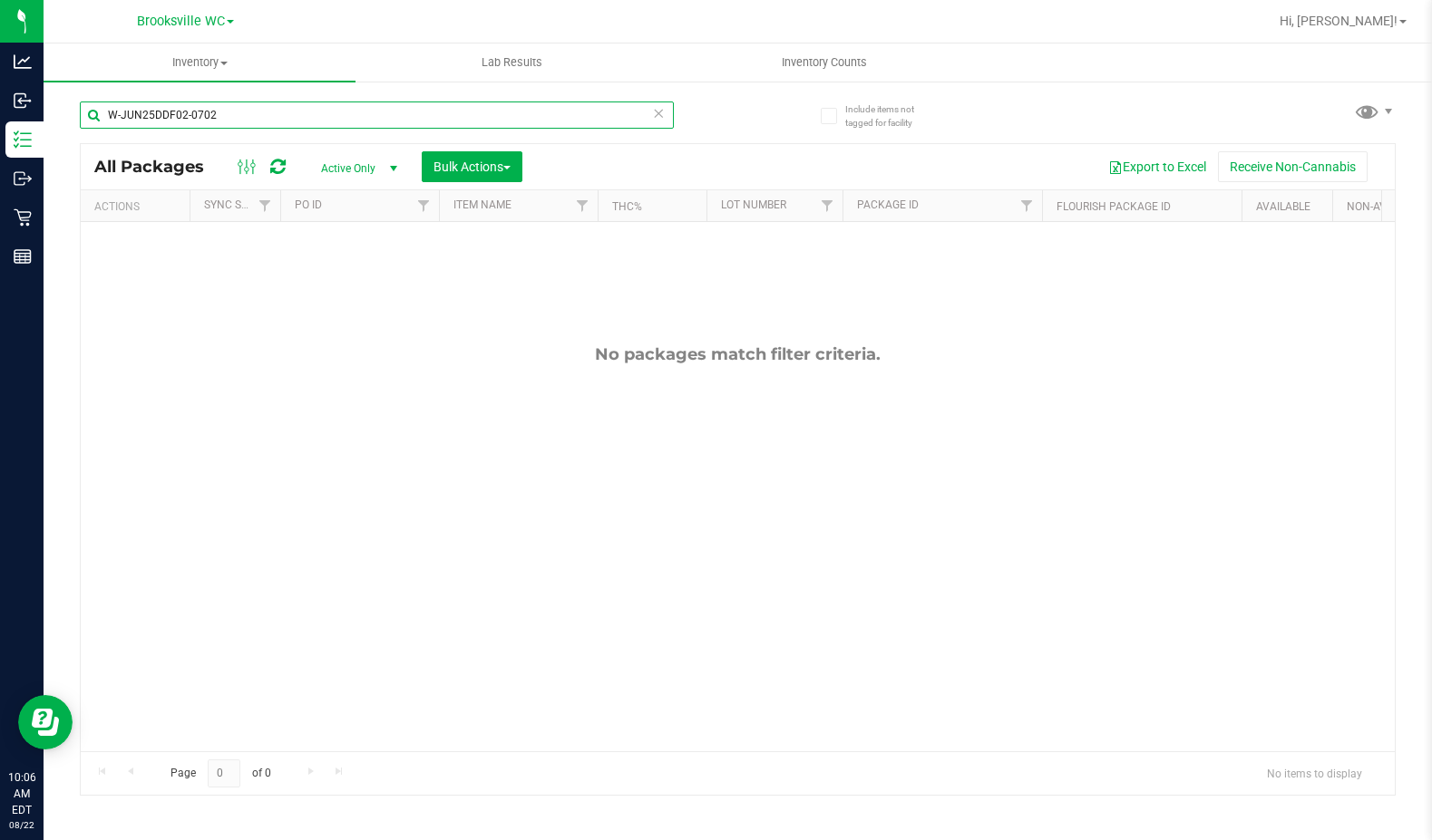
click at [325, 110] on input "W-JUN25DDF02-0702" at bounding box center [376, 115] width 594 height 27
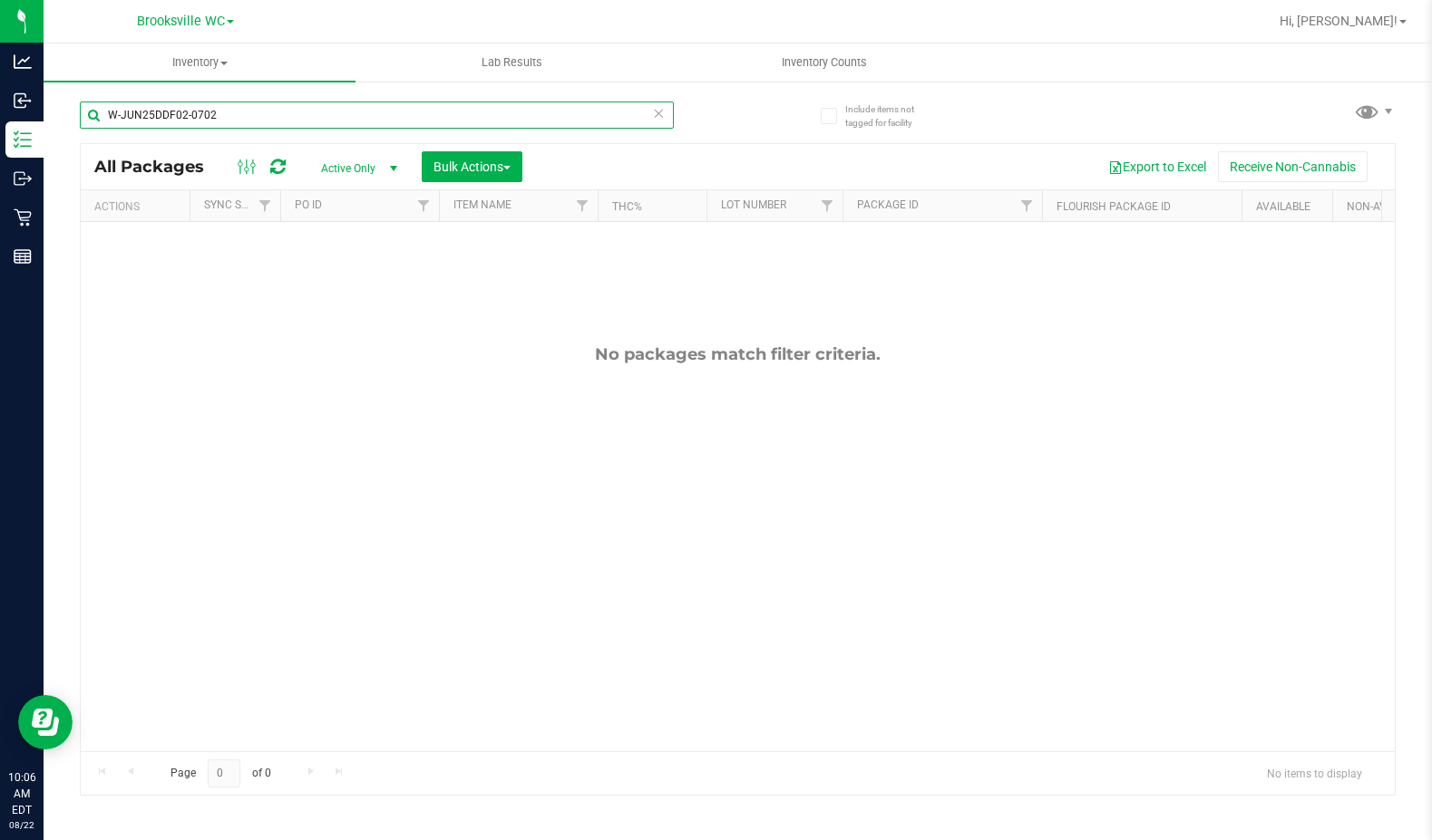
paste input "APR25FIC02-0514"
click at [122, 426] on div "No packages match filter criteria." at bounding box center [737, 548] width 1314 height 652
click at [258, 111] on input "W-APR25FIC02-0514" at bounding box center [376, 115] width 594 height 27
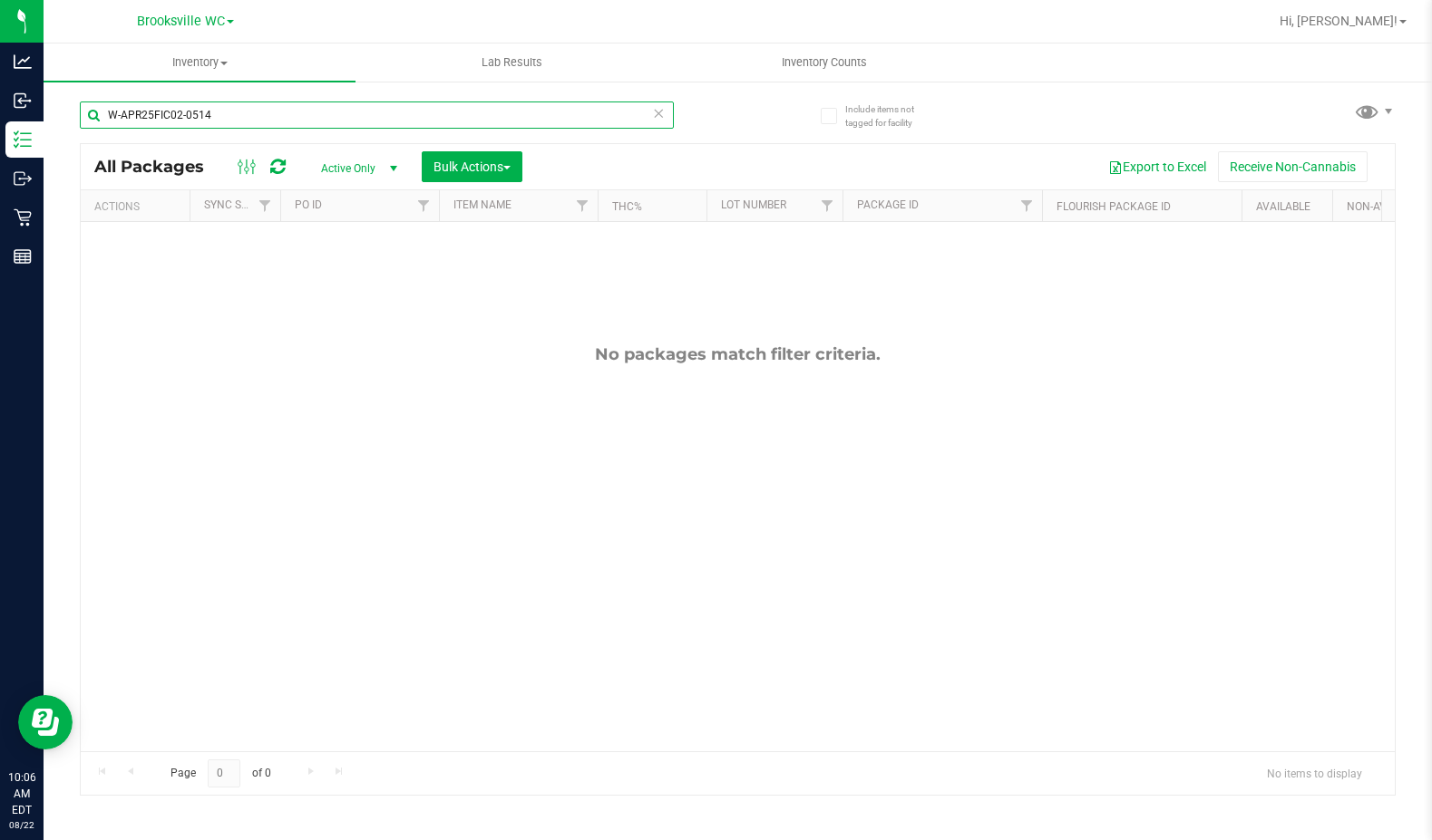
paste input "JUN25PBS02-0616"
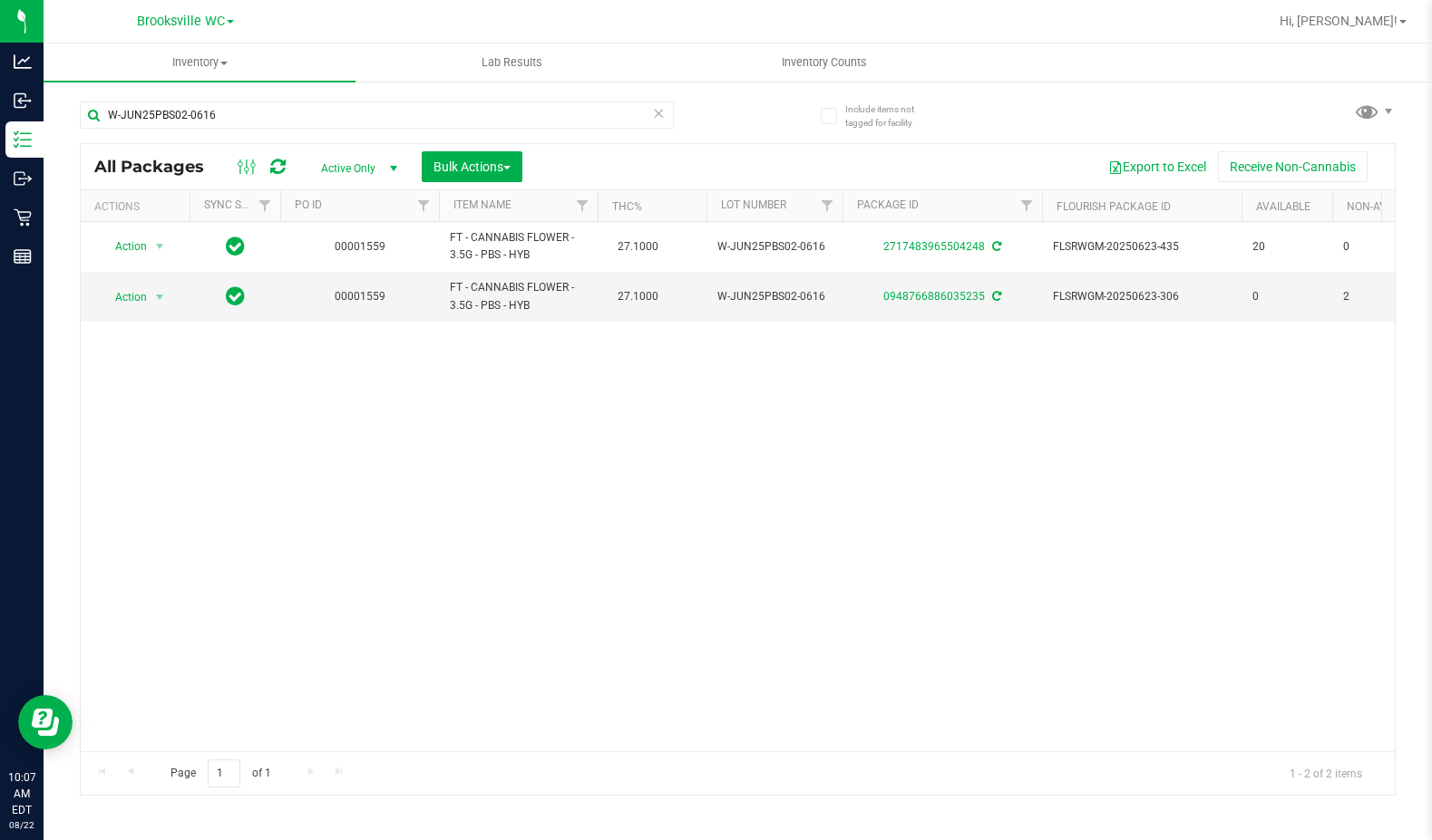
click at [268, 443] on div "Action Action Adjust qty Create package Edit attributes Global inventory Locate…" at bounding box center [737, 486] width 1314 height 529
click at [451, 120] on input "W-JUN25PBS02-0616" at bounding box center [376, 115] width 594 height 27
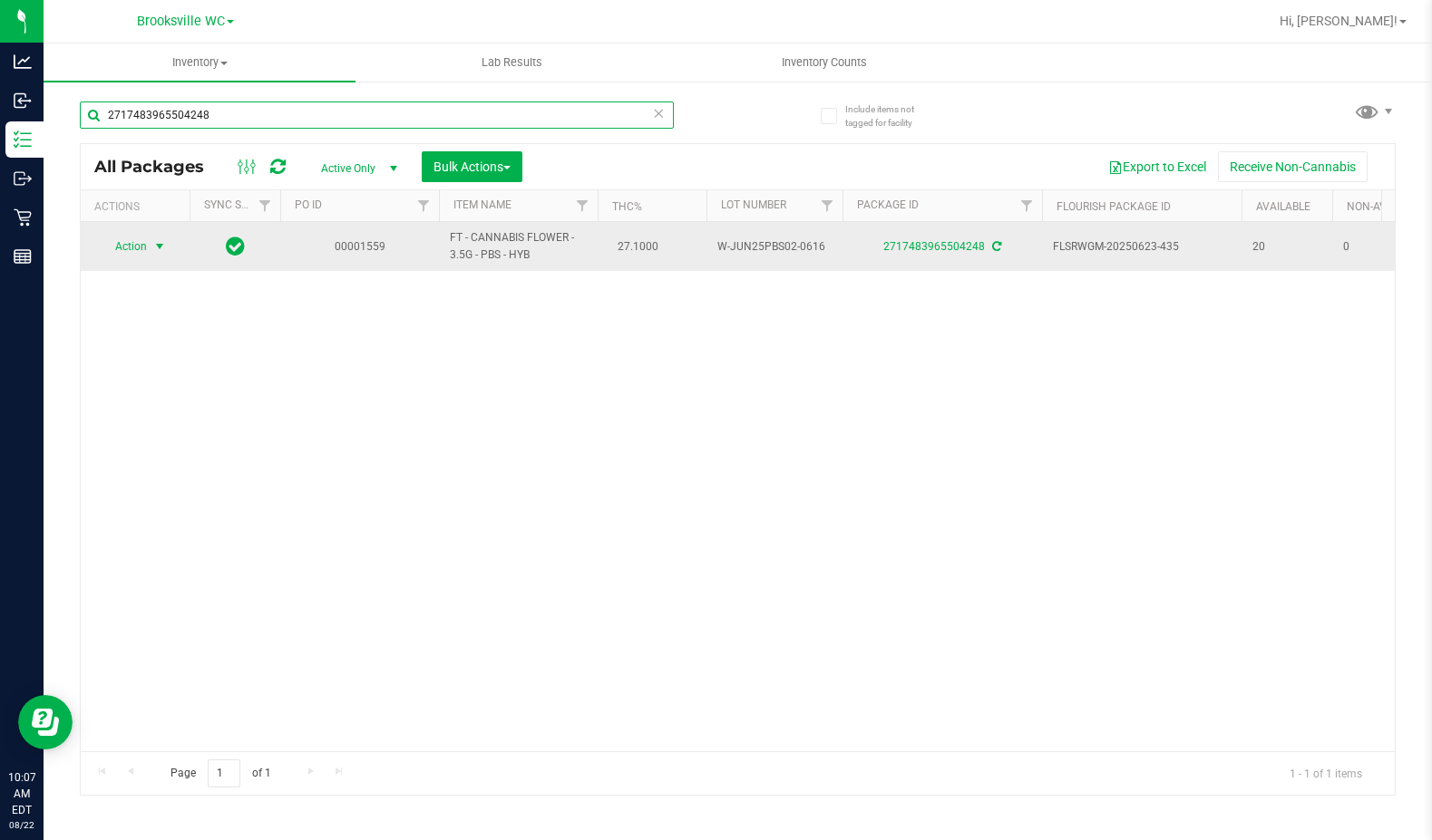
type input "2717483965504248"
click at [143, 249] on span "Action" at bounding box center [122, 247] width 49 height 26
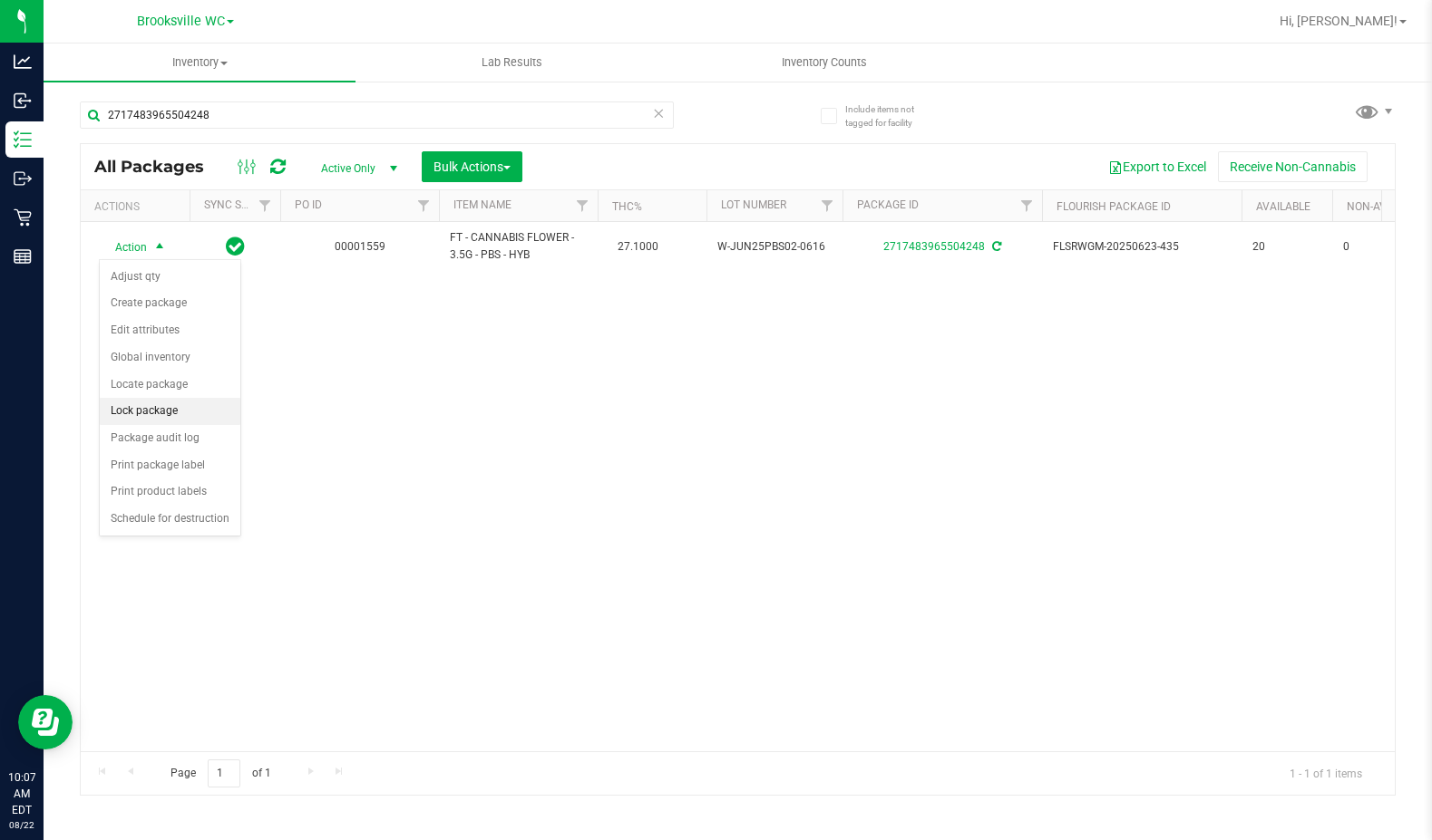
click at [185, 405] on li "Lock package" at bounding box center [169, 411] width 141 height 27
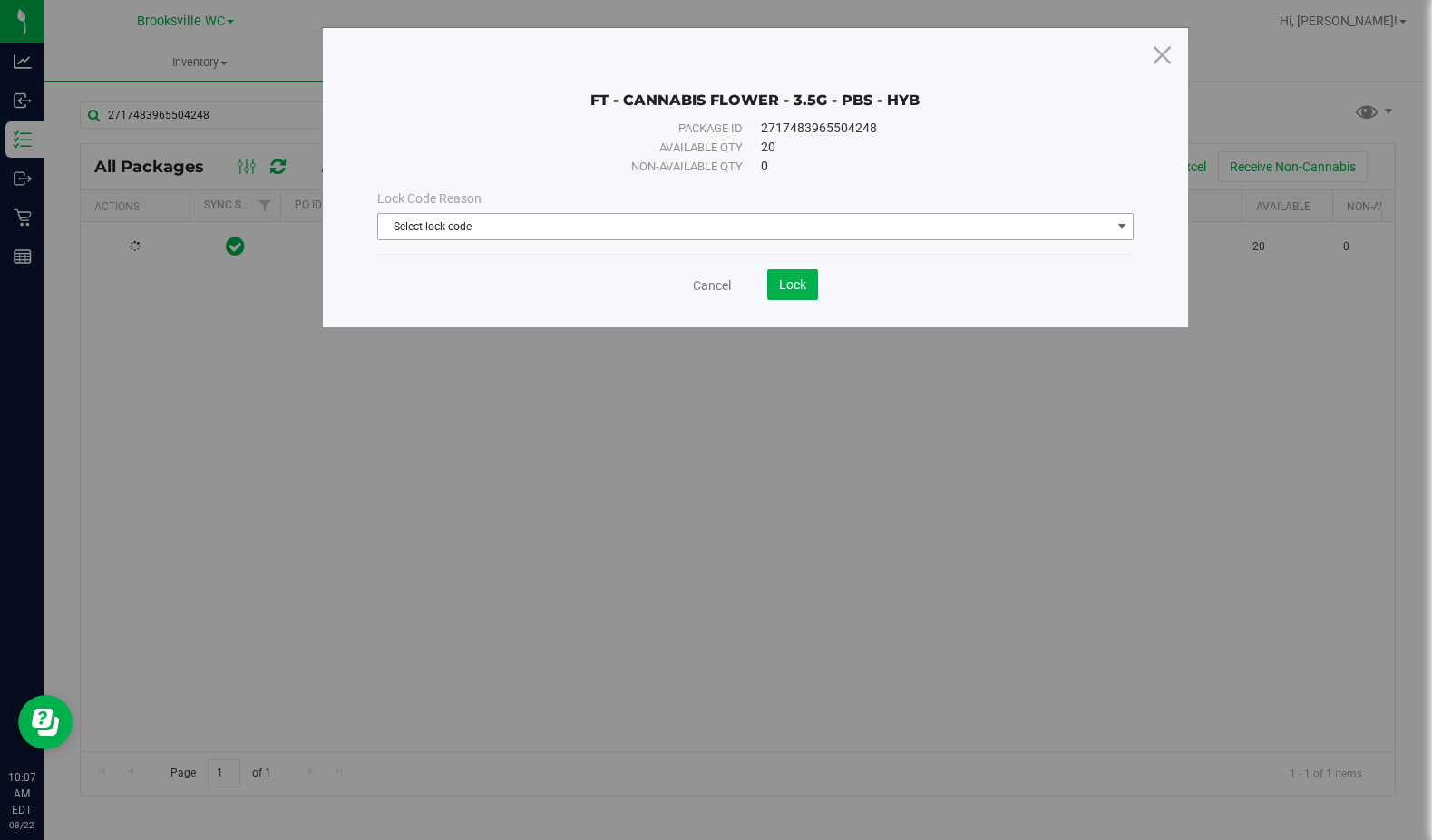
click at [517, 218] on span "Select lock code" at bounding box center [745, 226] width 732 height 26
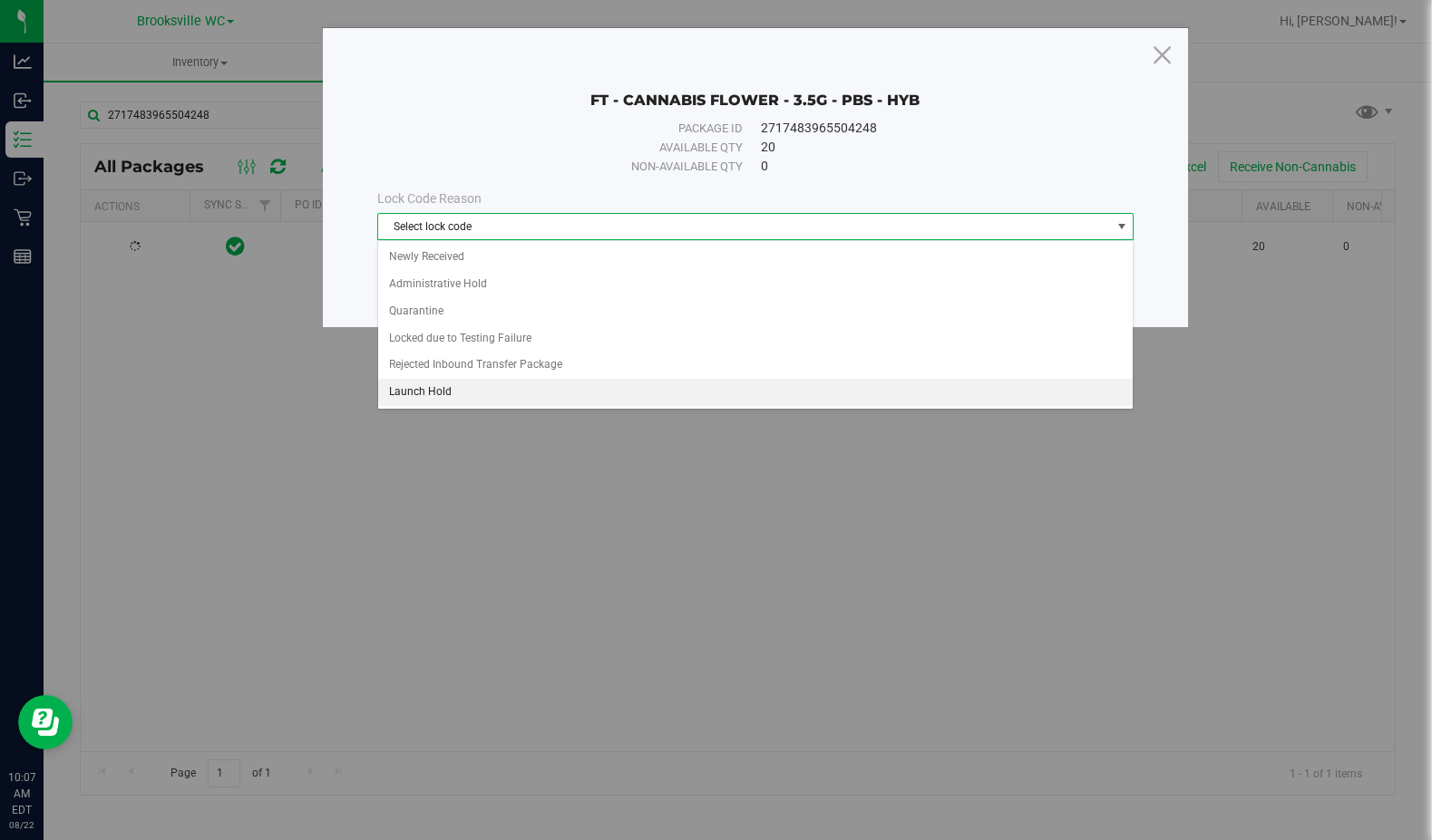
click at [479, 390] on li "Launch Hold" at bounding box center [755, 393] width 754 height 27
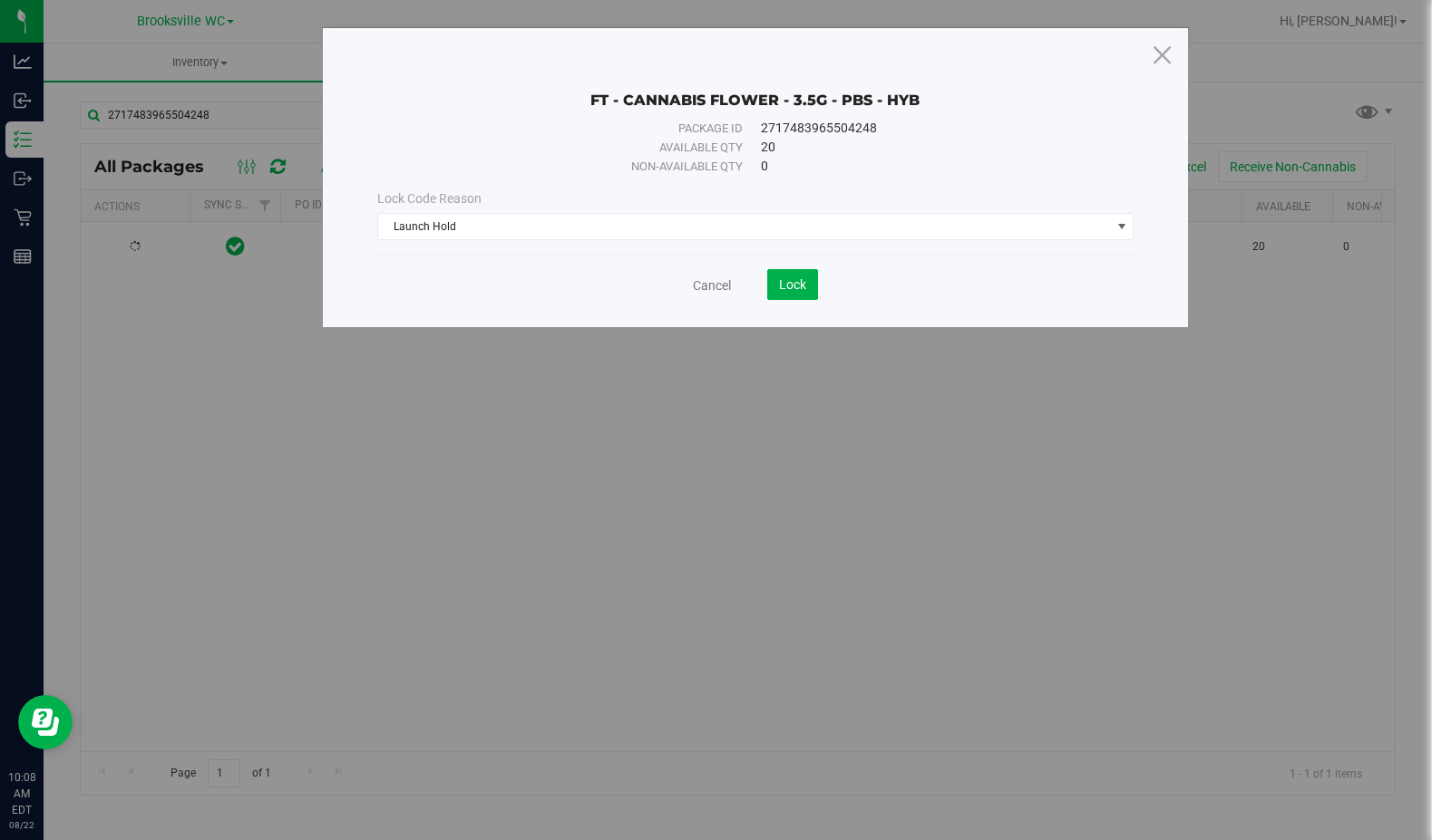
click at [804, 300] on div "FT - CANNABIS FLOWER - 3.5G - PBS - HYB Package ID 2717483965504248 Available q…" at bounding box center [755, 177] width 865 height 299
click at [804, 293] on button "Lock" at bounding box center [792, 285] width 51 height 31
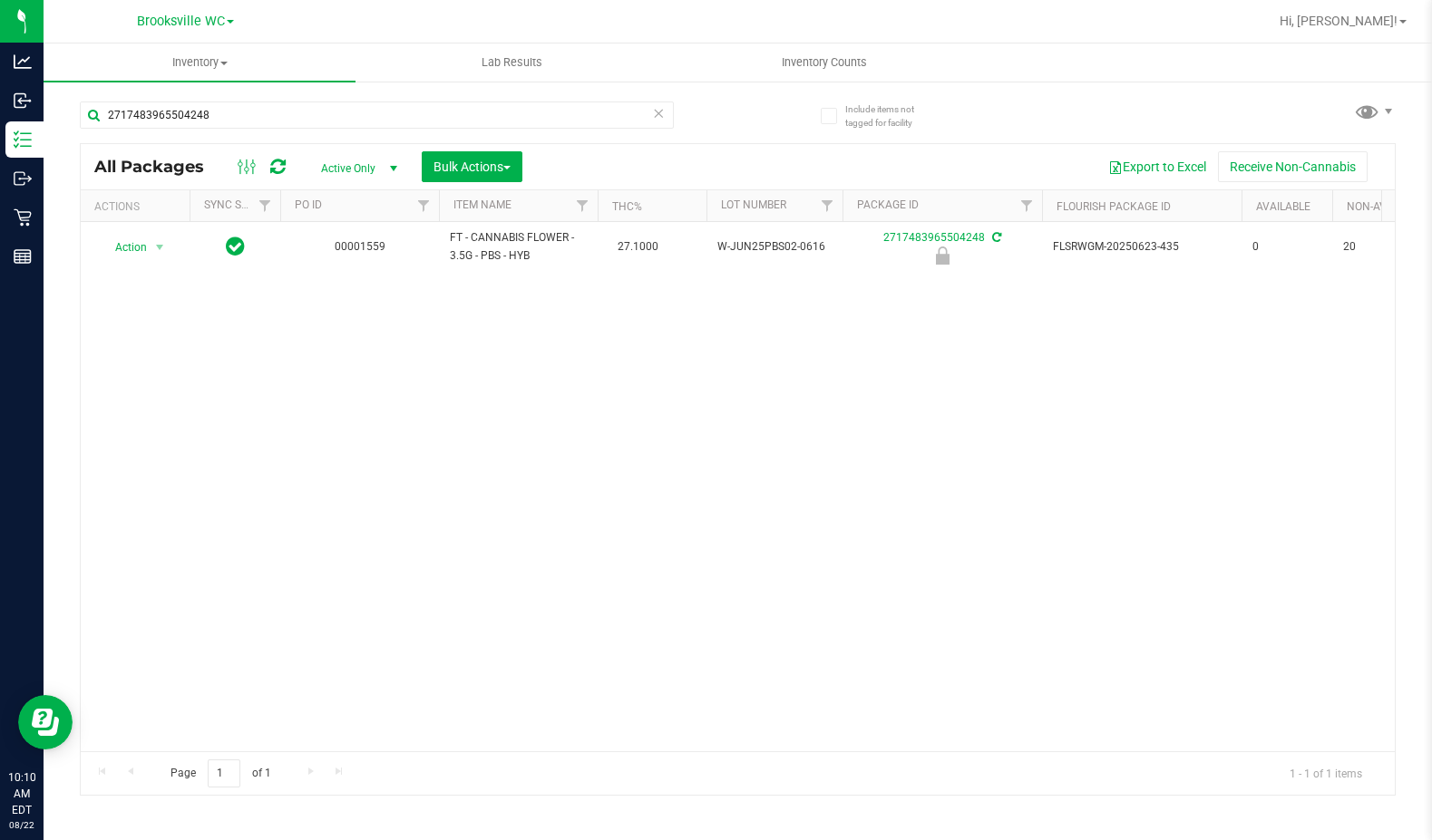
click at [206, 498] on div "Action Action Edit attributes Global inventory Locate package Package audit log…" at bounding box center [737, 486] width 1314 height 529
drag, startPoint x: 252, startPoint y: 107, endPoint x: 262, endPoint y: 103, distance: 10.8
drag, startPoint x: 262, startPoint y: 103, endPoint x: 234, endPoint y: 114, distance: 30.1
click at [234, 114] on input "2717483965504248" at bounding box center [376, 115] width 594 height 27
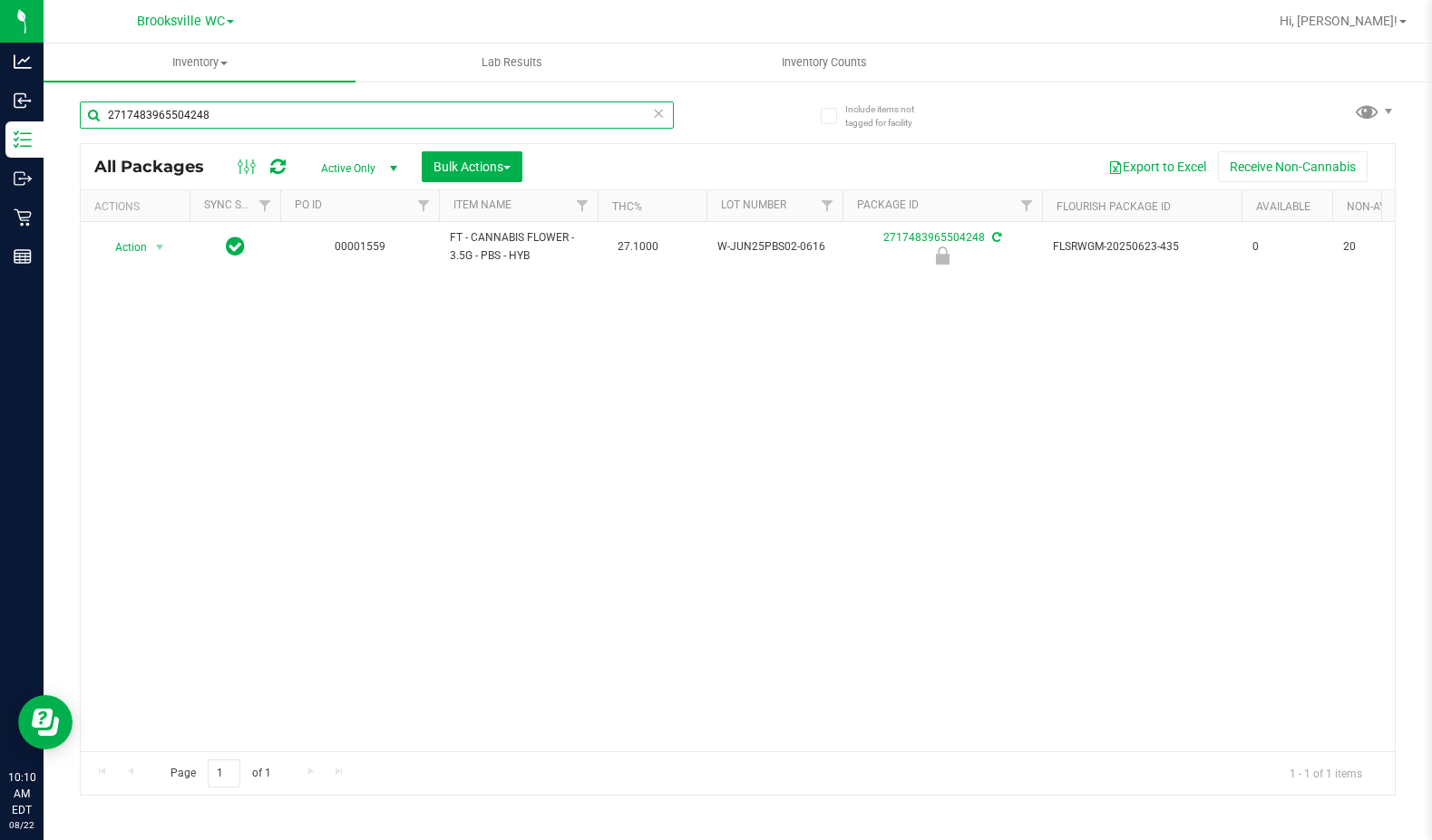
paste input "W-JUN25DDF02-0702"
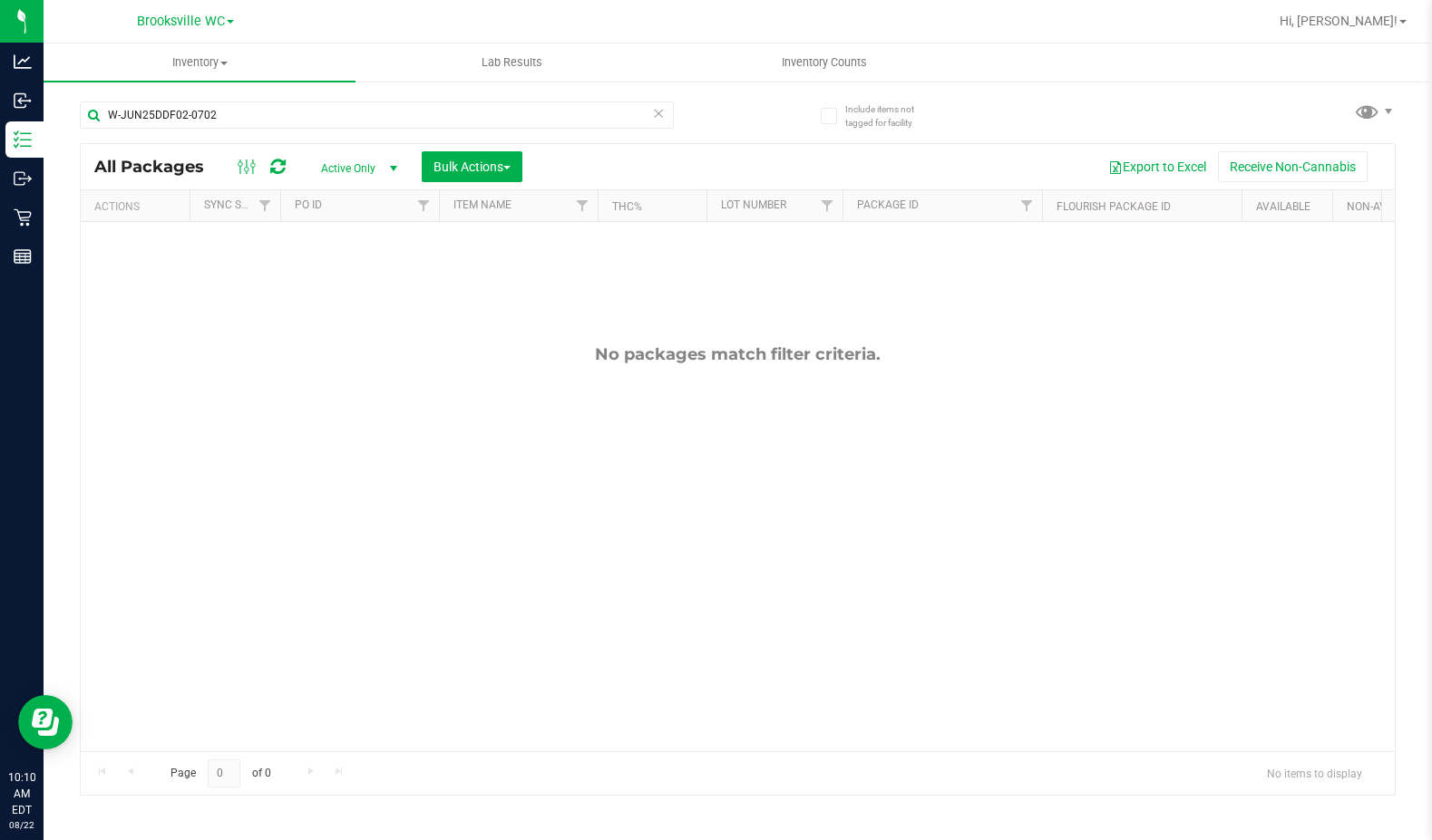
click at [237, 465] on div "No packages match filter criteria." at bounding box center [737, 548] width 1314 height 652
click at [309, 120] on input "W-JUN25DDF02-0702" at bounding box center [376, 115] width 594 height 27
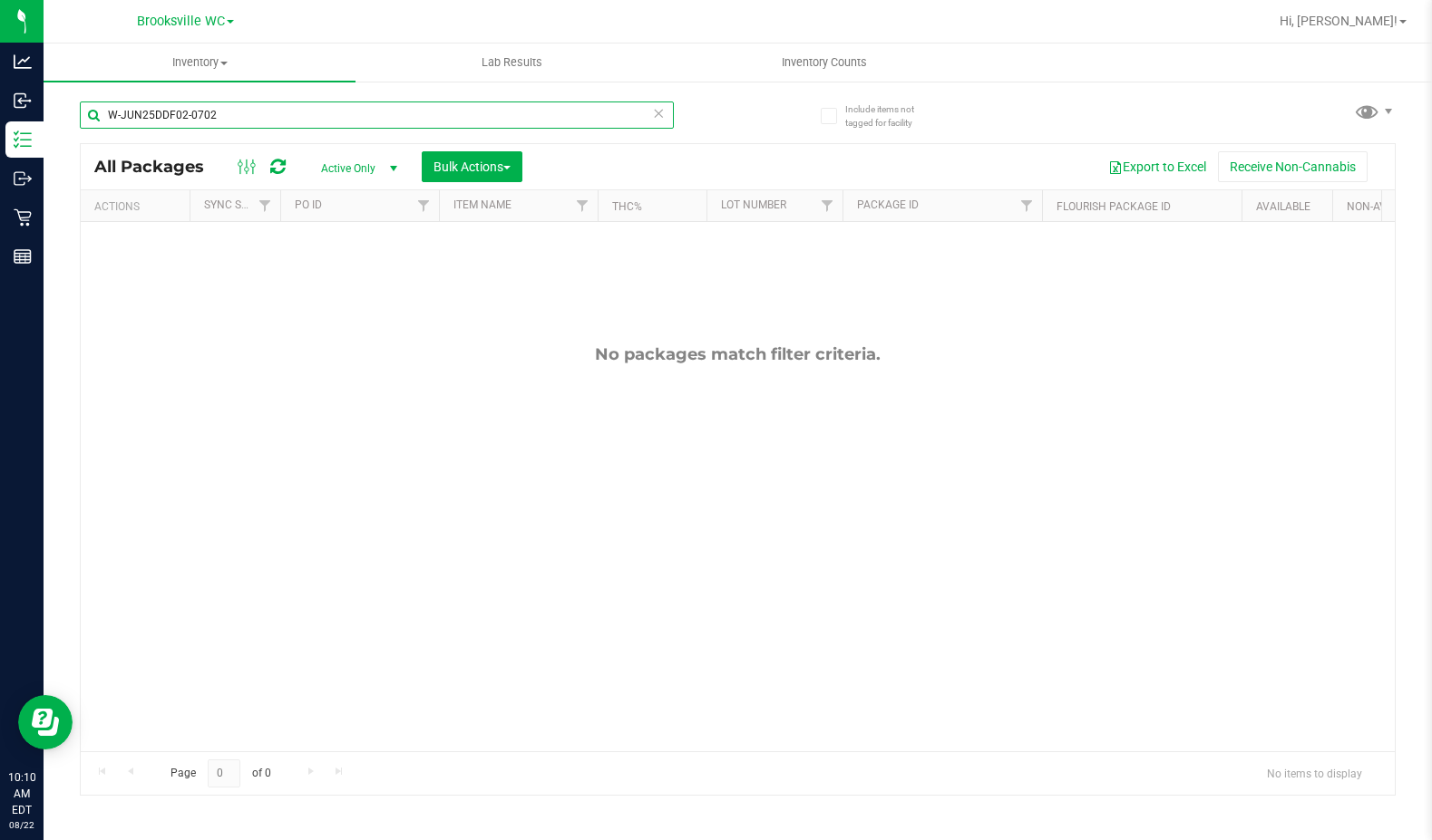
click at [309, 120] on input "W-JUN25DDF02-0702" at bounding box center [376, 115] width 594 height 27
paste input "APR25FIC02-0514"
click at [361, 105] on input "W-APR25FIC02-0514" at bounding box center [376, 115] width 594 height 27
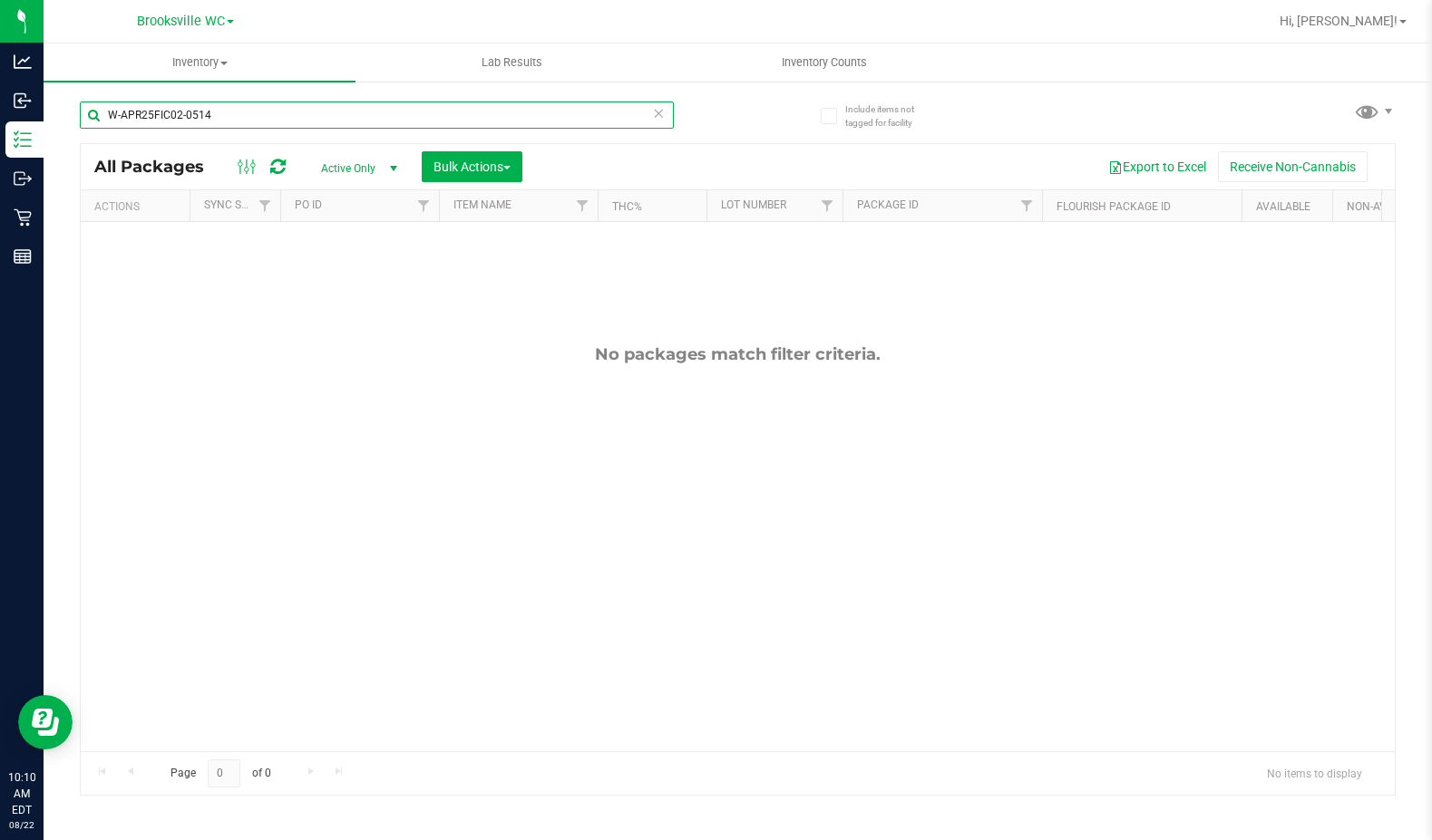
paste input "JUN25PBS02-0616"
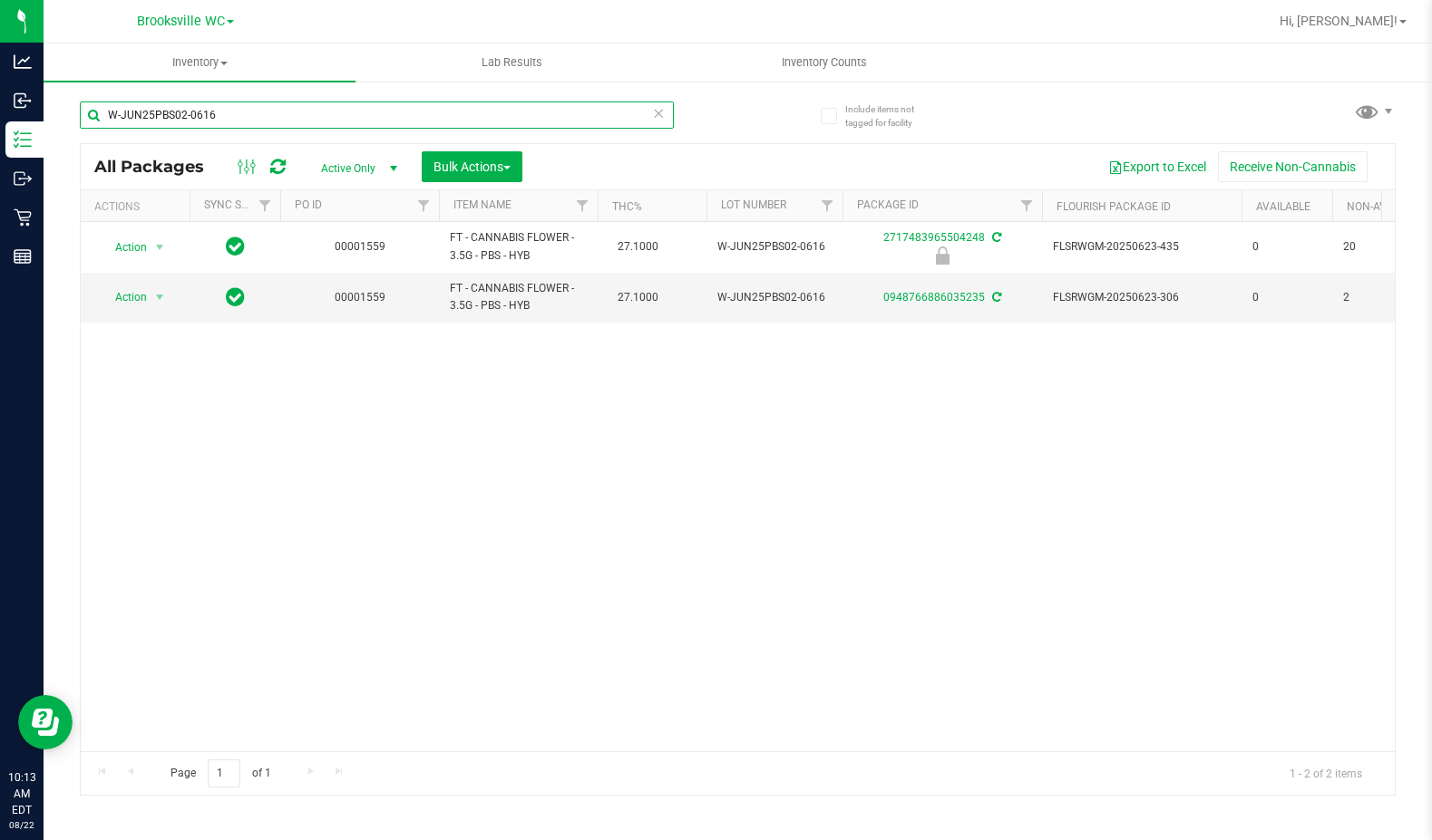
click at [299, 120] on input "W-JUN25PBS02-0616" at bounding box center [376, 115] width 594 height 27
click at [342, 618] on div "Action Action Edit attributes Global inventory Locate package Package audit log…" at bounding box center [737, 486] width 1314 height 529
click at [294, 117] on input "W-JUN25PBS02-0616" at bounding box center [376, 115] width 594 height 27
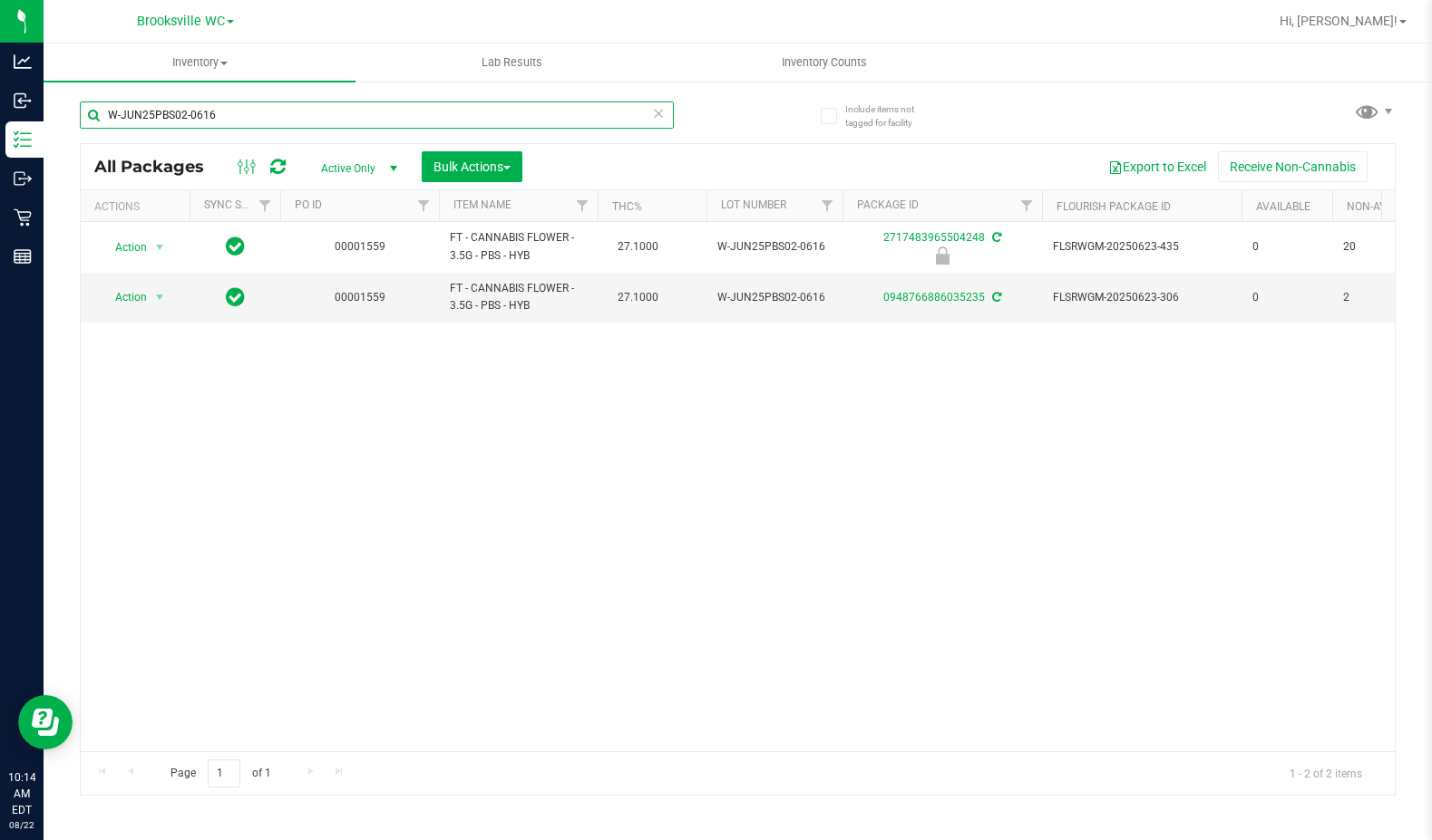
click at [294, 117] on input "W-JUN25PBS02-0616" at bounding box center [376, 115] width 594 height 27
paste input "L25T1703-0807"
type input "W-JUL25T1703-0807"
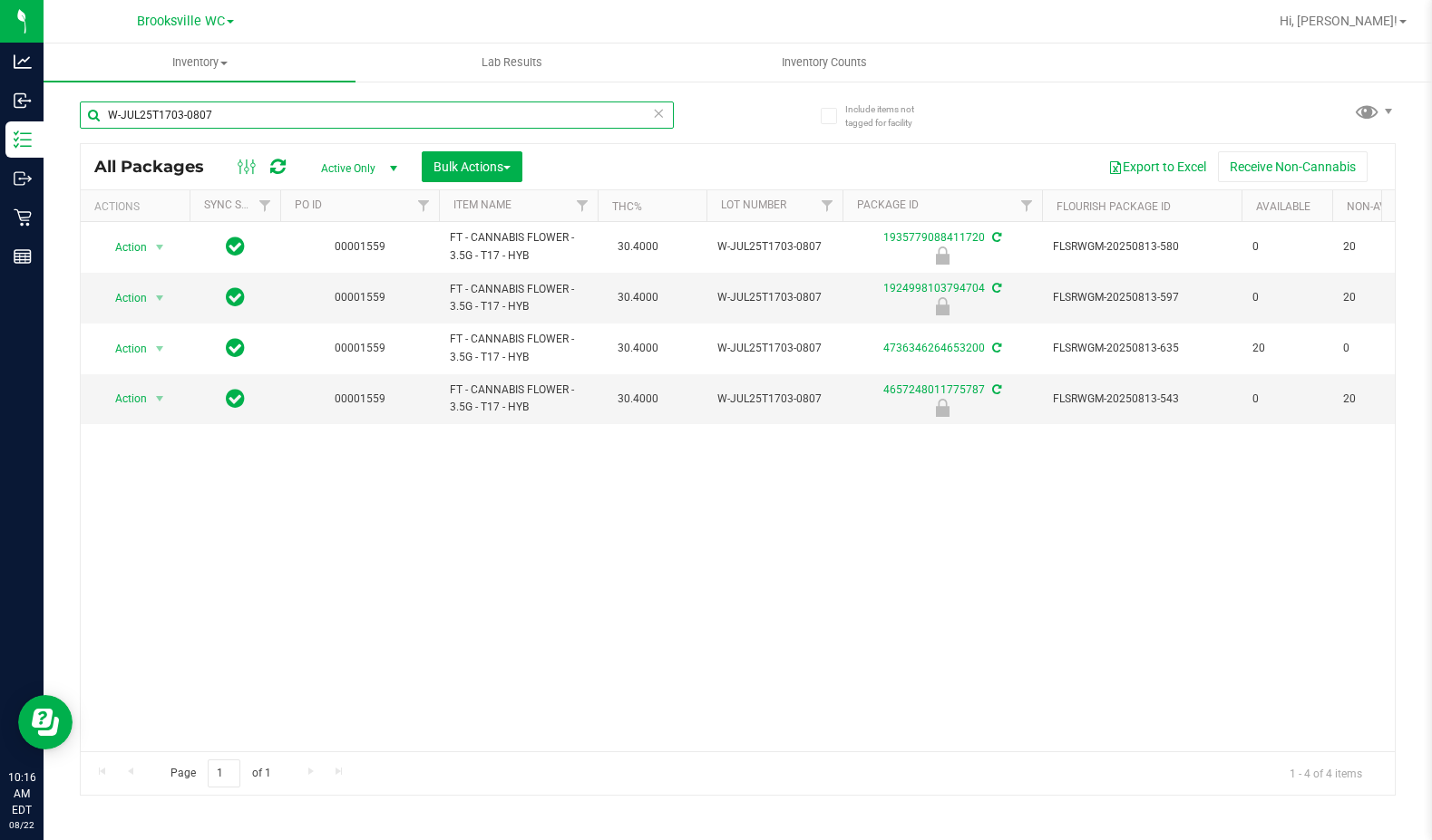
click at [250, 110] on input "W-JUL25T1703-0807" at bounding box center [376, 115] width 594 height 27
